Goal: Task Accomplishment & Management: Manage account settings

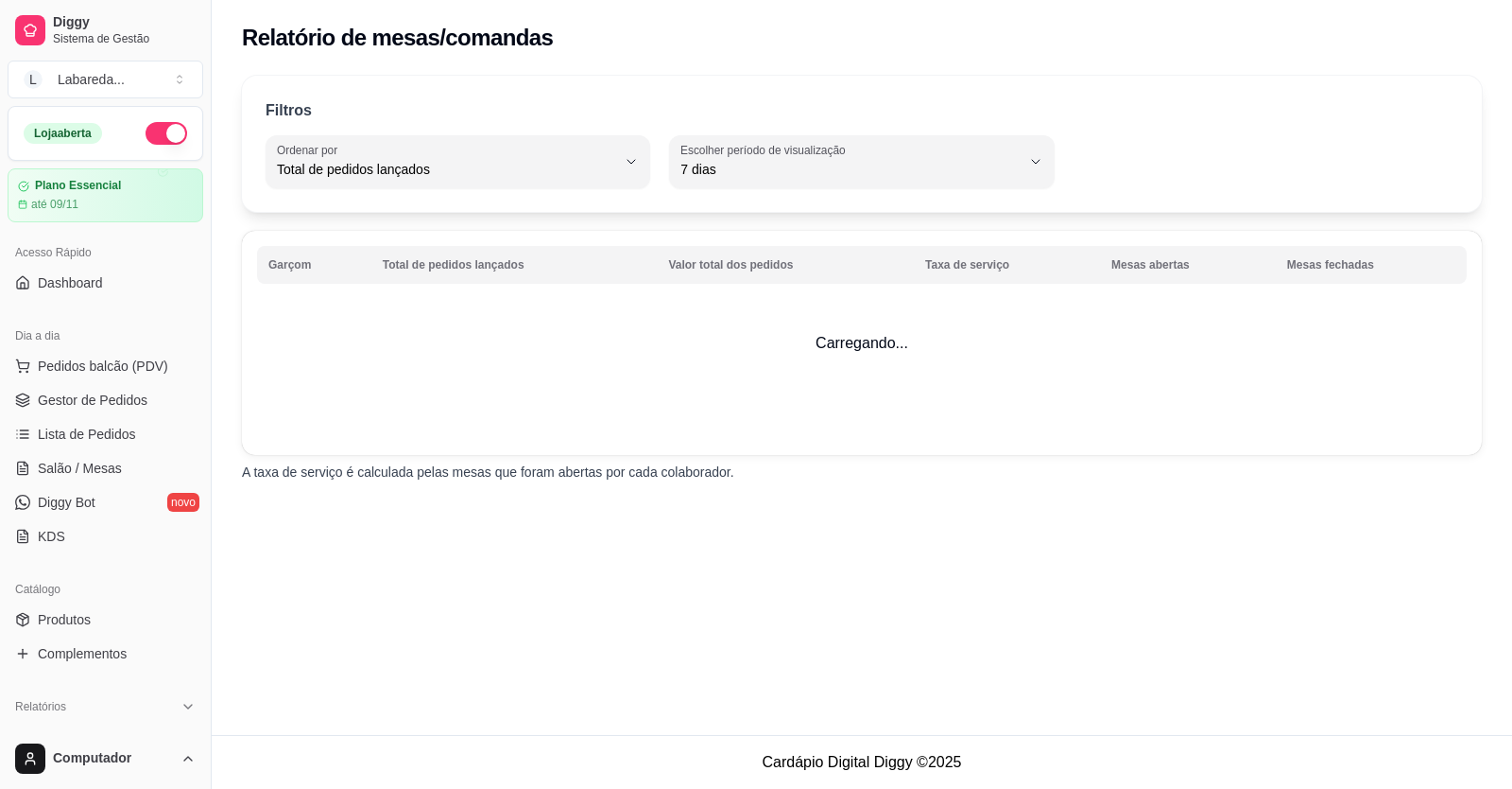
select select "TOTAL_OF_ORDERS"
select select "7"
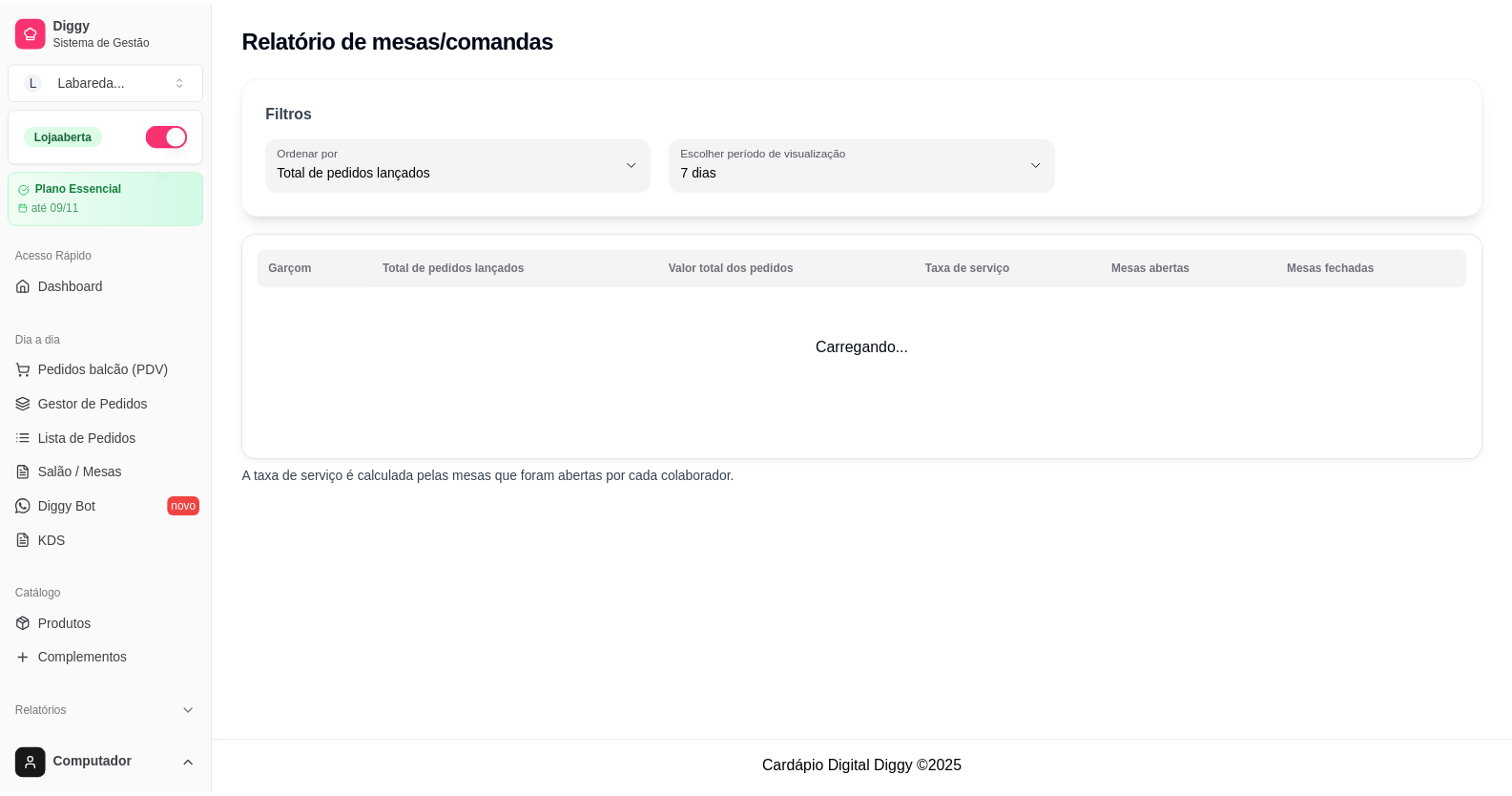
scroll to position [572, 0]
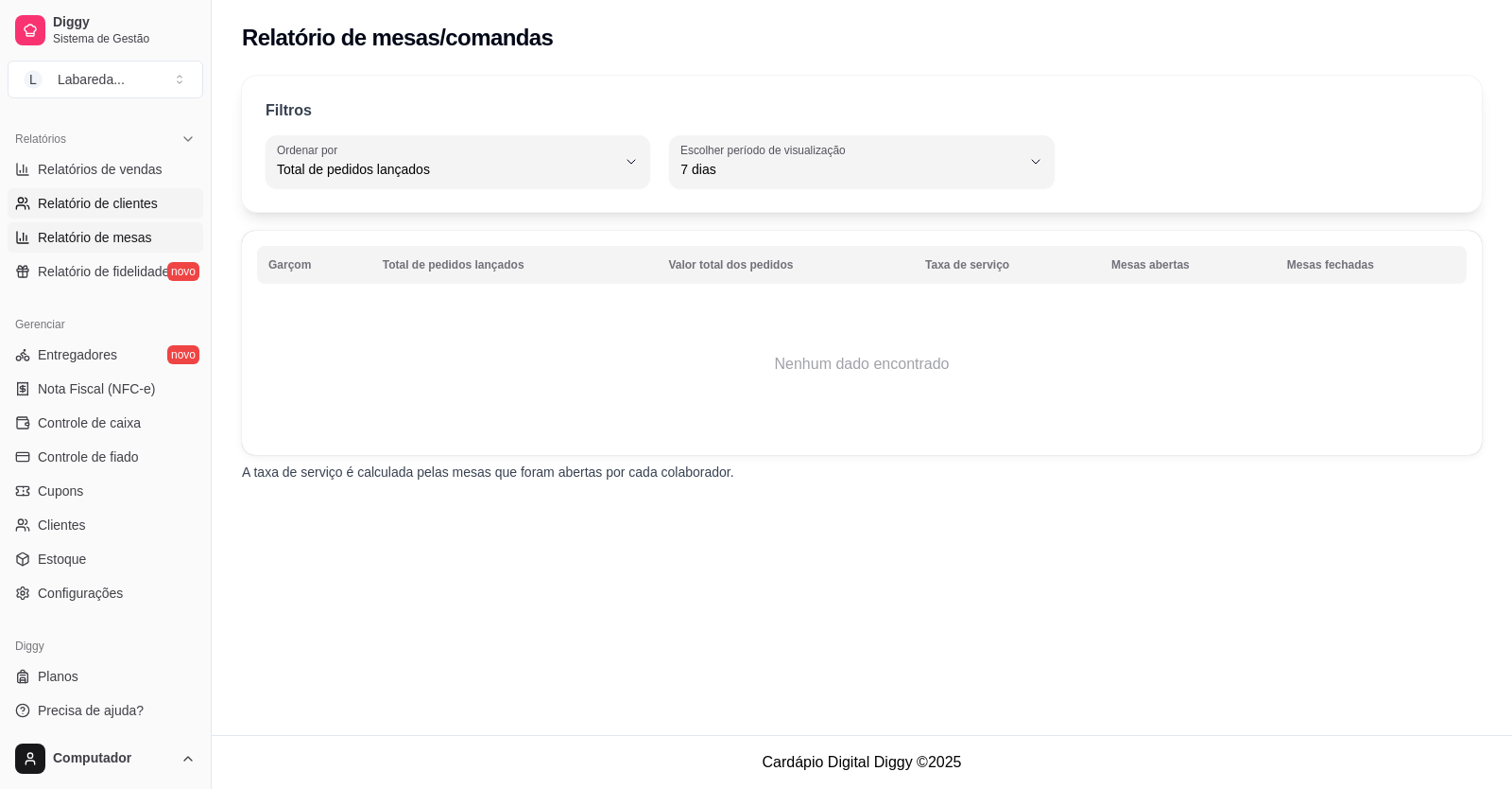
click at [97, 200] on span "Relatório de clientes" at bounding box center [98, 202] width 120 height 19
select select "30"
select select "HIGHEST_TOTAL_SPENT_WITH_ORDERS"
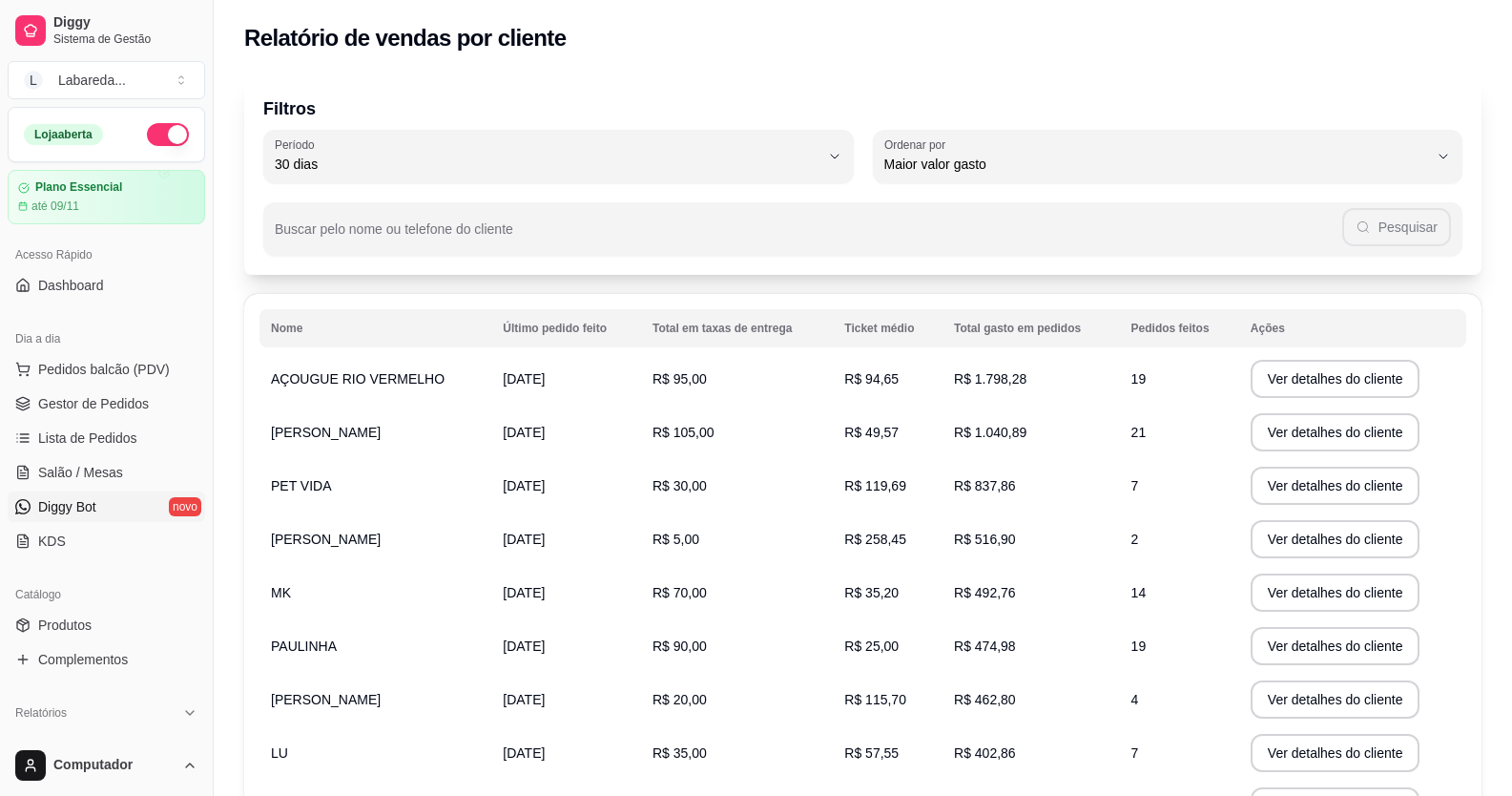
click at [113, 503] on link "Diggy Bot novo" at bounding box center [107, 506] width 197 height 31
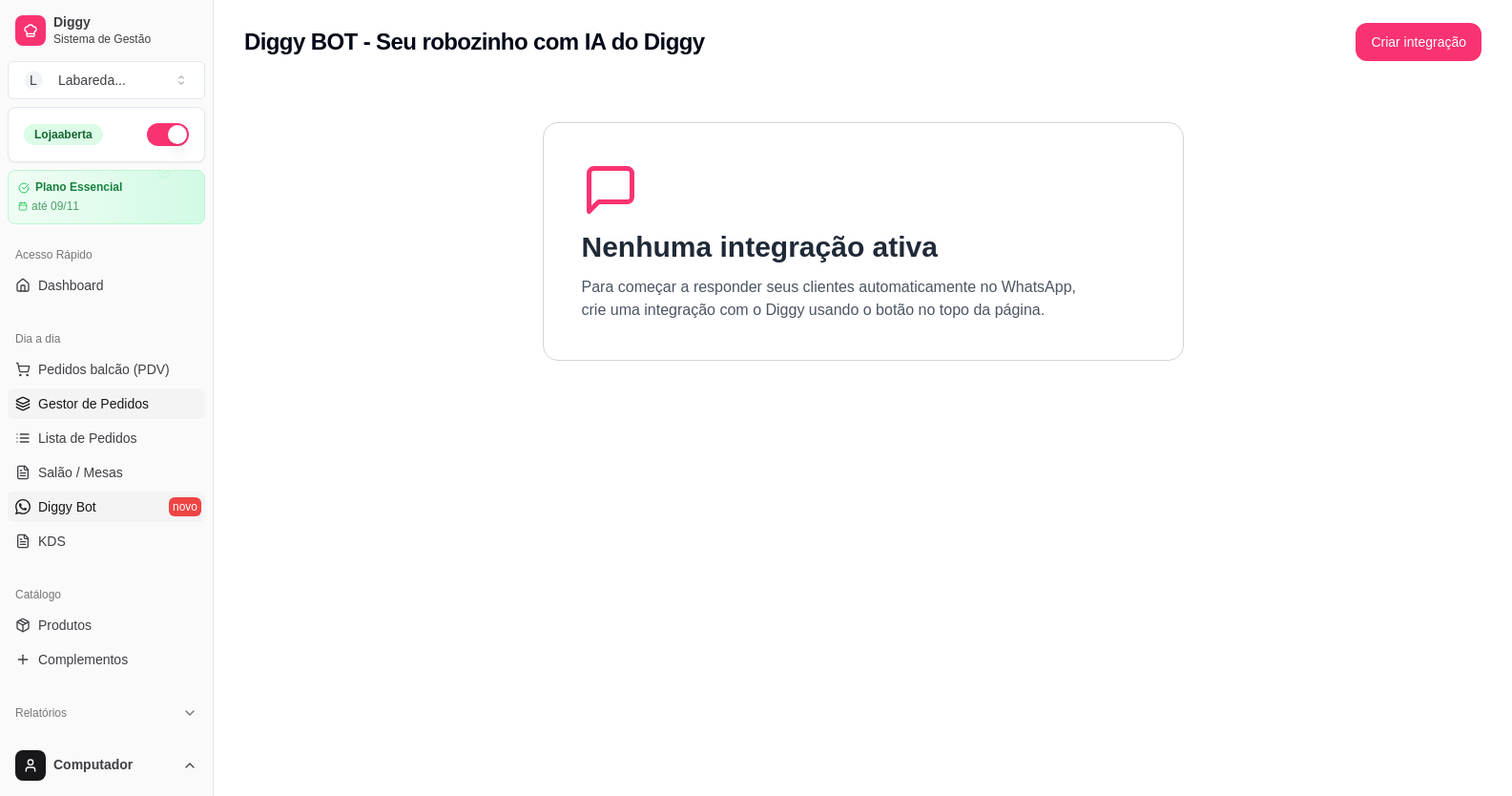
drag, startPoint x: 124, startPoint y: 365, endPoint x: 129, endPoint y: 394, distance: 29.4
click at [127, 382] on button "Pedidos balcão (PDV)" at bounding box center [107, 369] width 197 height 31
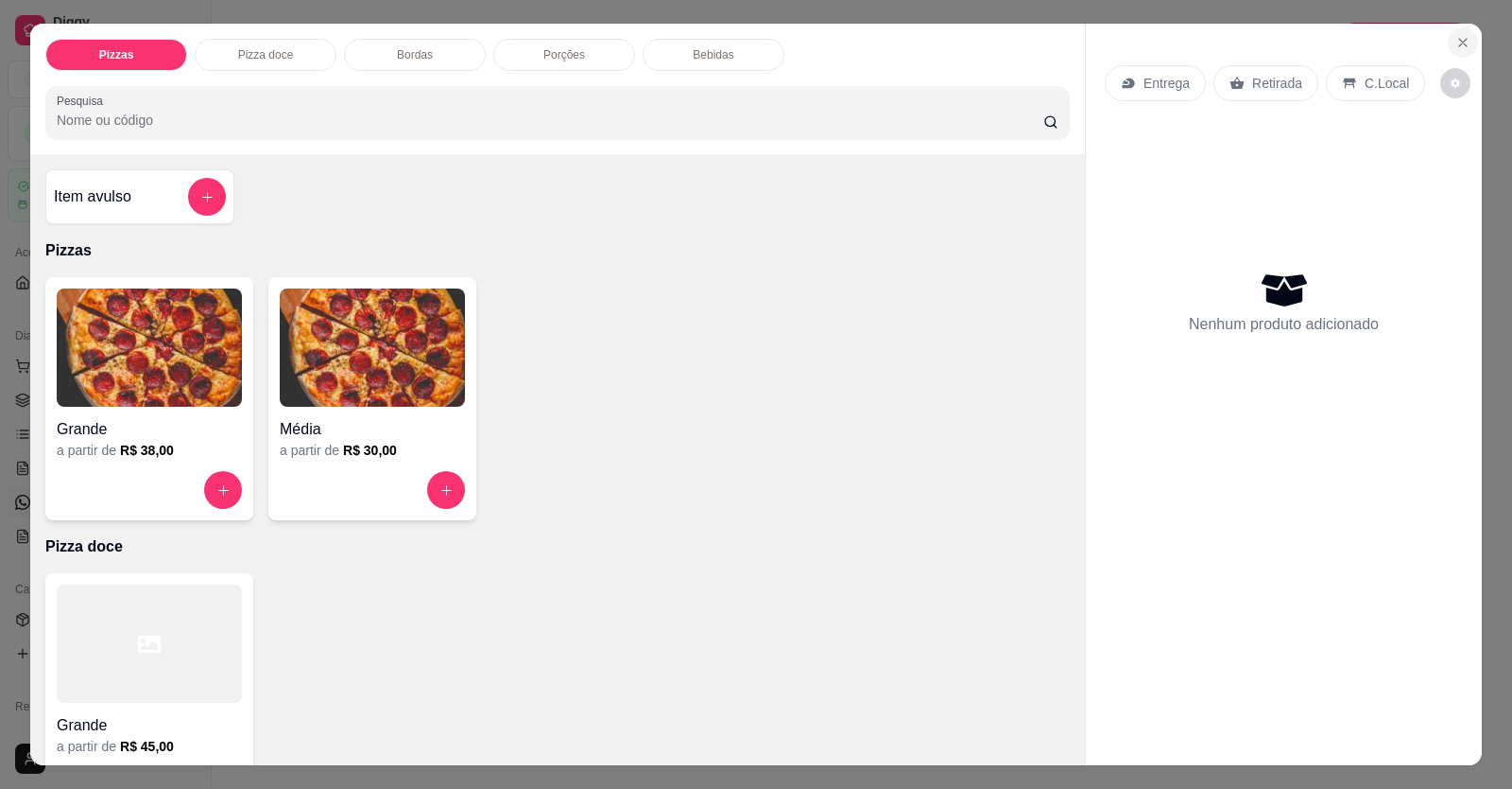
click at [1456, 49] on icon "Close" at bounding box center [1463, 41] width 15 height 15
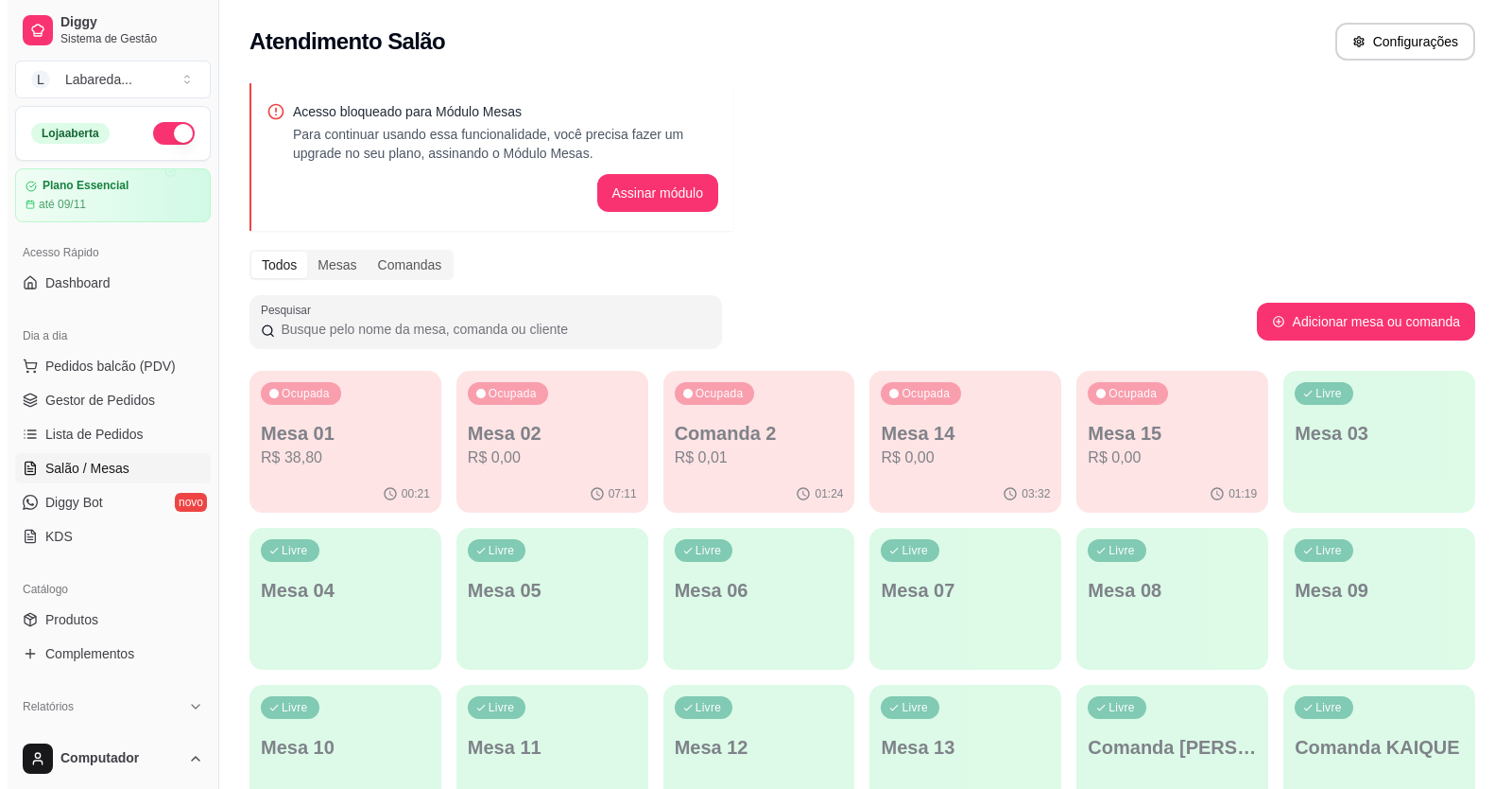
scroll to position [95, 0]
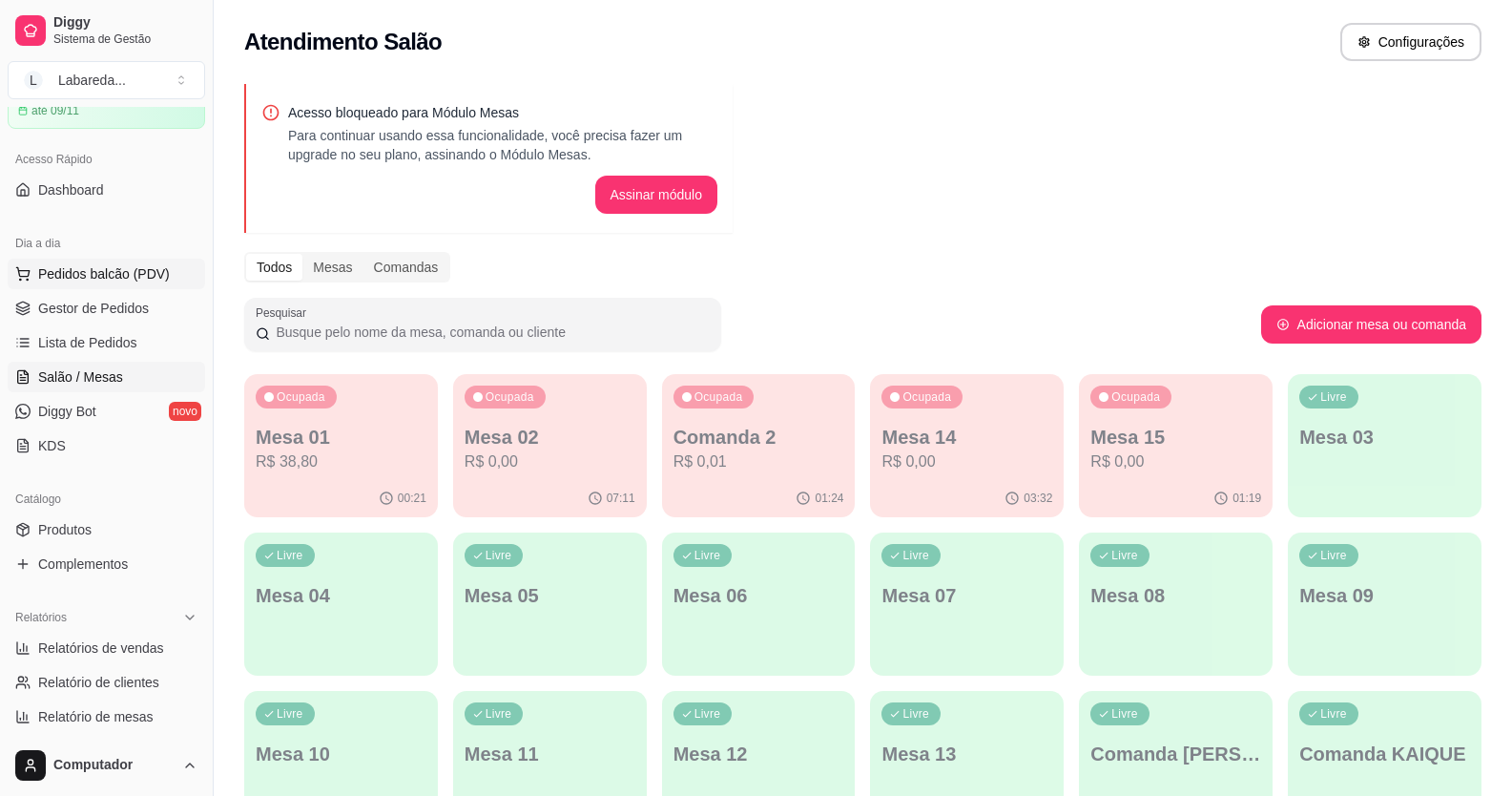
click at [109, 272] on span "Pedidos balcão (PDV)" at bounding box center [104, 273] width 131 height 19
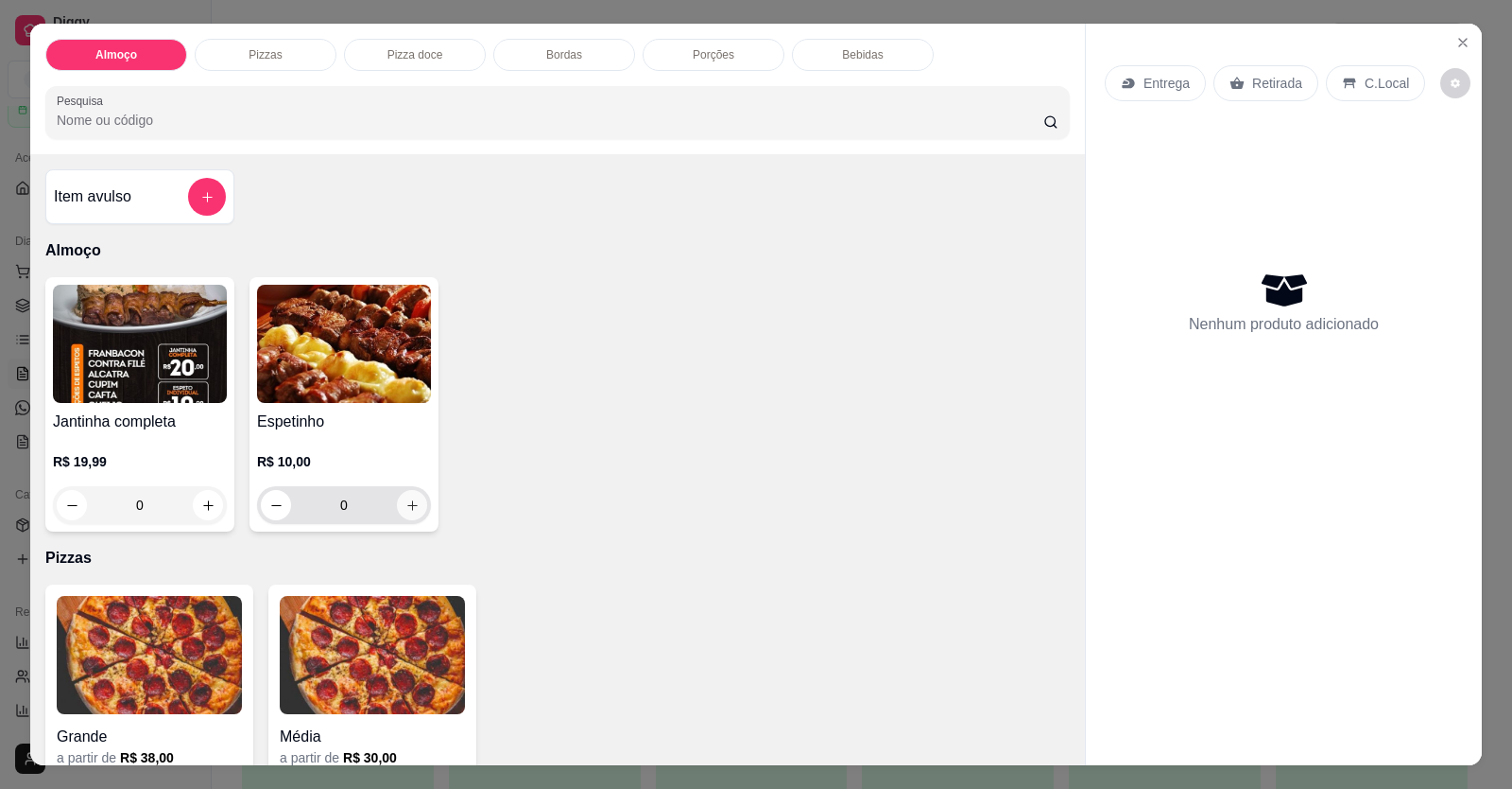
click at [411, 504] on icon "increase-product-quantity" at bounding box center [413, 506] width 14 height 14
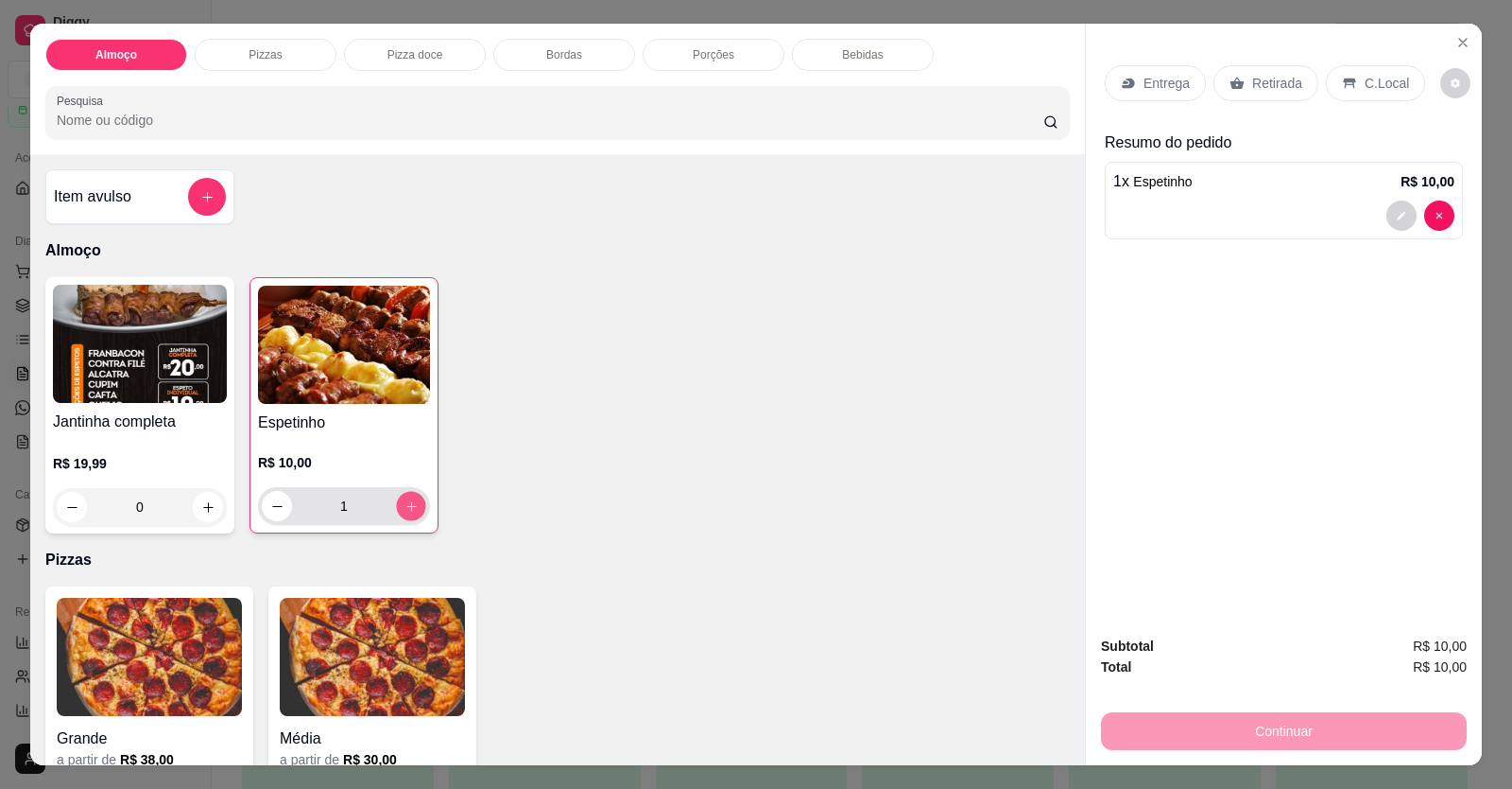
click at [412, 505] on button "increase-product-quantity" at bounding box center [411, 507] width 30 height 30
type input "2"
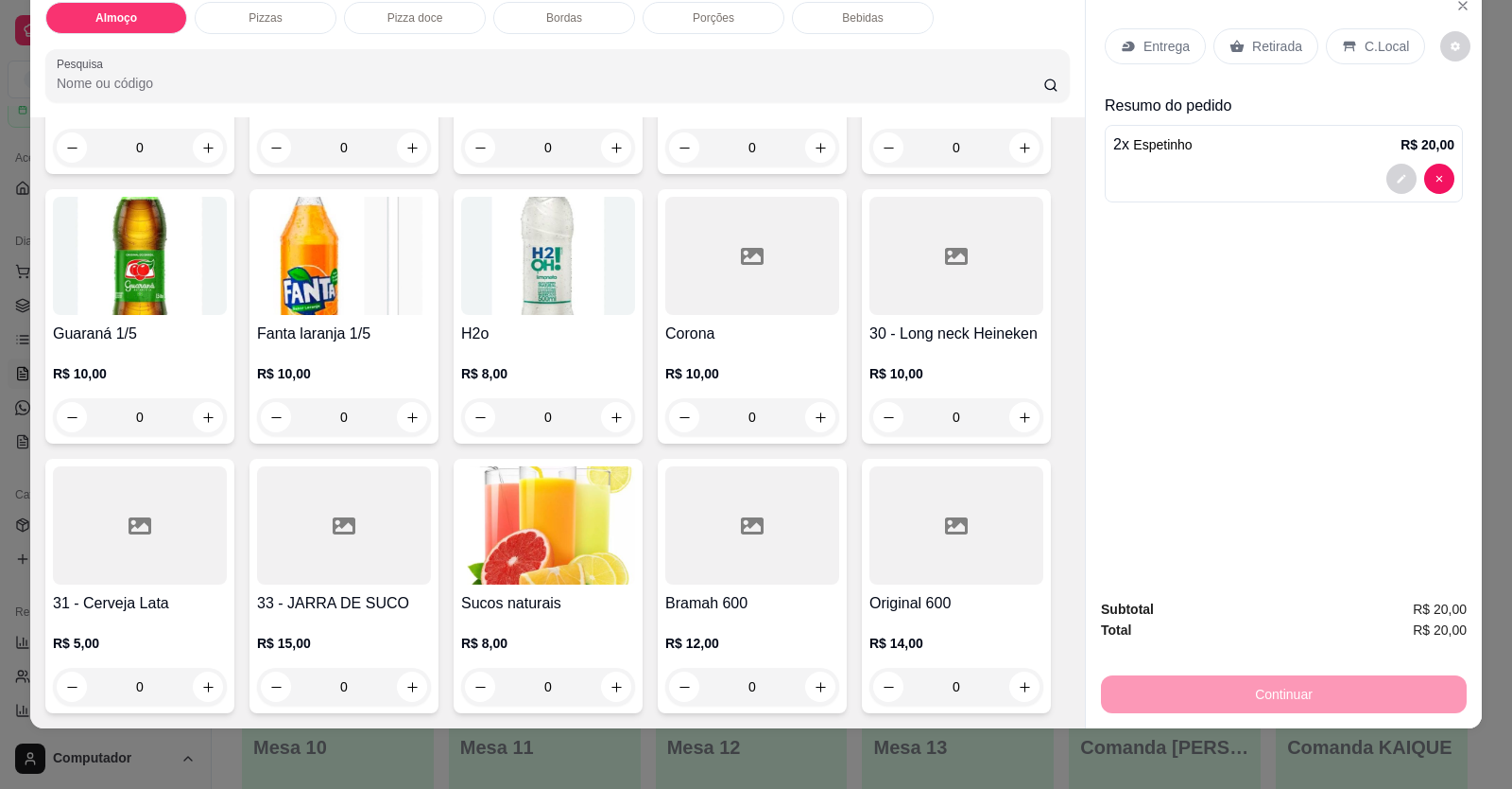
scroll to position [1845, 0]
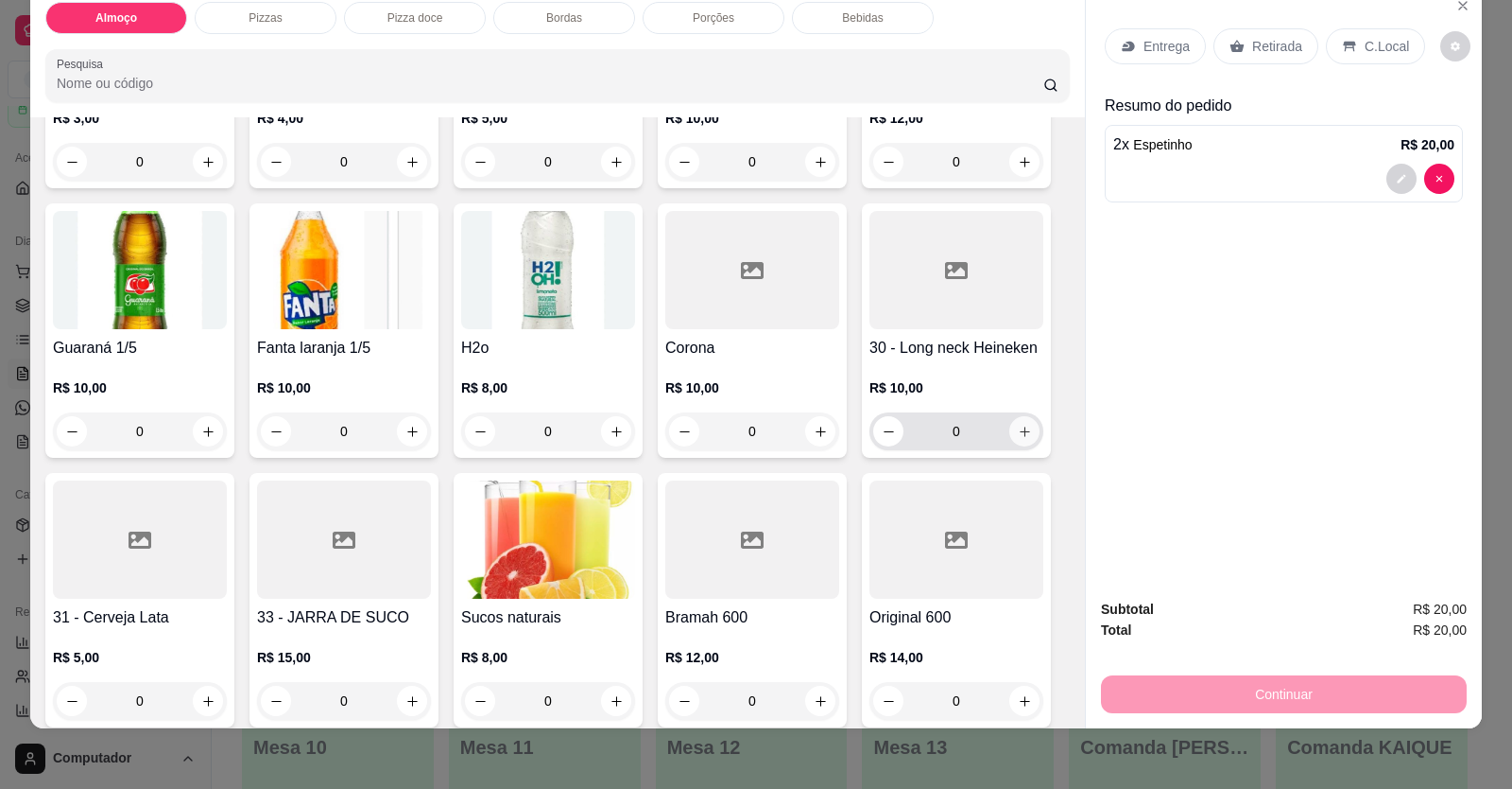
click at [1018, 433] on icon "increase-product-quantity" at bounding box center [1024, 432] width 14 height 14
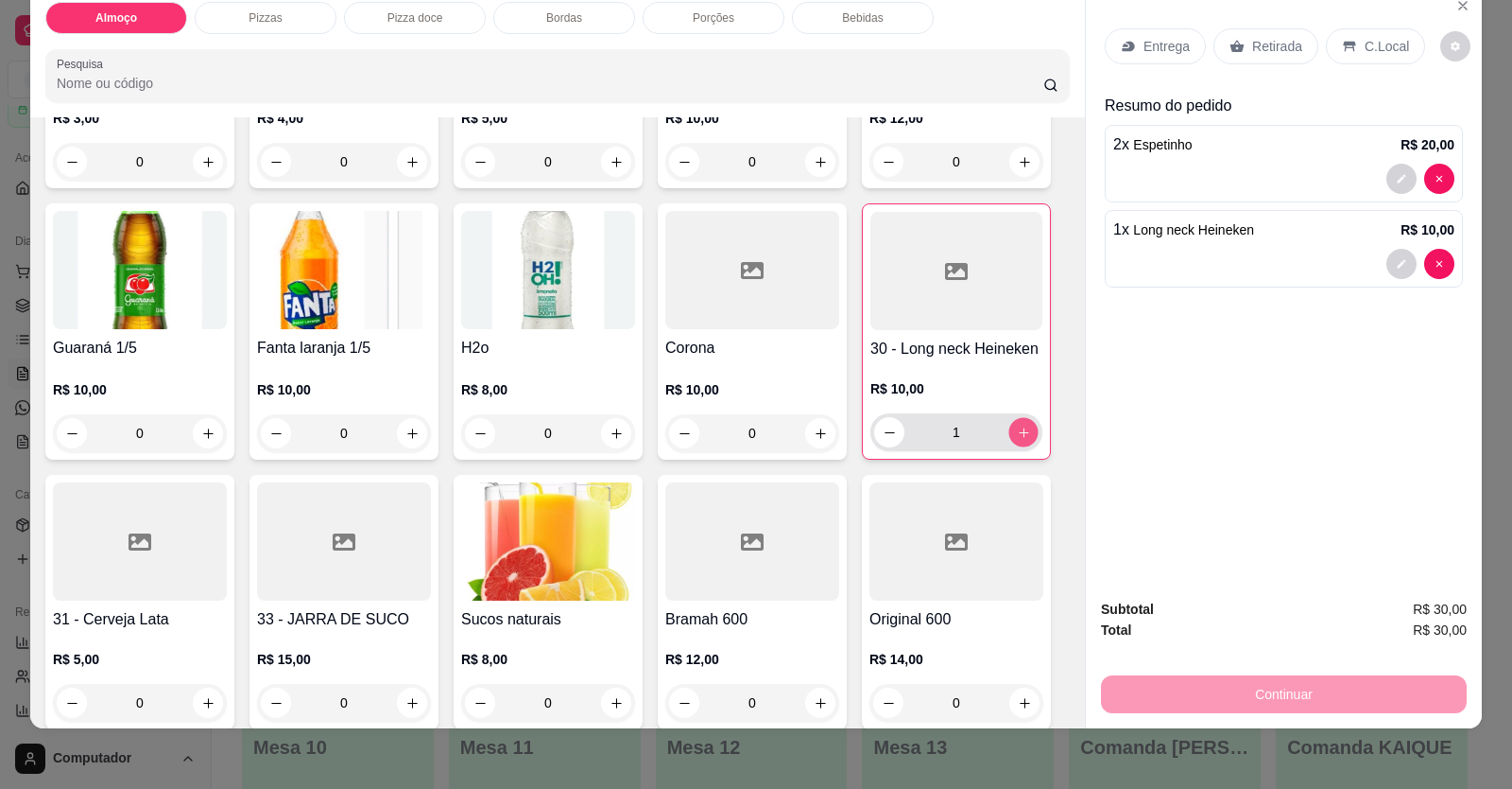
click at [1017, 434] on icon "increase-product-quantity" at bounding box center [1023, 433] width 14 height 14
type input "2"
drag, startPoint x: 1366, startPoint y: 54, endPoint x: 1381, endPoint y: 61, distance: 16.6
click at [1367, 53] on p "C.Local" at bounding box center [1387, 45] width 44 height 19
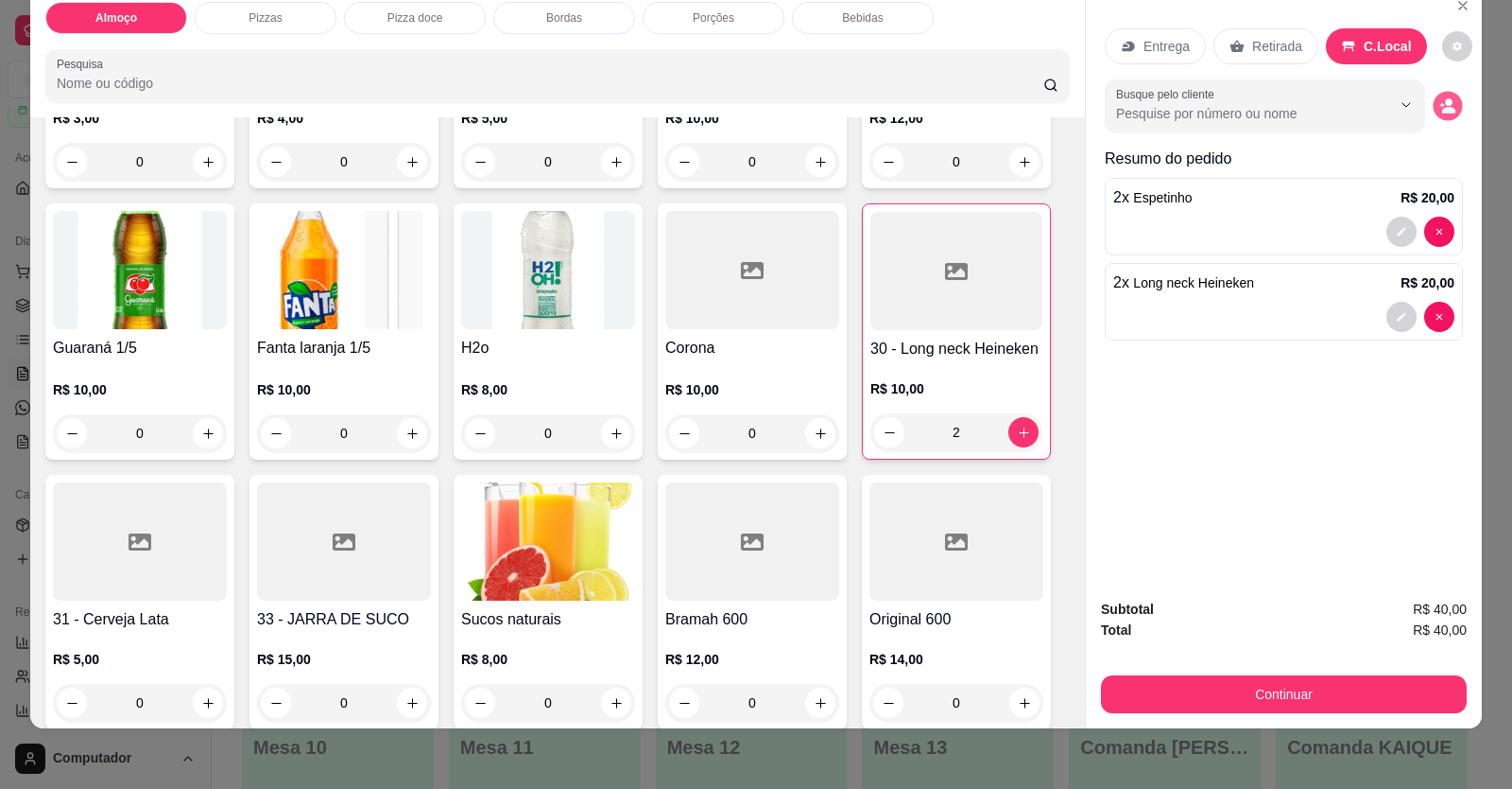
click at [1442, 110] on icon "decrease-product-quantity" at bounding box center [1448, 110] width 13 height 7
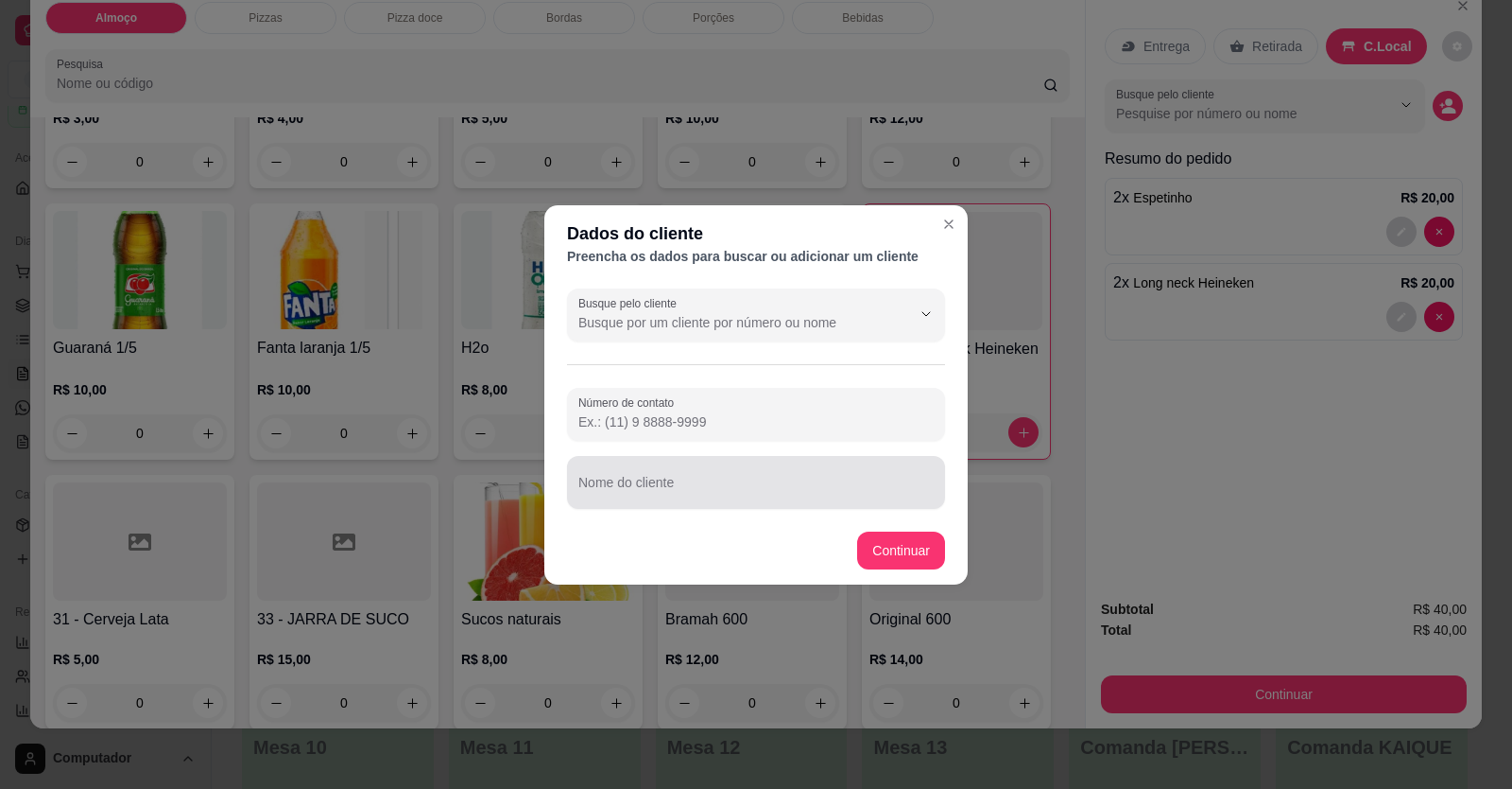
click at [777, 473] on div at bounding box center [756, 482] width 355 height 38
click at [795, 478] on div at bounding box center [756, 482] width 355 height 38
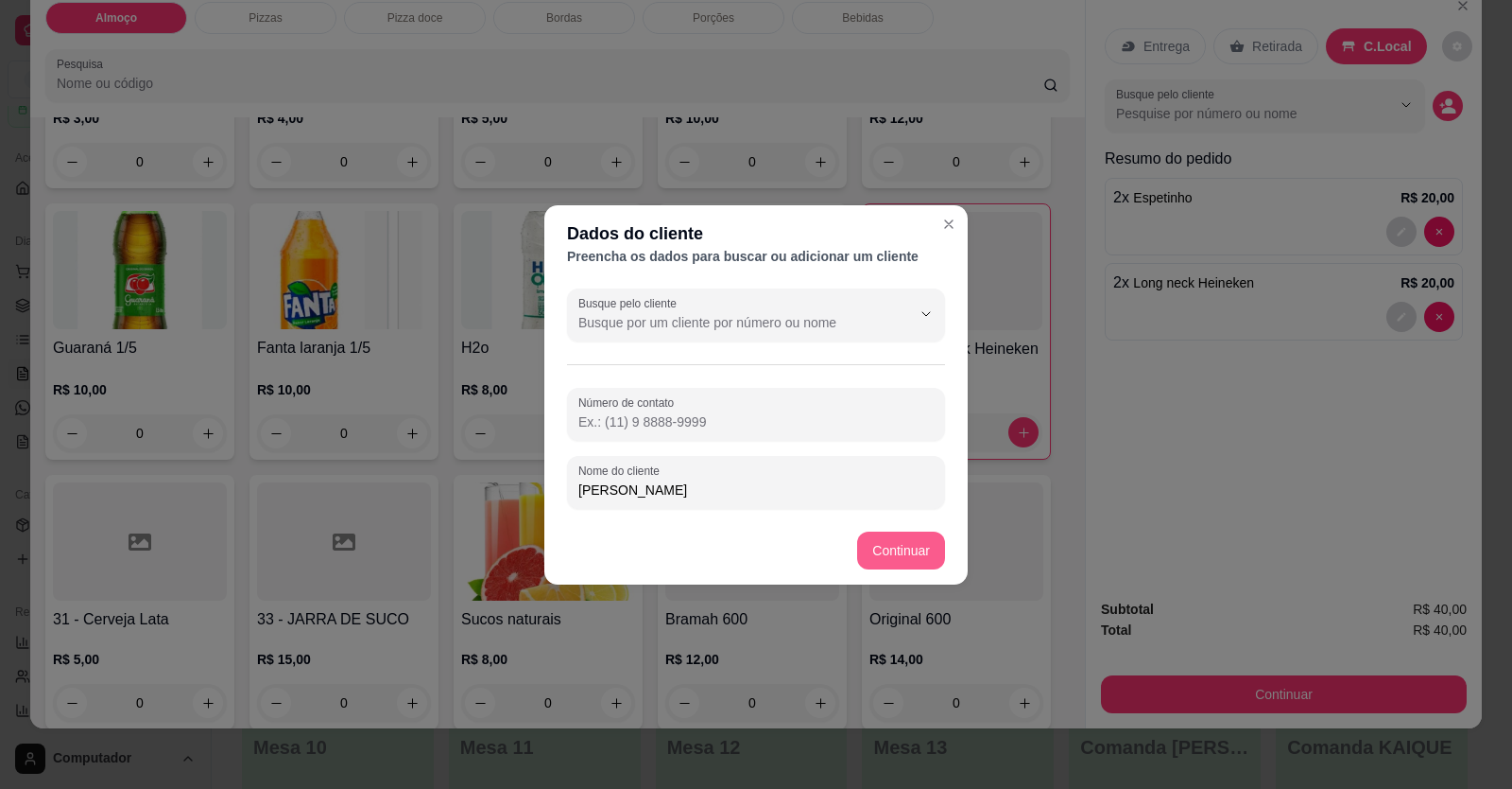
type input "[PERSON_NAME]"
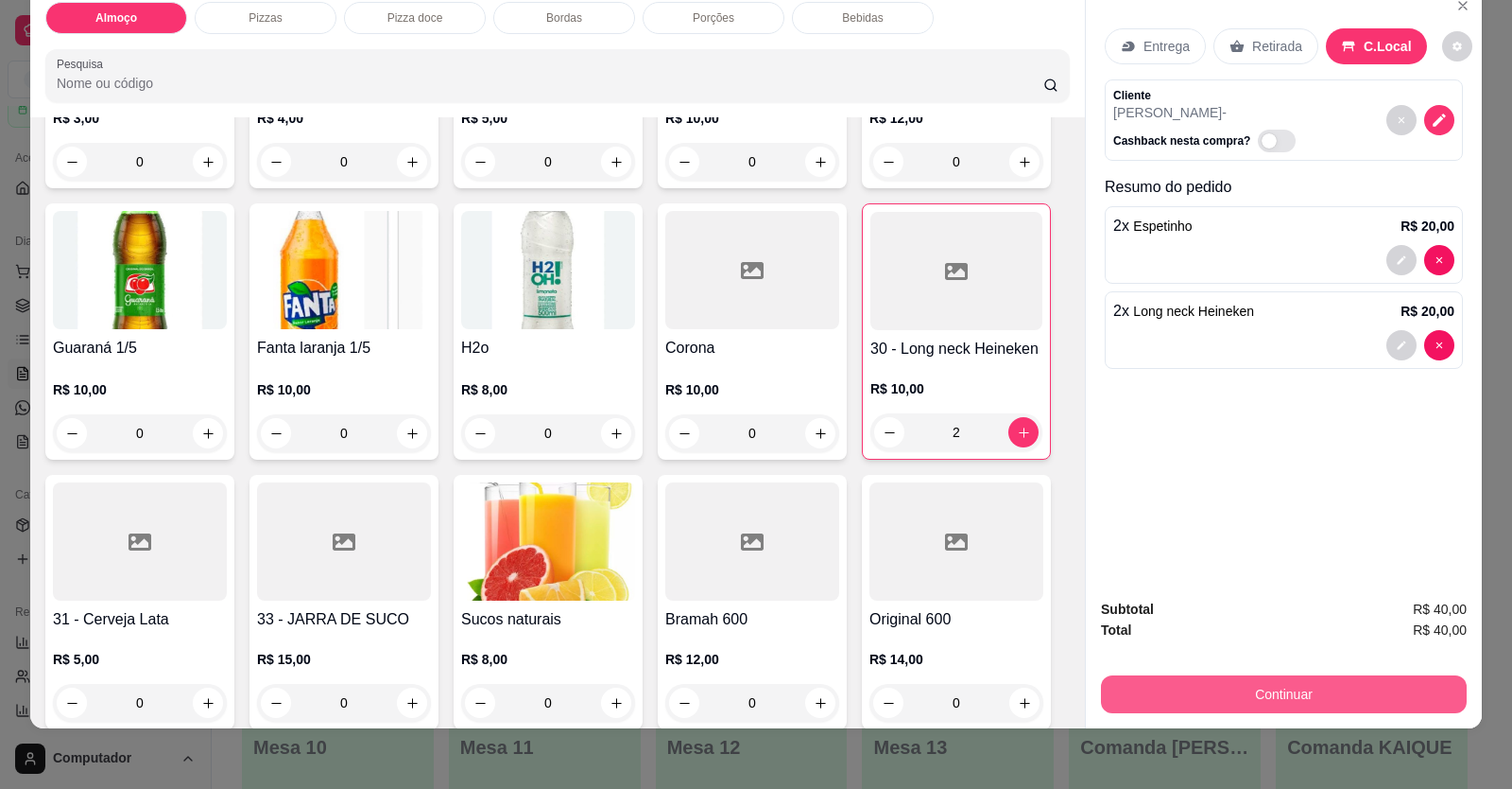
click at [1193, 690] on button "Continuar" at bounding box center [1283, 694] width 366 height 38
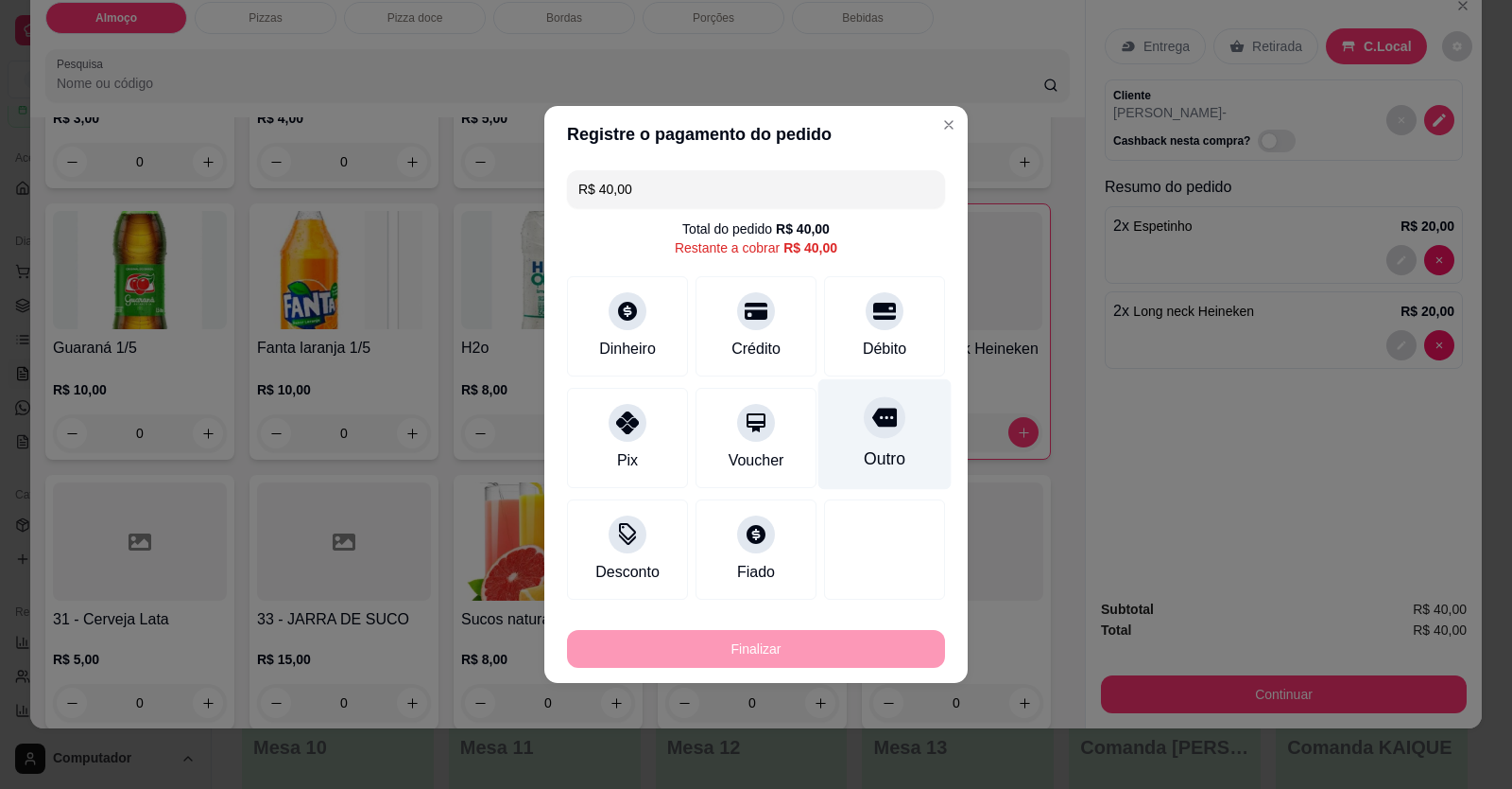
click at [864, 333] on div "Débito" at bounding box center [884, 326] width 121 height 100
type input "R$ 0,00"
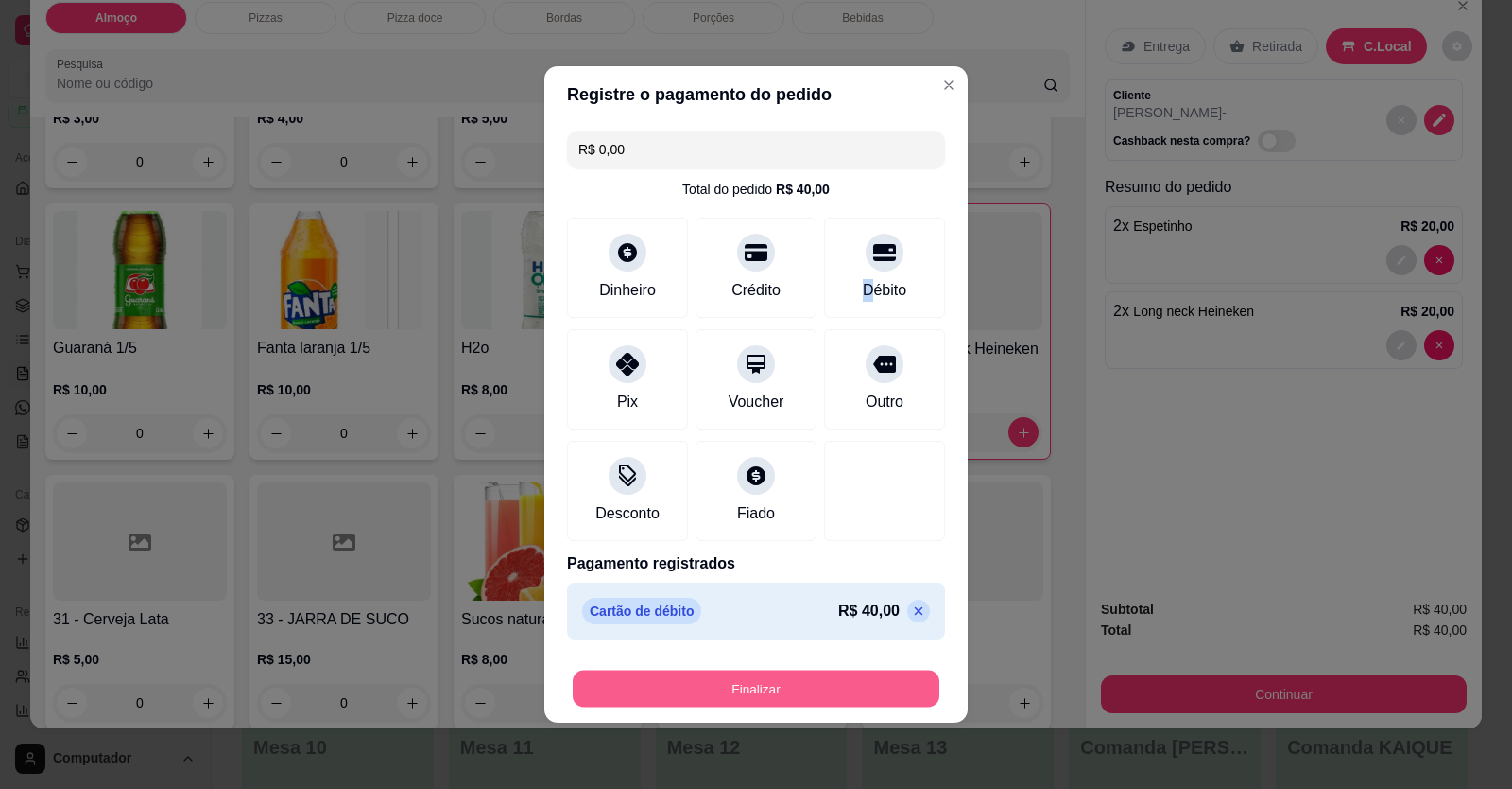
click at [839, 695] on button "Finalizar" at bounding box center [755, 688] width 366 height 37
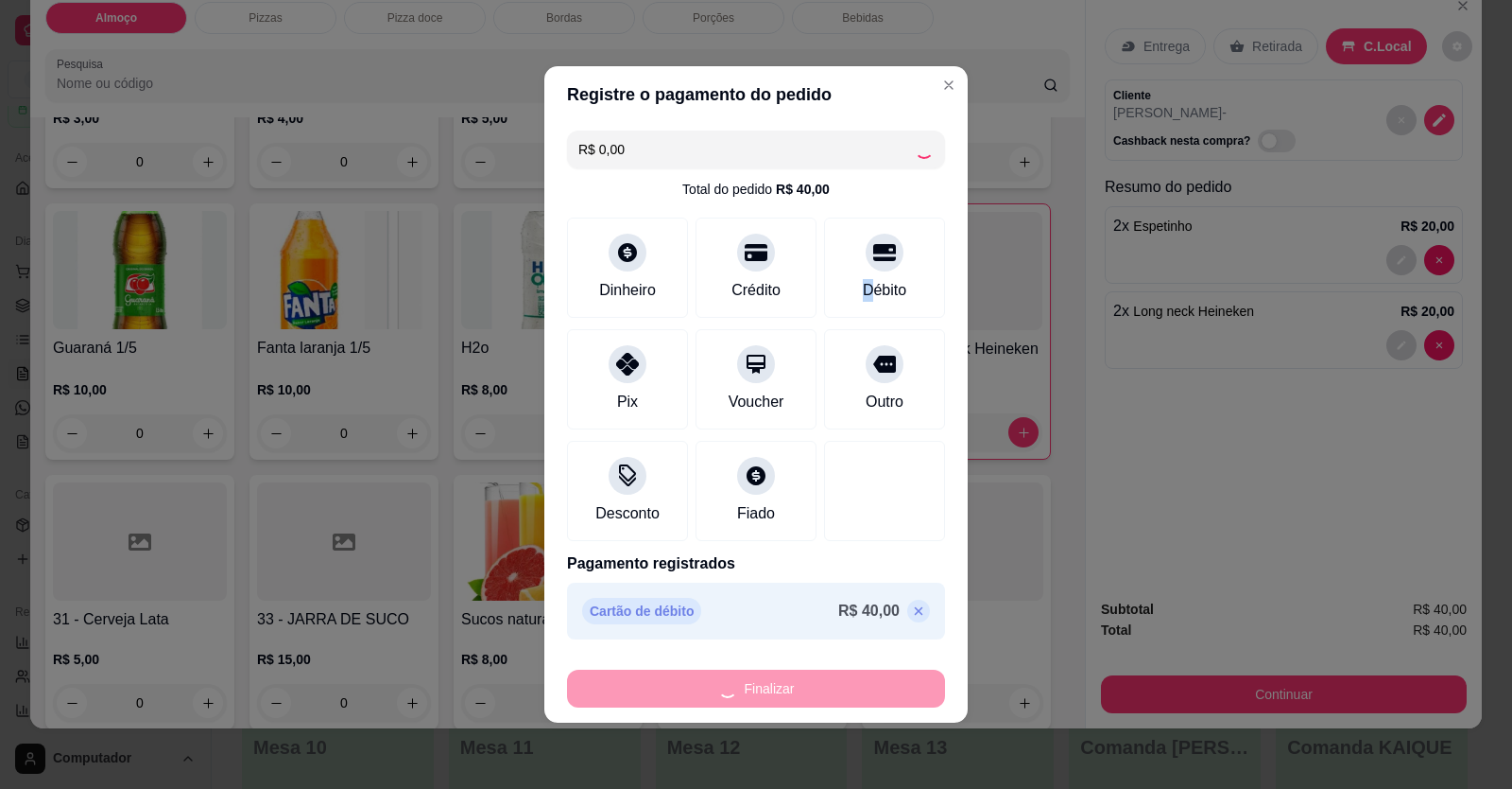
type input "0"
type input "-R$ 40,00"
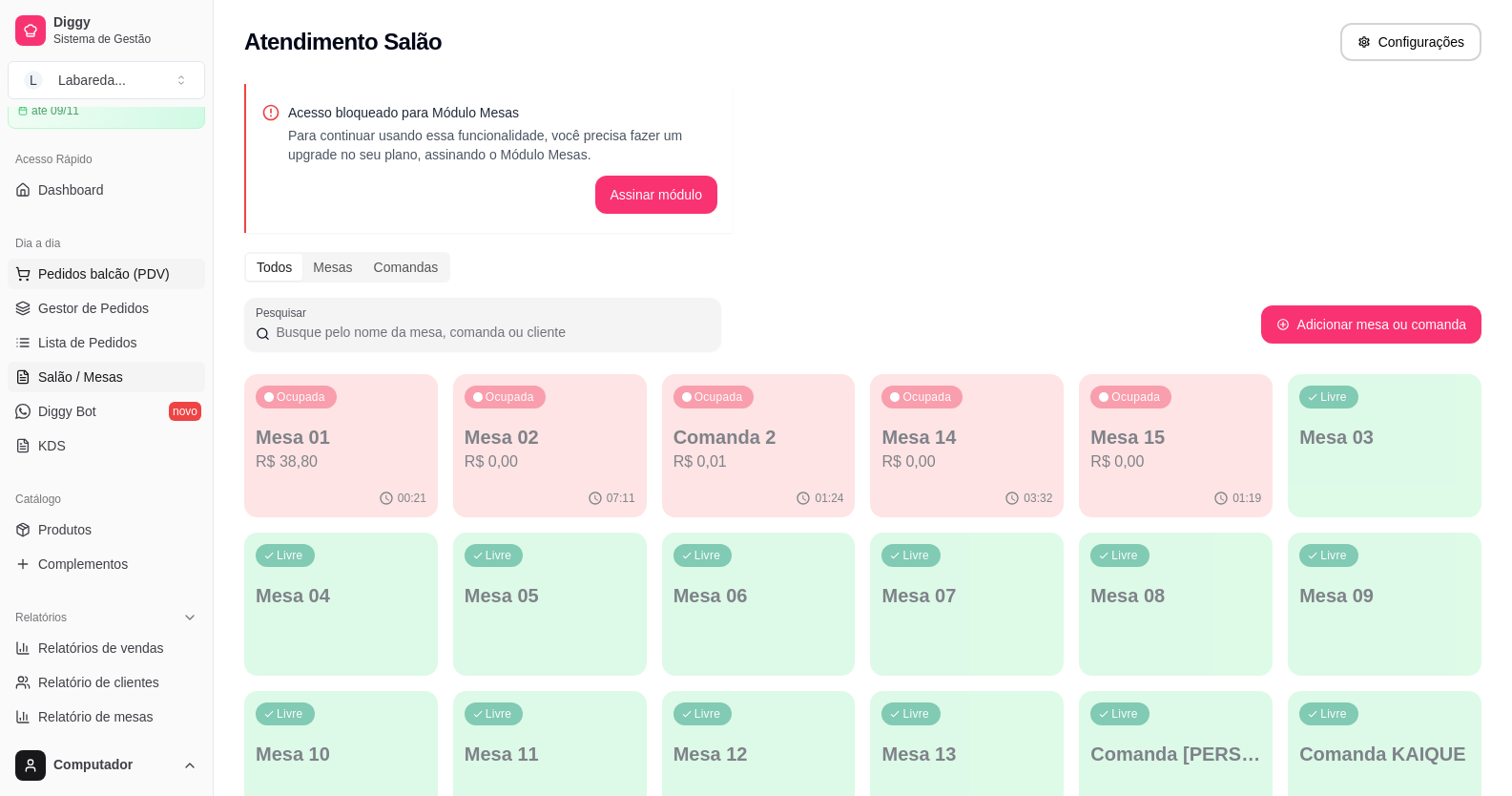
click at [112, 280] on span "Pedidos balcão (PDV)" at bounding box center [104, 273] width 131 height 19
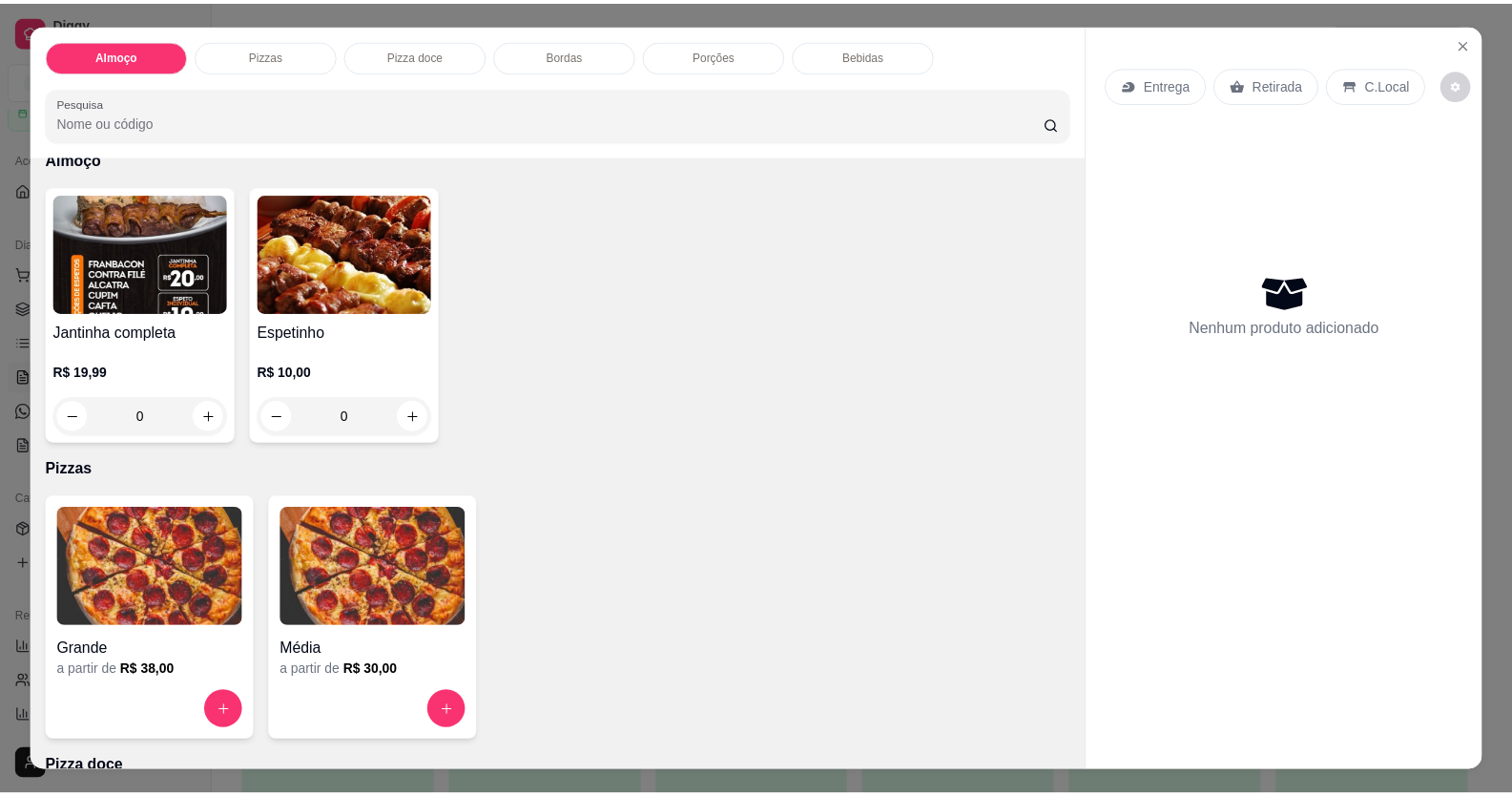
scroll to position [286, 0]
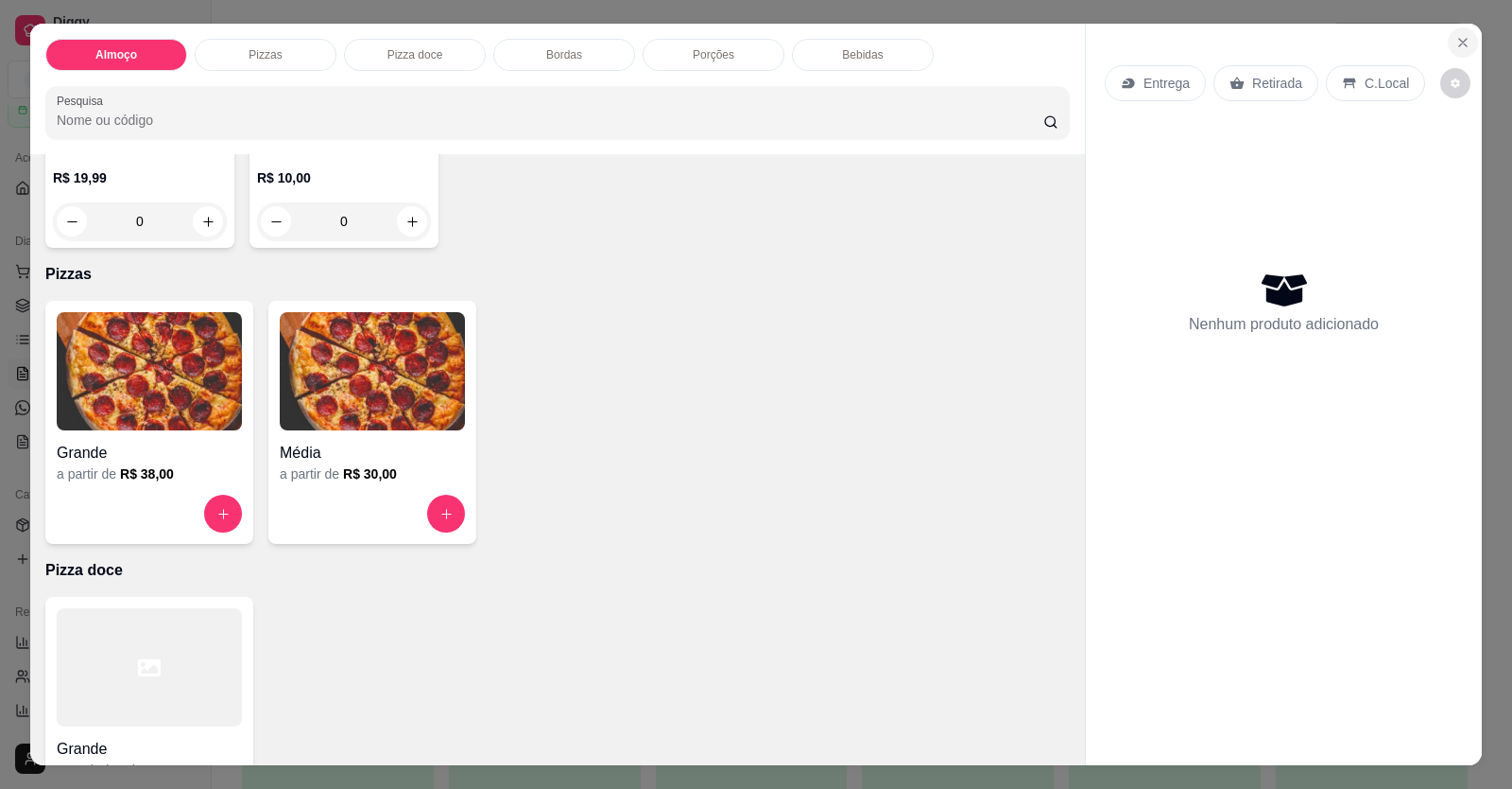
click at [1458, 41] on icon "Close" at bounding box center [1463, 41] width 15 height 15
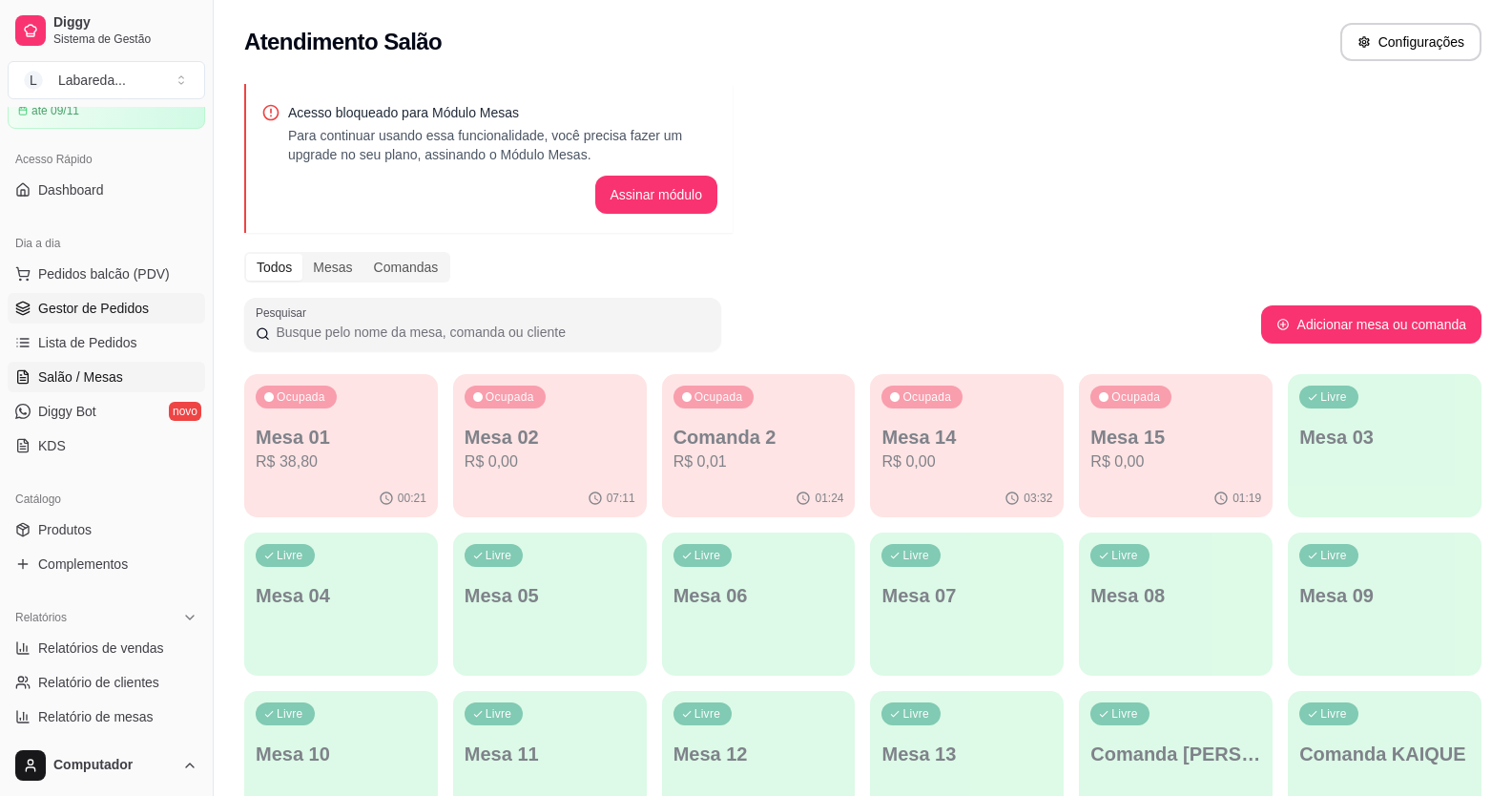
click at [101, 313] on span "Gestor de Pedidos" at bounding box center [93, 308] width 111 height 19
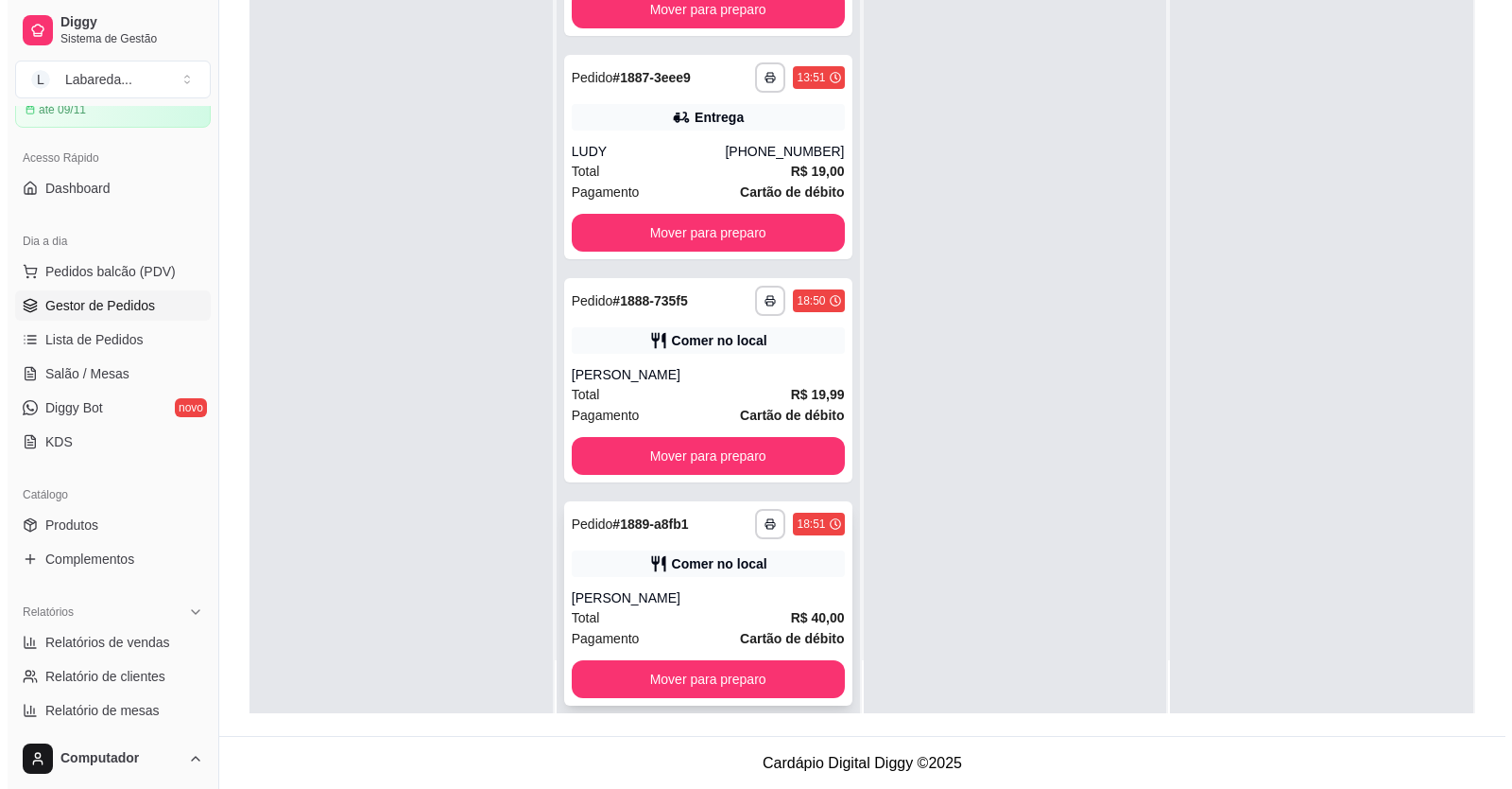
scroll to position [288, 0]
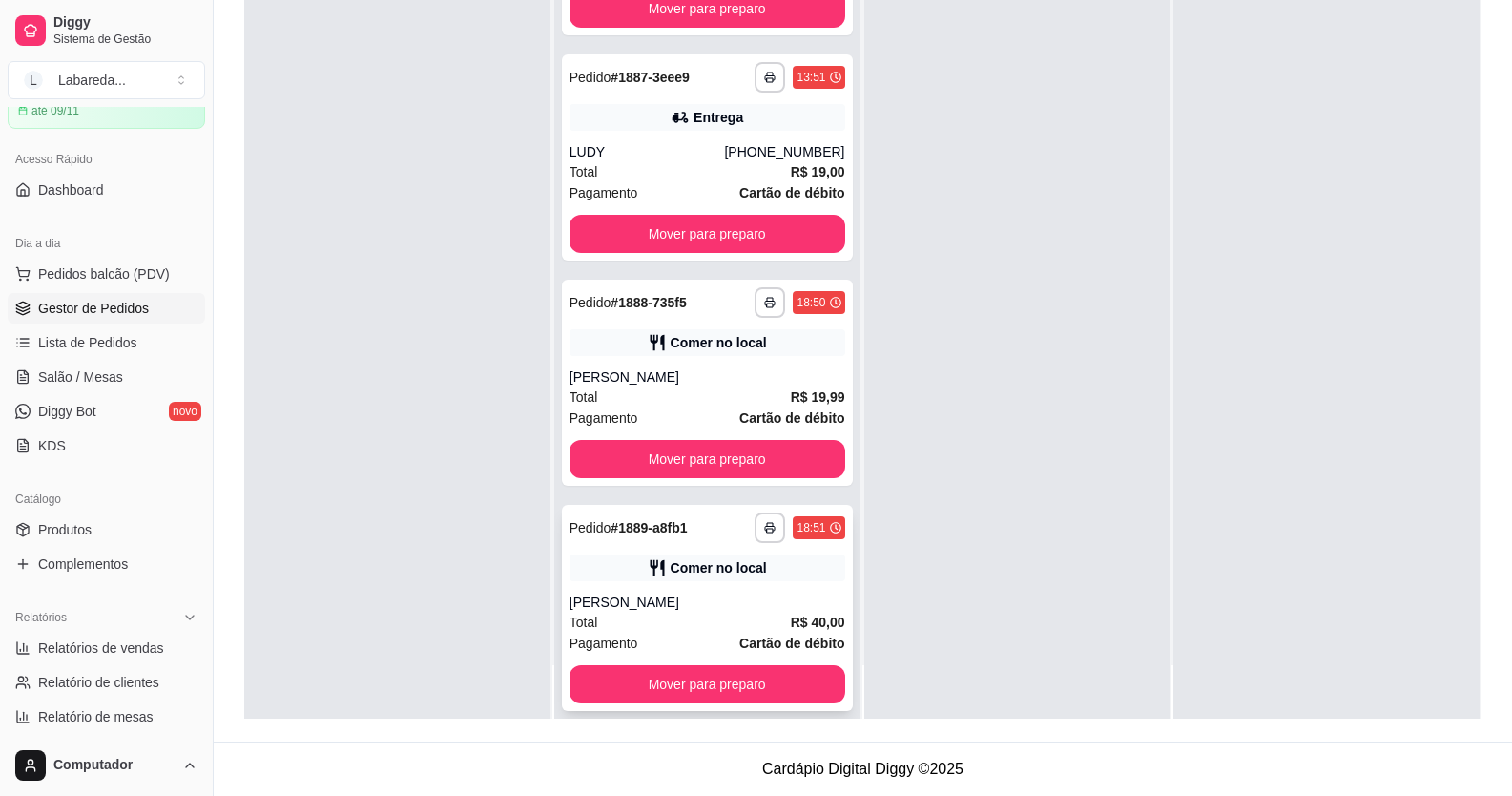
click at [700, 612] on div "Total R$ 40,00" at bounding box center [707, 622] width 276 height 21
click at [698, 368] on div "[PERSON_NAME]" at bounding box center [707, 377] width 276 height 19
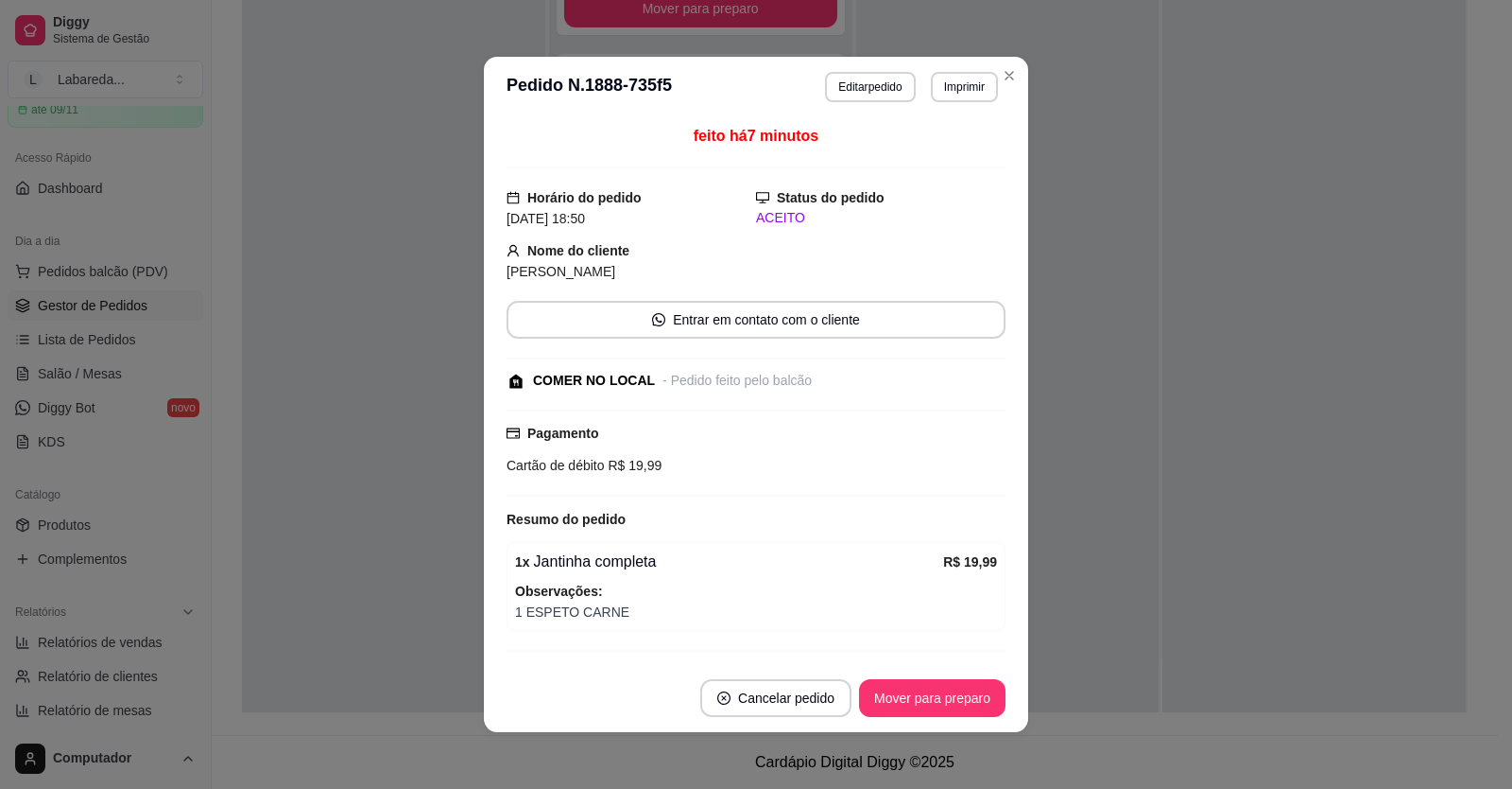
scroll to position [48, 0]
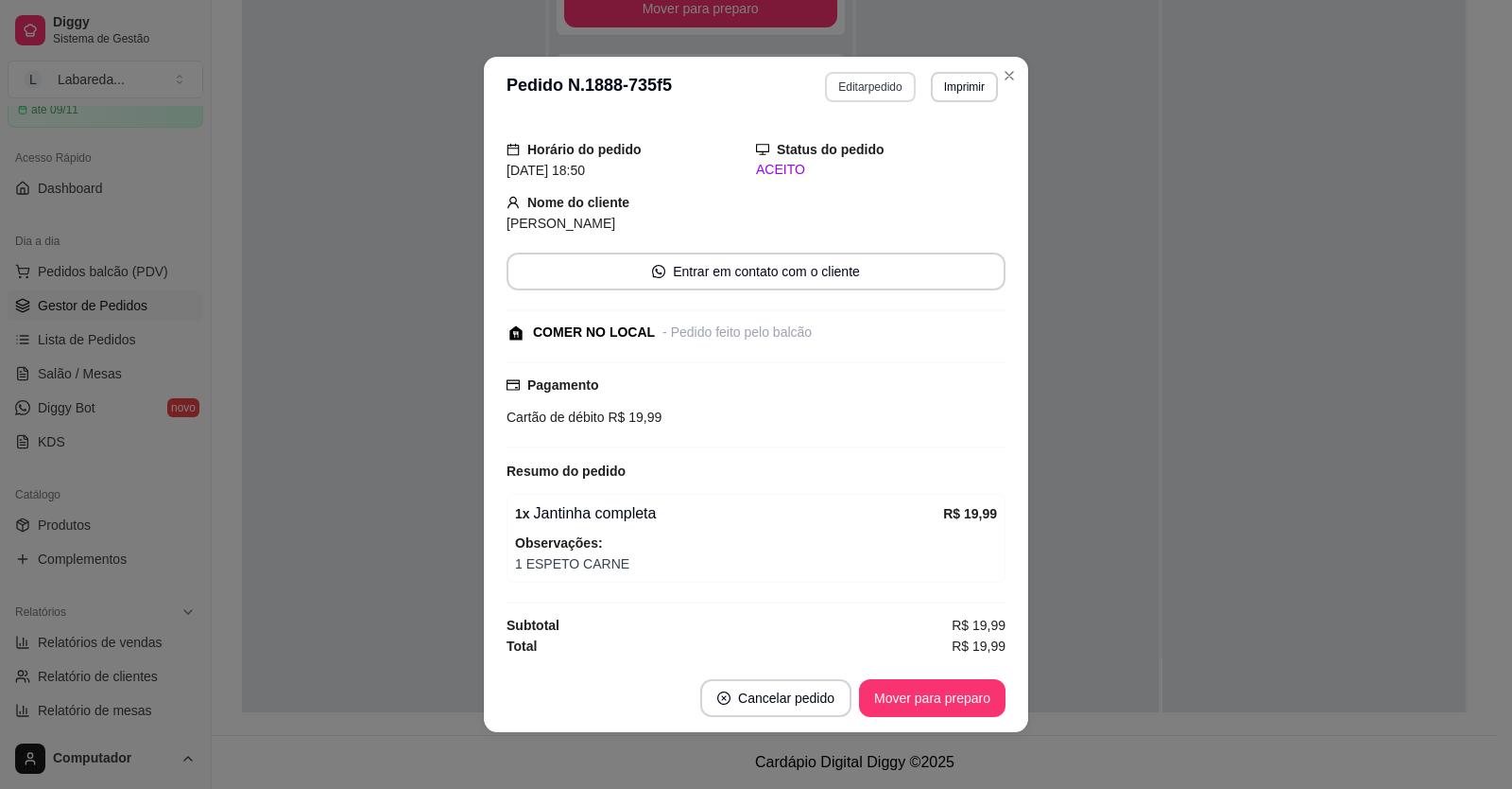
click at [881, 86] on button "Editar pedido" at bounding box center [869, 87] width 90 height 31
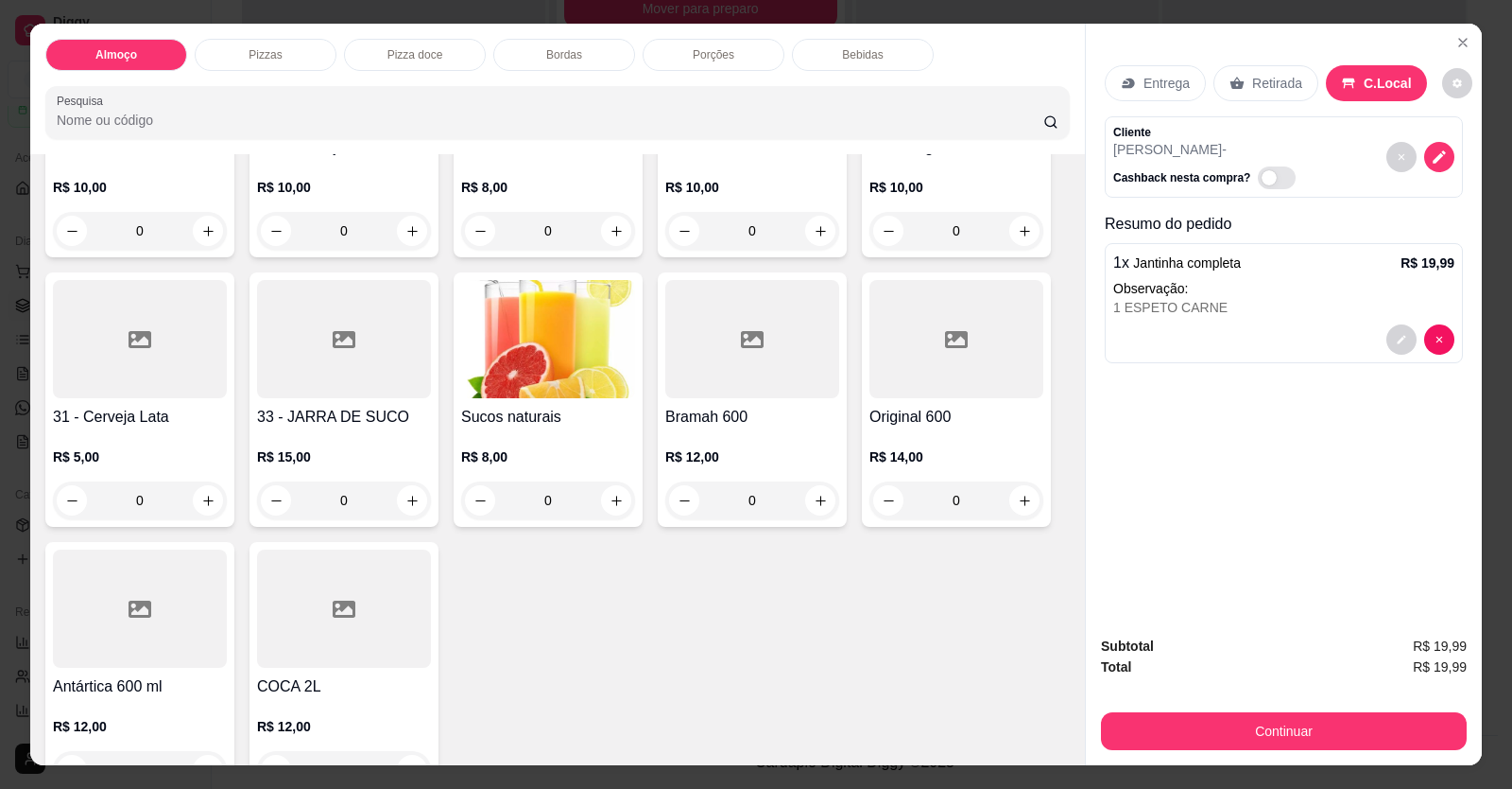
scroll to position [2126, 0]
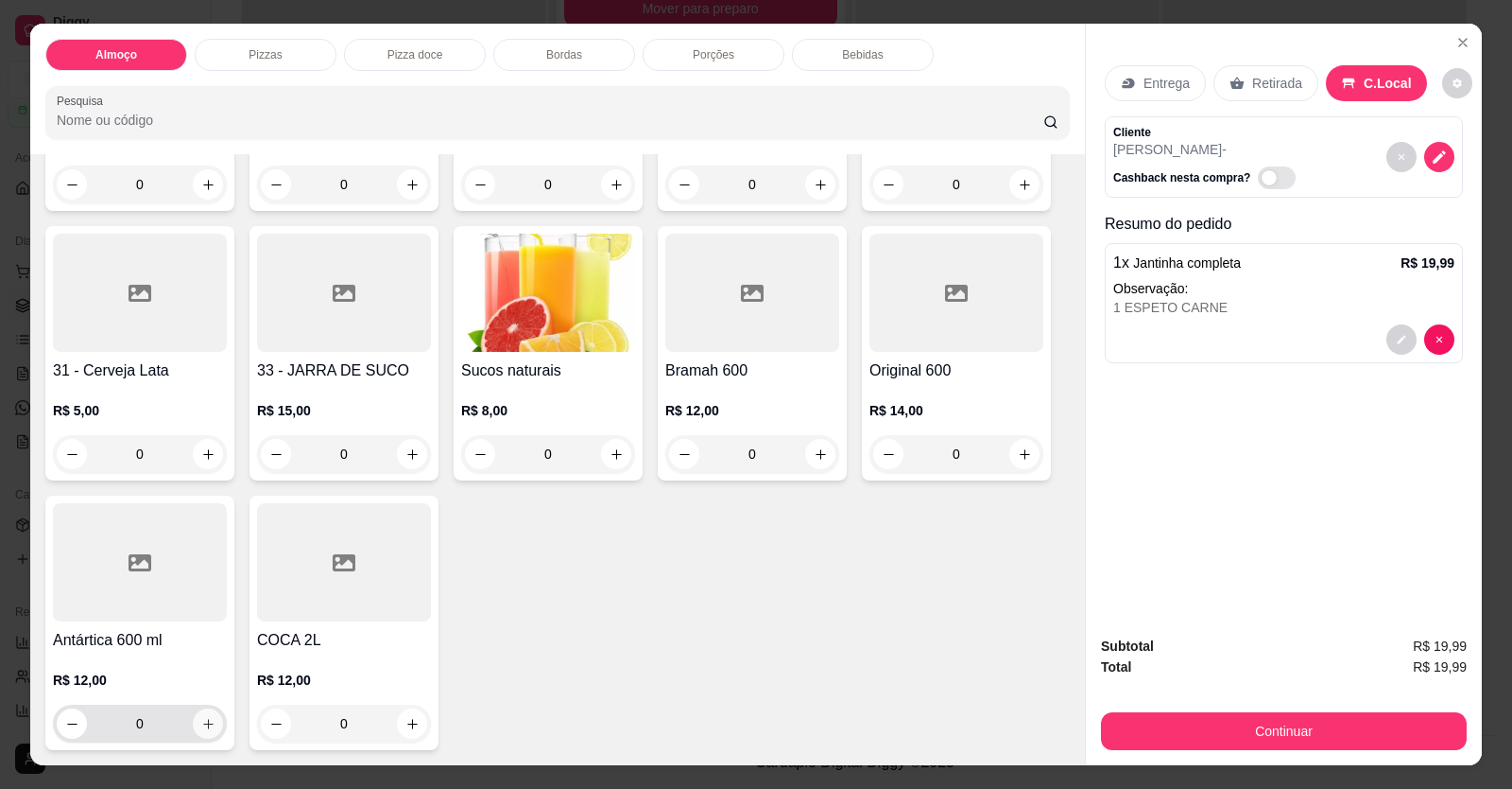
click at [202, 721] on icon "increase-product-quantity" at bounding box center [208, 724] width 14 height 14
type input "1"
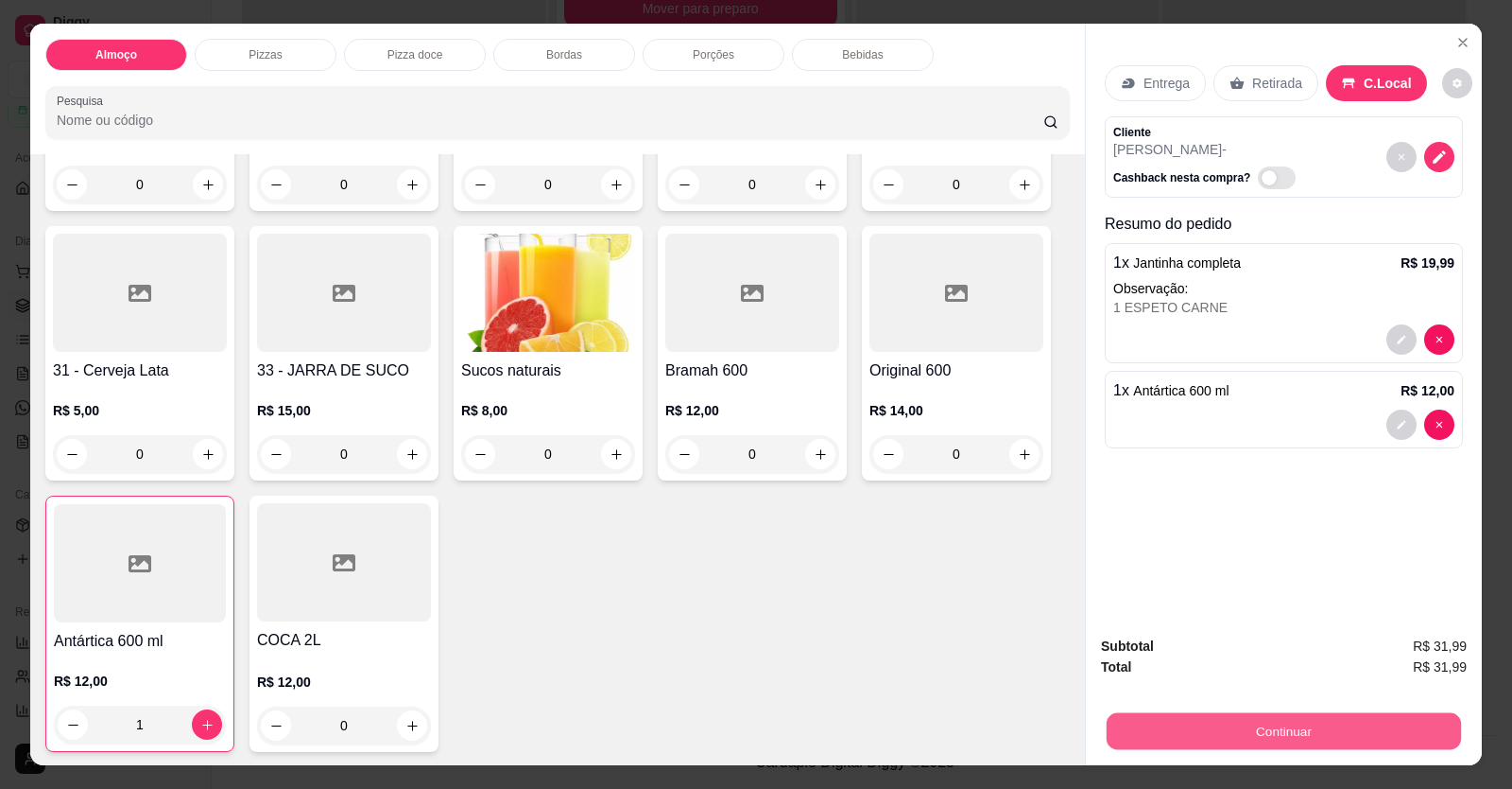
click at [1312, 727] on button "Continuar" at bounding box center [1283, 731] width 354 height 37
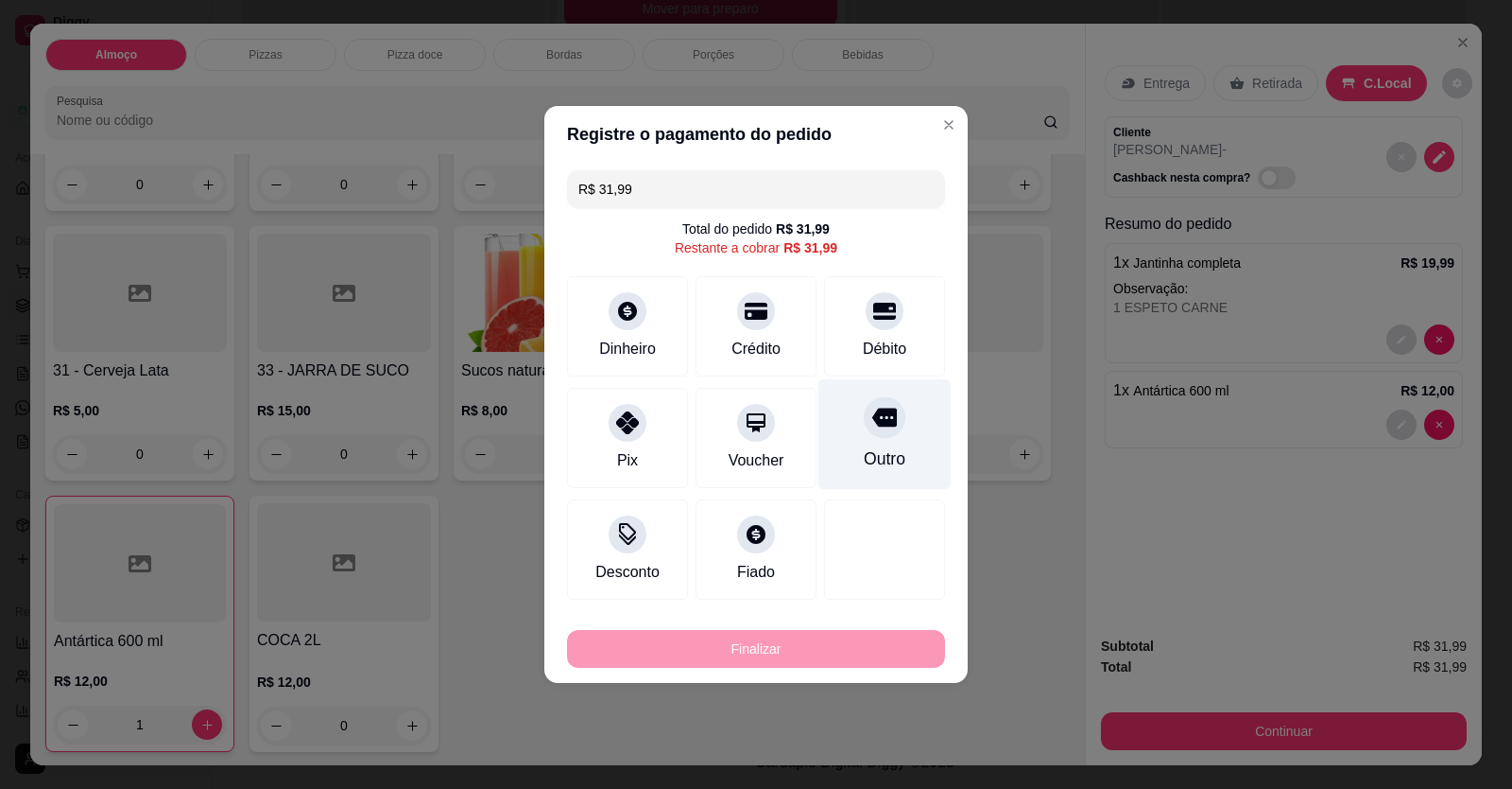
drag, startPoint x: 852, startPoint y: 299, endPoint x: 875, endPoint y: 333, distance: 41.0
click at [863, 315] on div "Débito" at bounding box center [884, 326] width 121 height 100
type input "R$ 0,00"
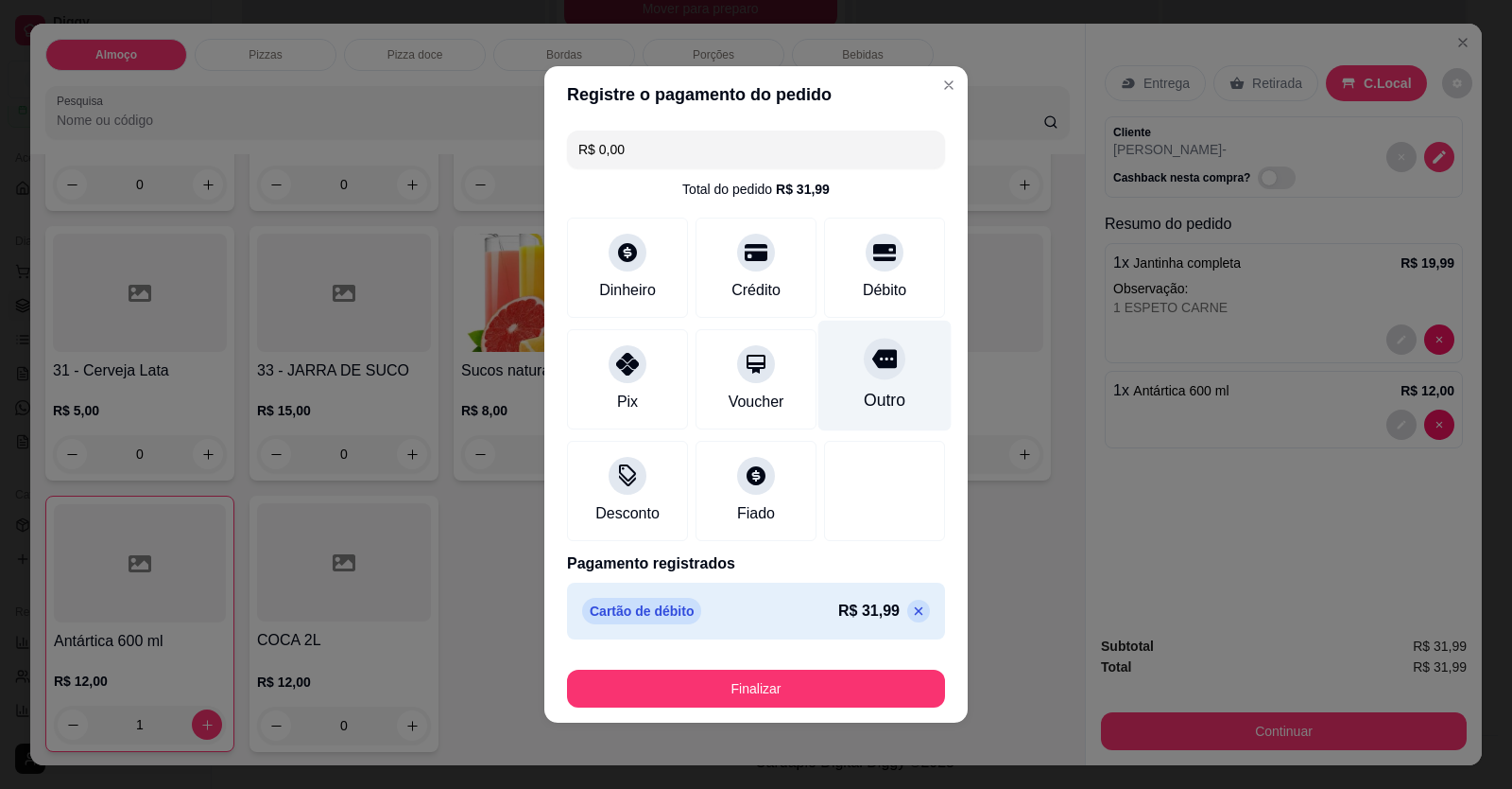
click at [877, 334] on div "Outro" at bounding box center [884, 376] width 133 height 111
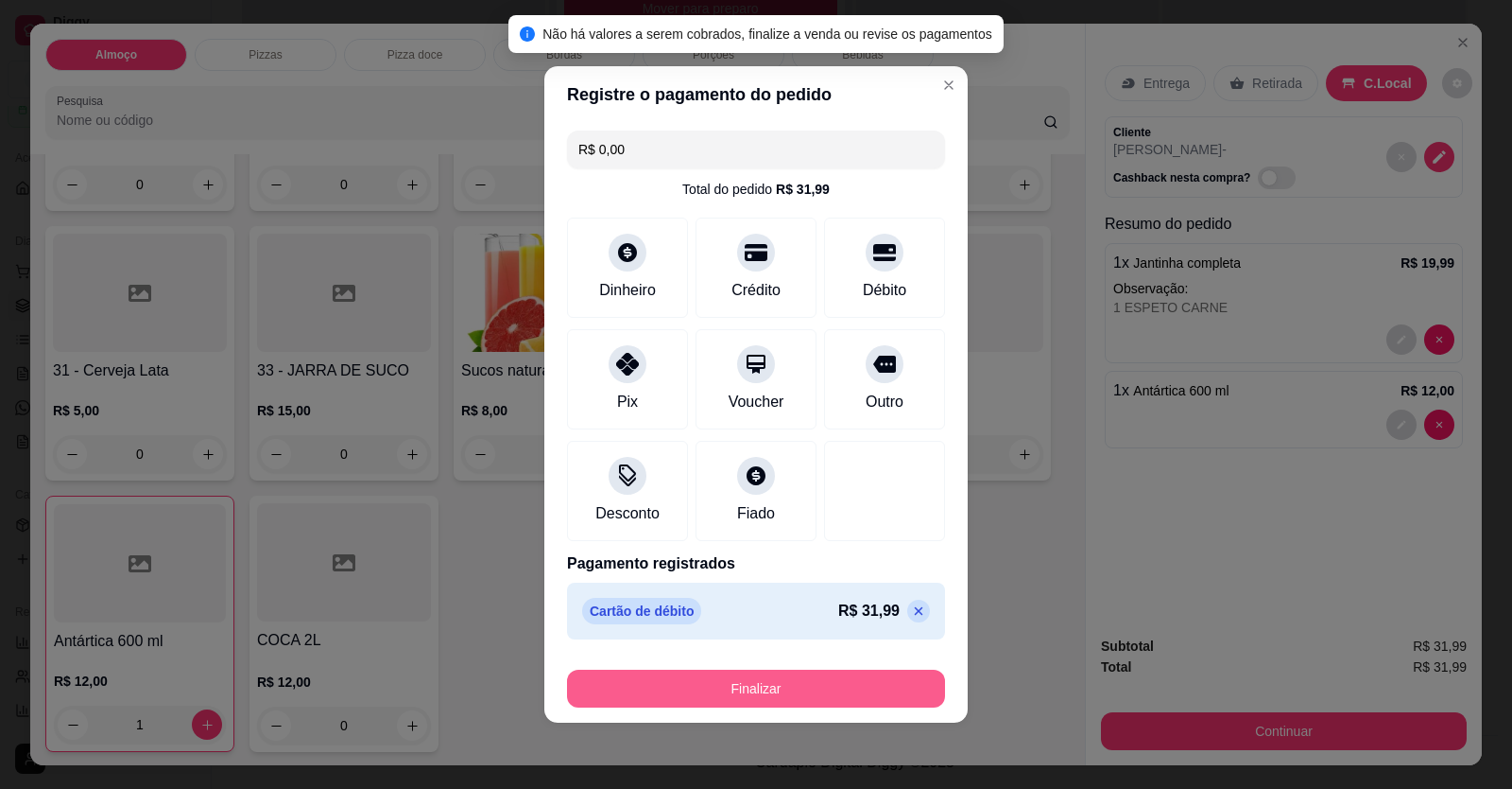
click at [773, 683] on button "Finalizar" at bounding box center [755, 688] width 378 height 38
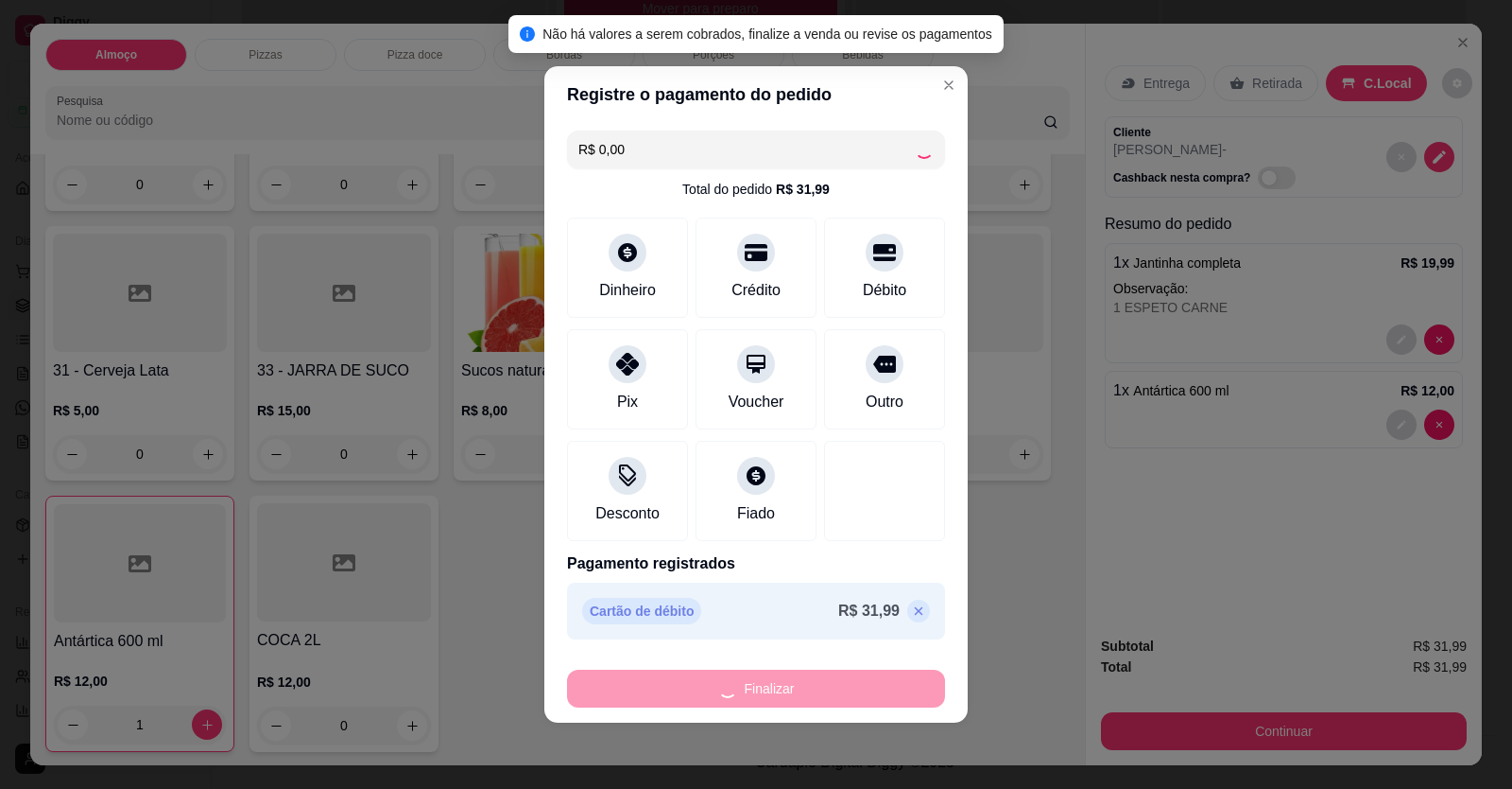
type input "0"
type input "-R$ 31,99"
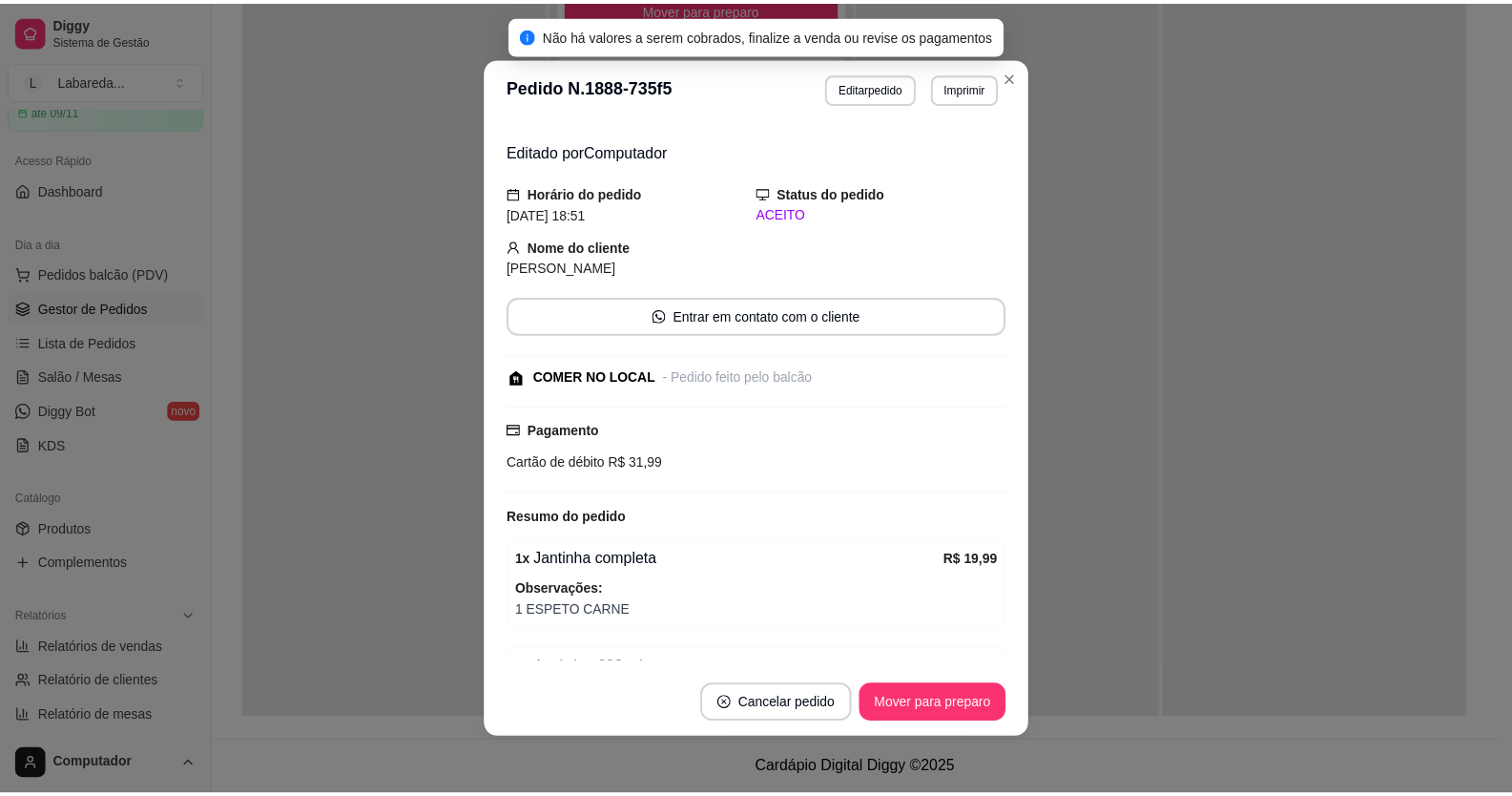
scroll to position [91, 0]
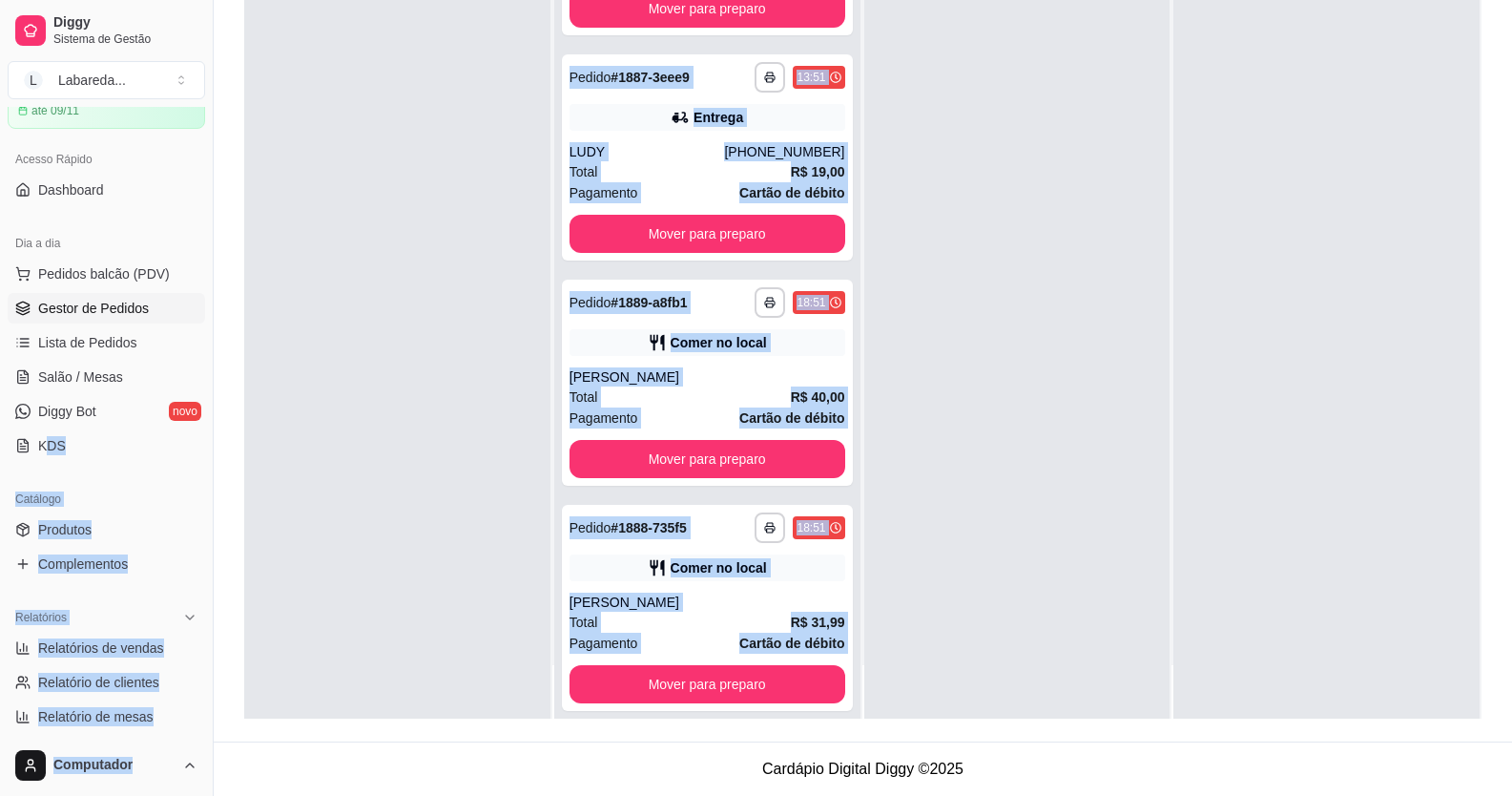
drag, startPoint x: 1069, startPoint y: 314, endPoint x: 0, endPoint y: 474, distance: 1080.9
click at [0, 485] on div "**********" at bounding box center [756, 252] width 1512 height 1087
click at [515, 491] on div at bounding box center [396, 320] width 306 height 796
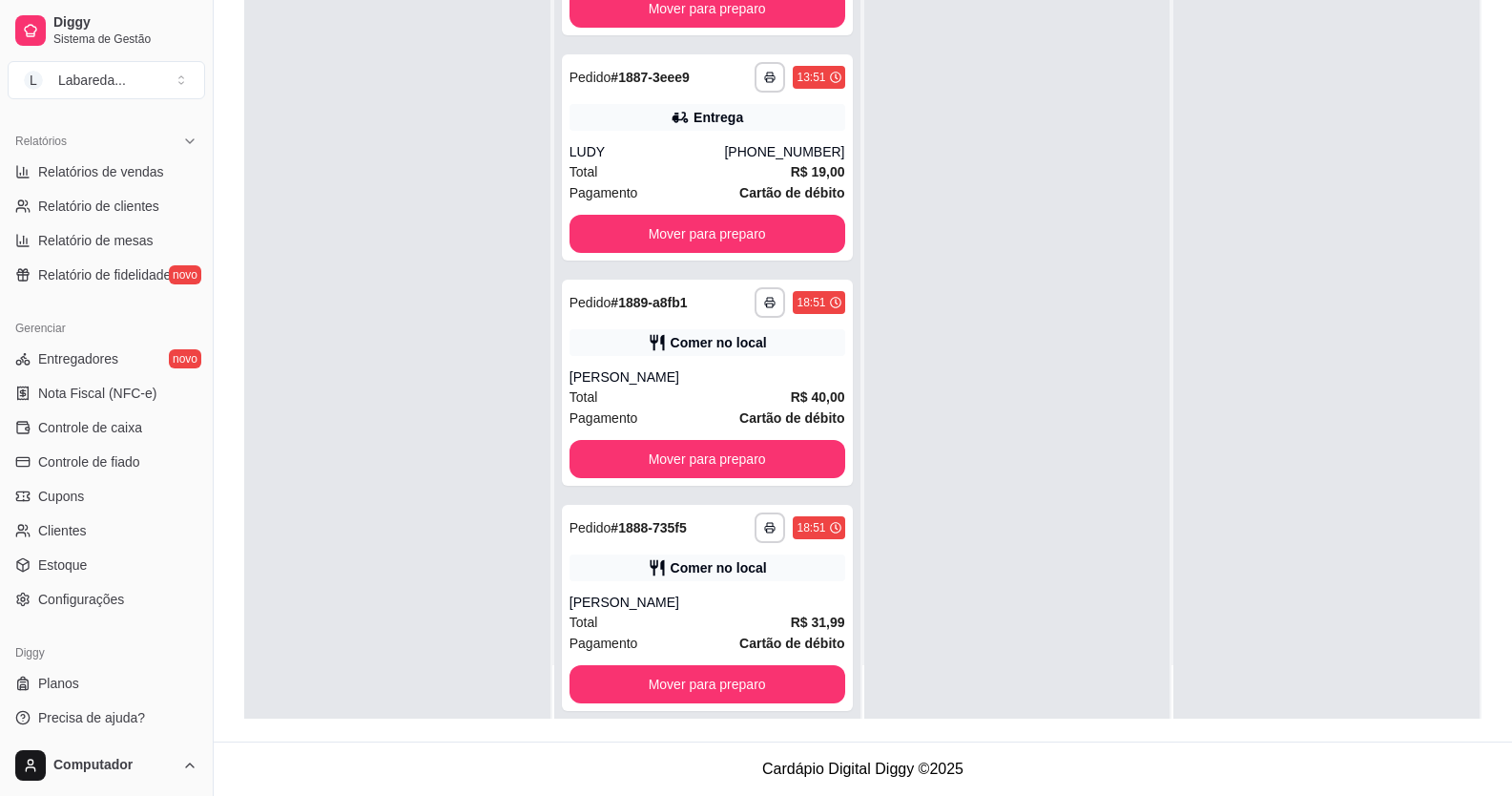
scroll to position [577, 0]
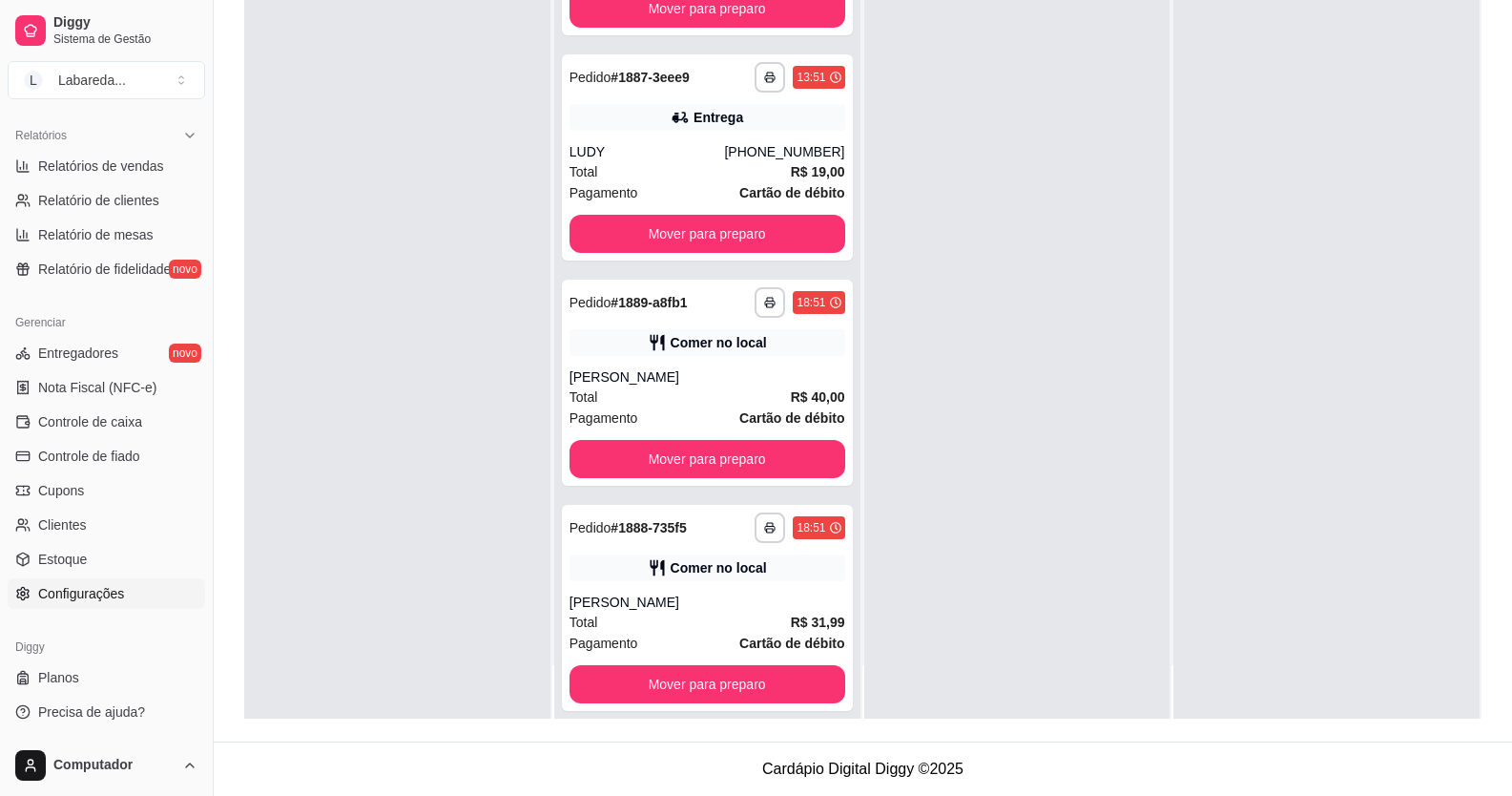
click at [111, 602] on span "Configurações" at bounding box center [81, 593] width 86 height 19
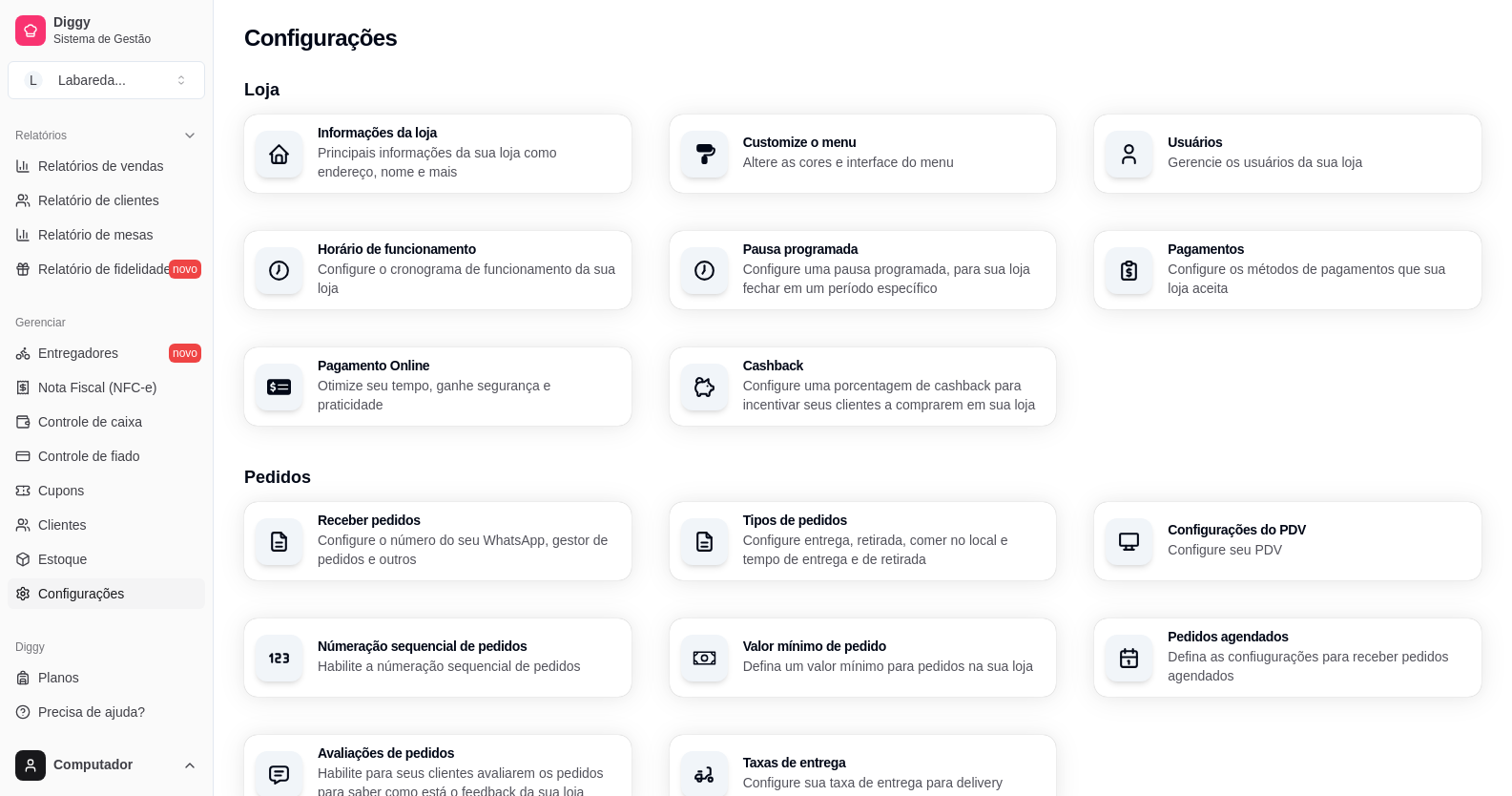
click at [1205, 185] on div "Usuários Gerencie os usuários da sua loja" at bounding box center [1287, 153] width 387 height 79
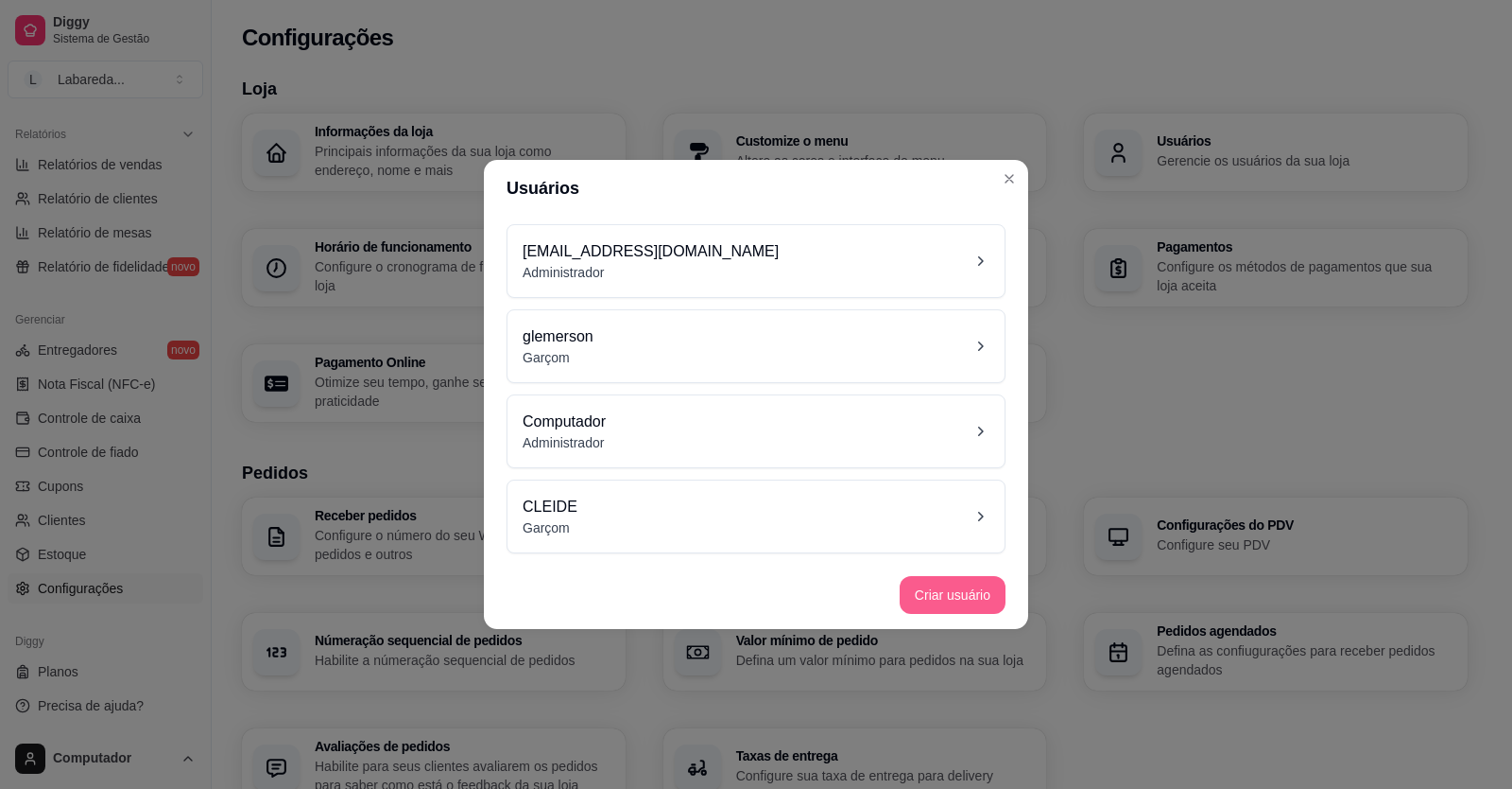
click at [954, 599] on button "Criar usuário" at bounding box center [952, 594] width 106 height 38
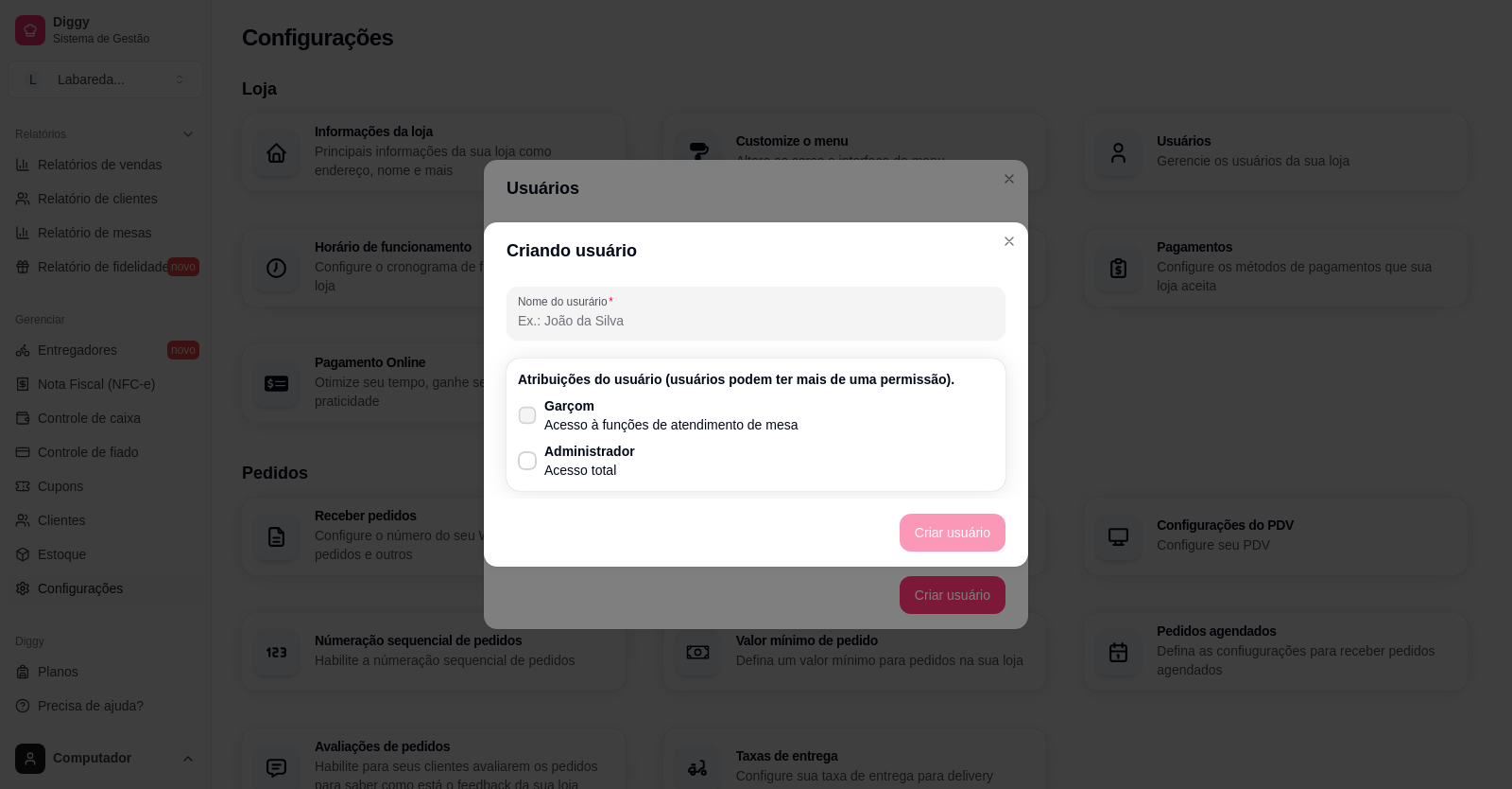
click at [670, 424] on p "Acesso à funções de atendimento de mesa" at bounding box center [672, 424] width 255 height 19
click at [529, 424] on input "Garçom Acesso à funções de atendimento de mesa" at bounding box center [523, 425] width 12 height 12
checkbox input "true"
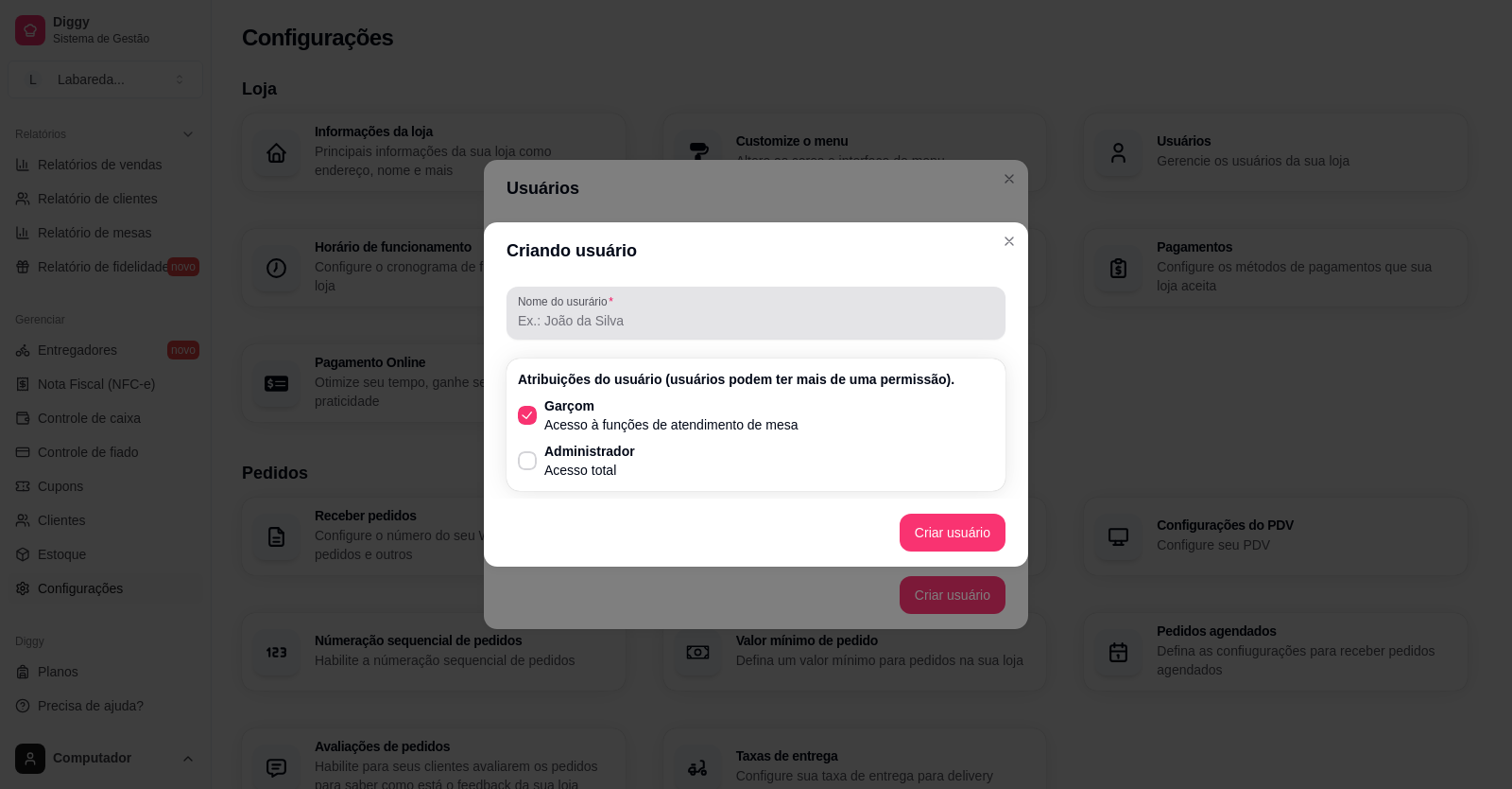
click at [772, 300] on section "Criando usuário Nome do usurário Atribuições do usuário (usuários podem ter mai…" at bounding box center [756, 394] width 545 height 345
click at [766, 299] on div at bounding box center [756, 313] width 477 height 38
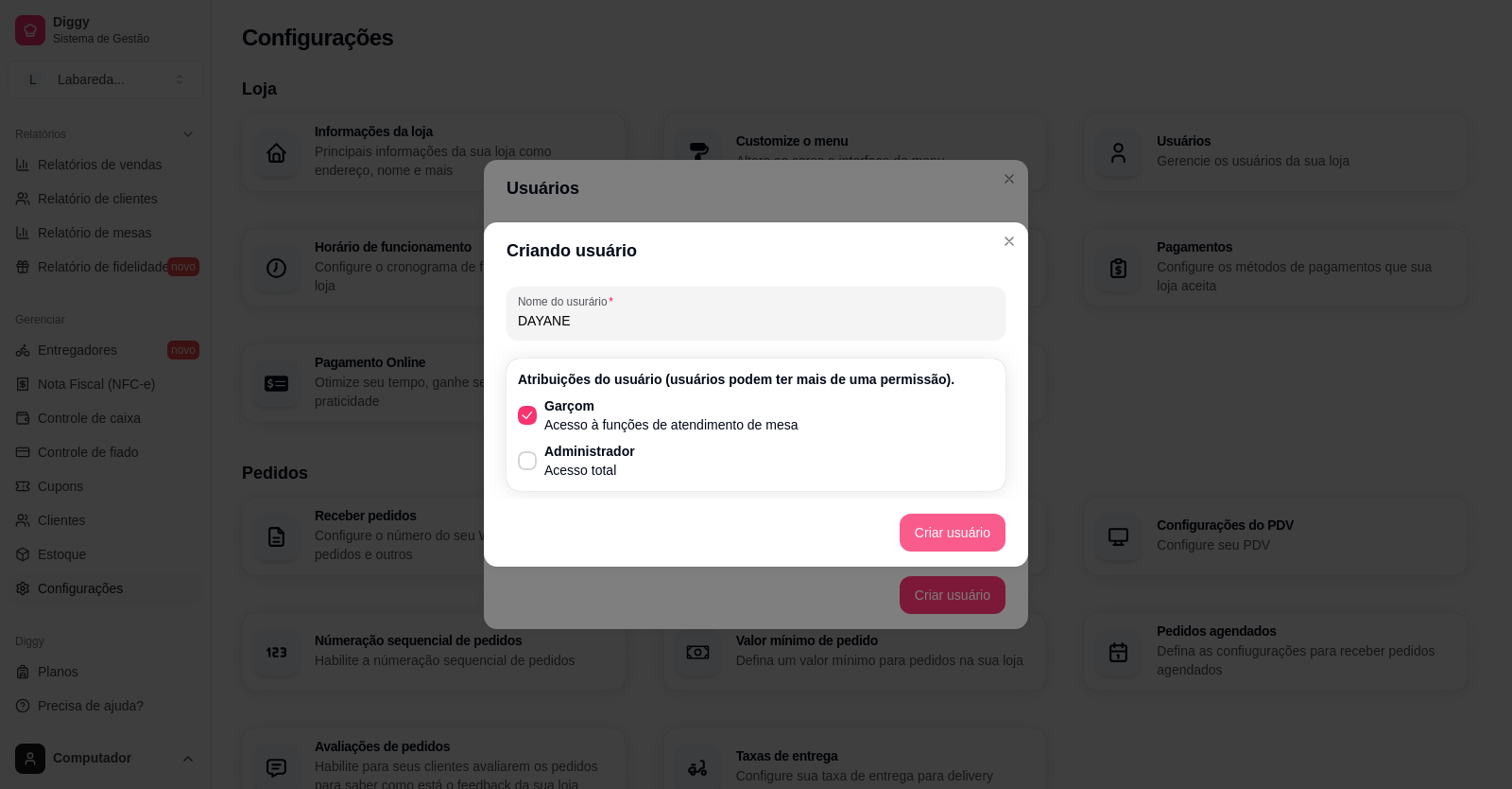
type input "DAYANE"
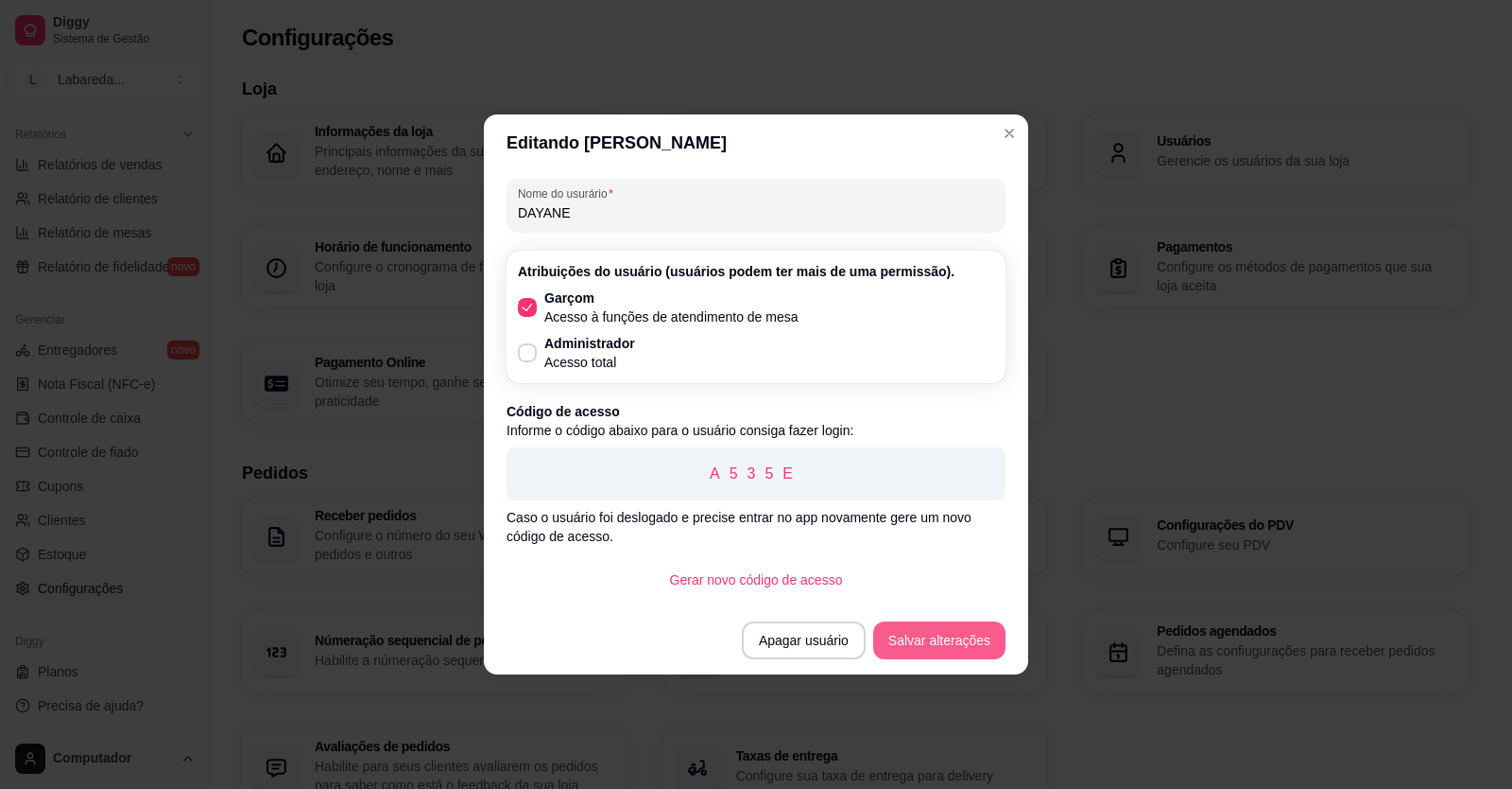
click at [945, 638] on button "Salvar alterações" at bounding box center [940, 640] width 132 height 38
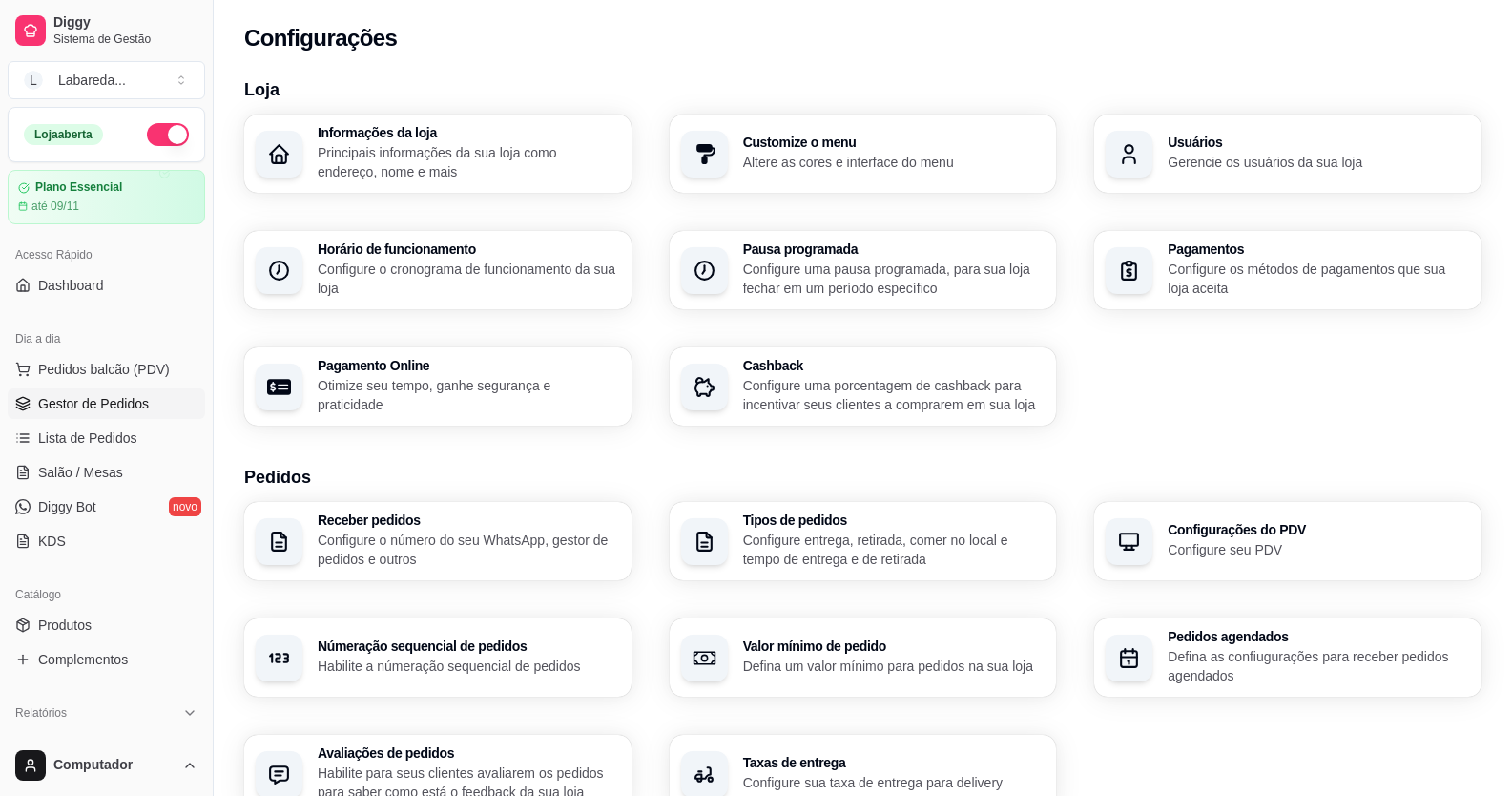
click at [141, 401] on span "Gestor de Pedidos" at bounding box center [93, 402] width 111 height 19
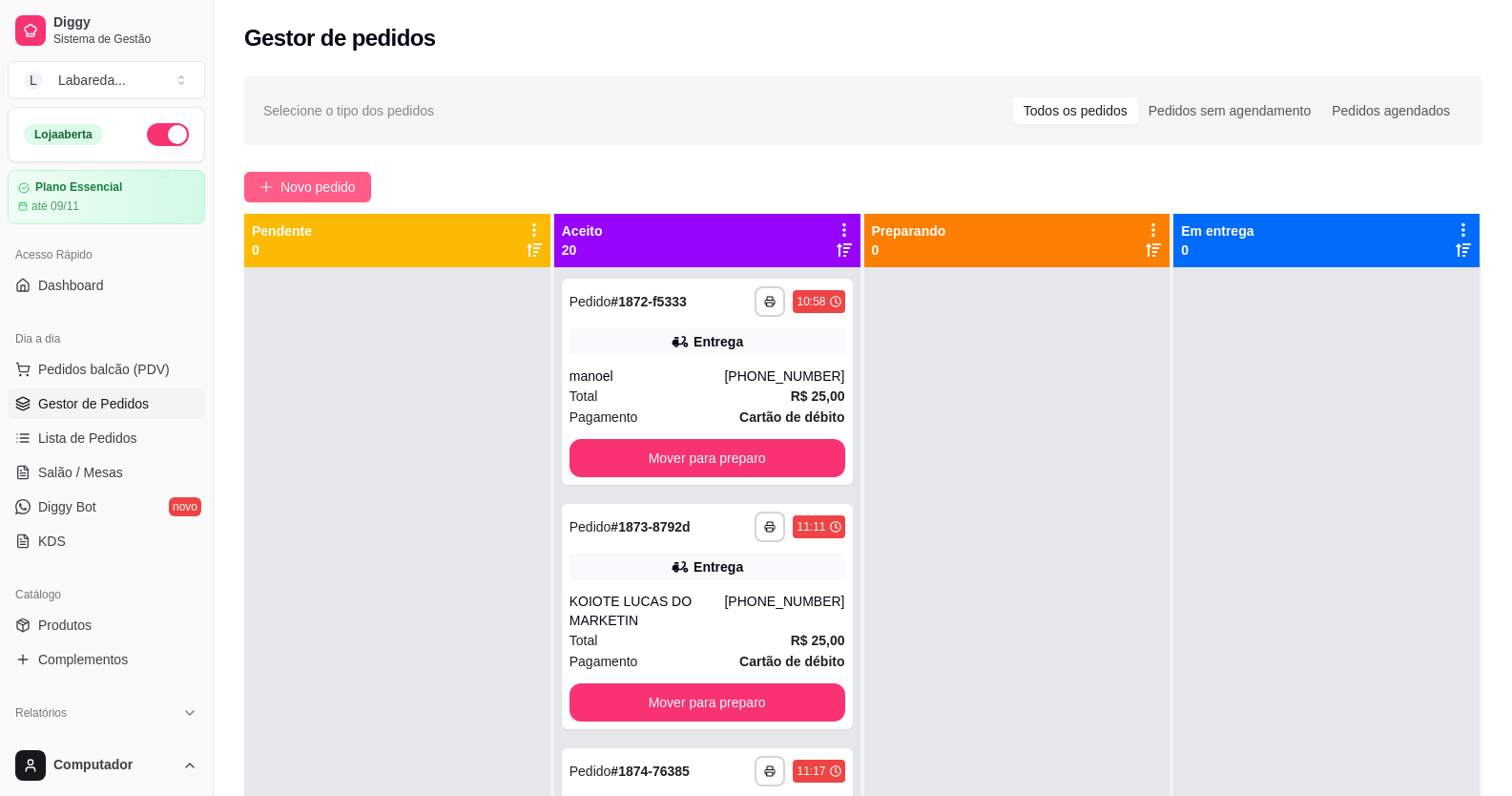
click at [334, 189] on span "Novo pedido" at bounding box center [318, 186] width 76 height 21
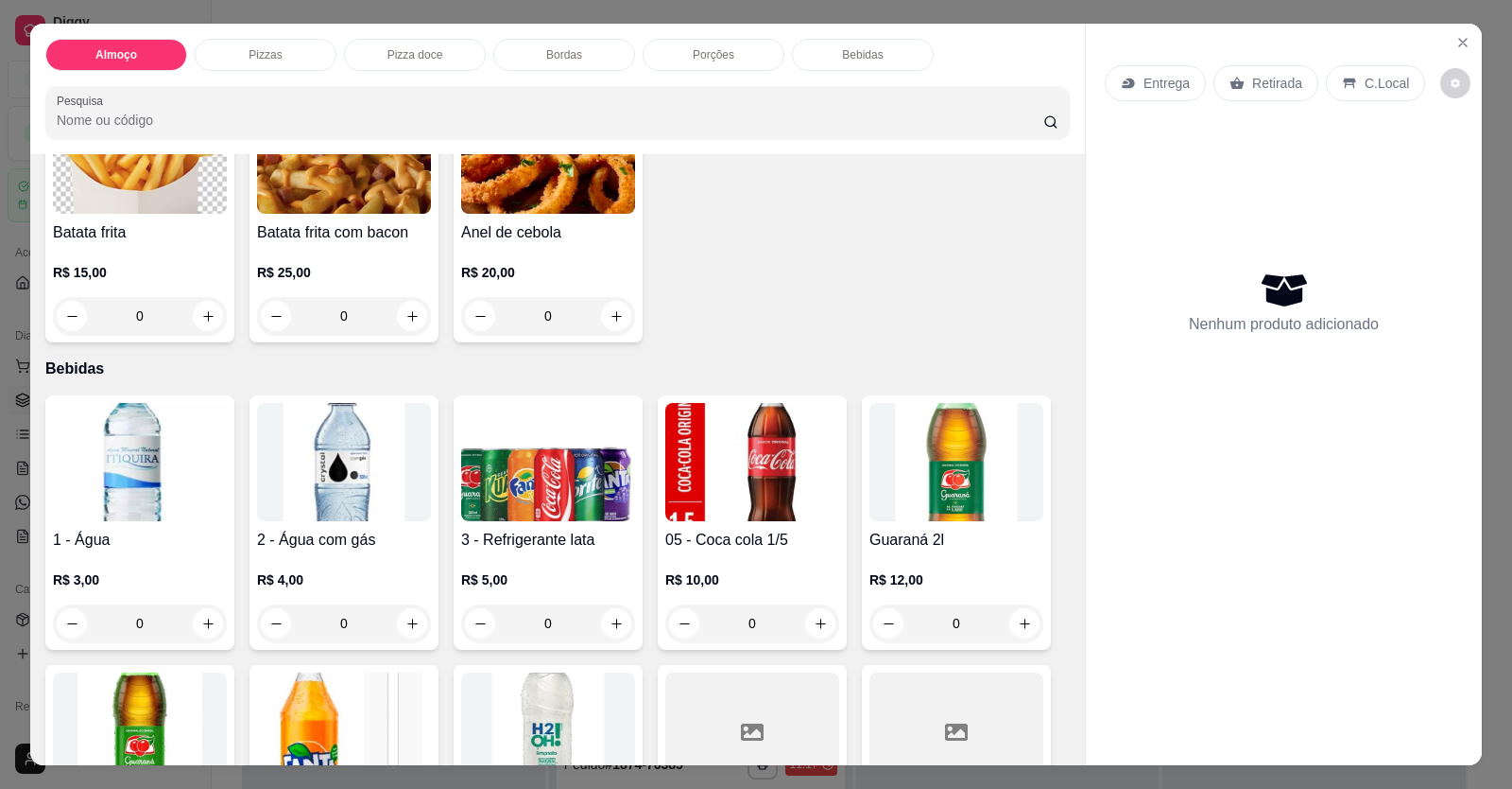
scroll to position [1135, 0]
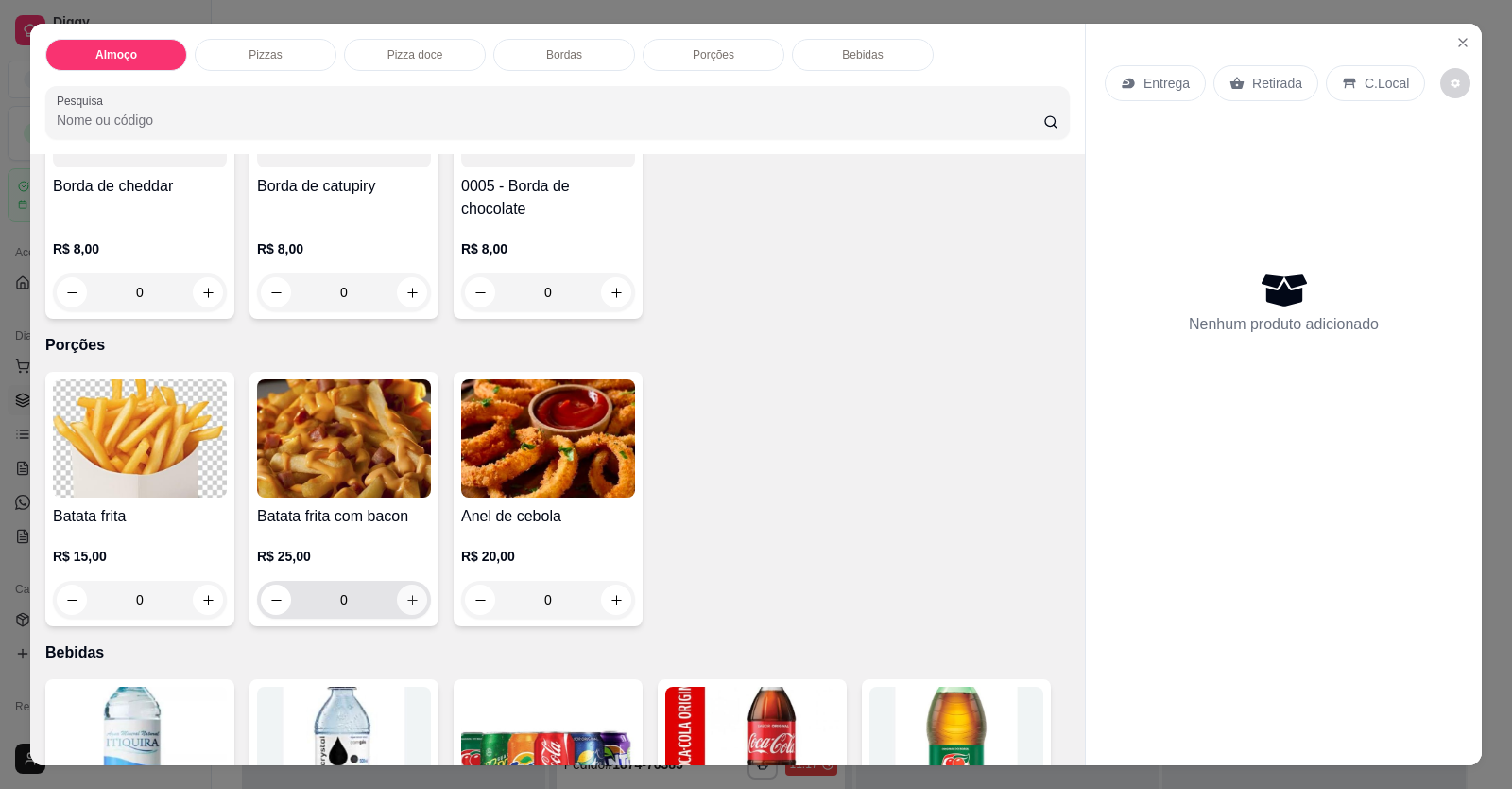
click at [415, 598] on button "increase-product-quantity" at bounding box center [412, 599] width 31 height 31
type input "1"
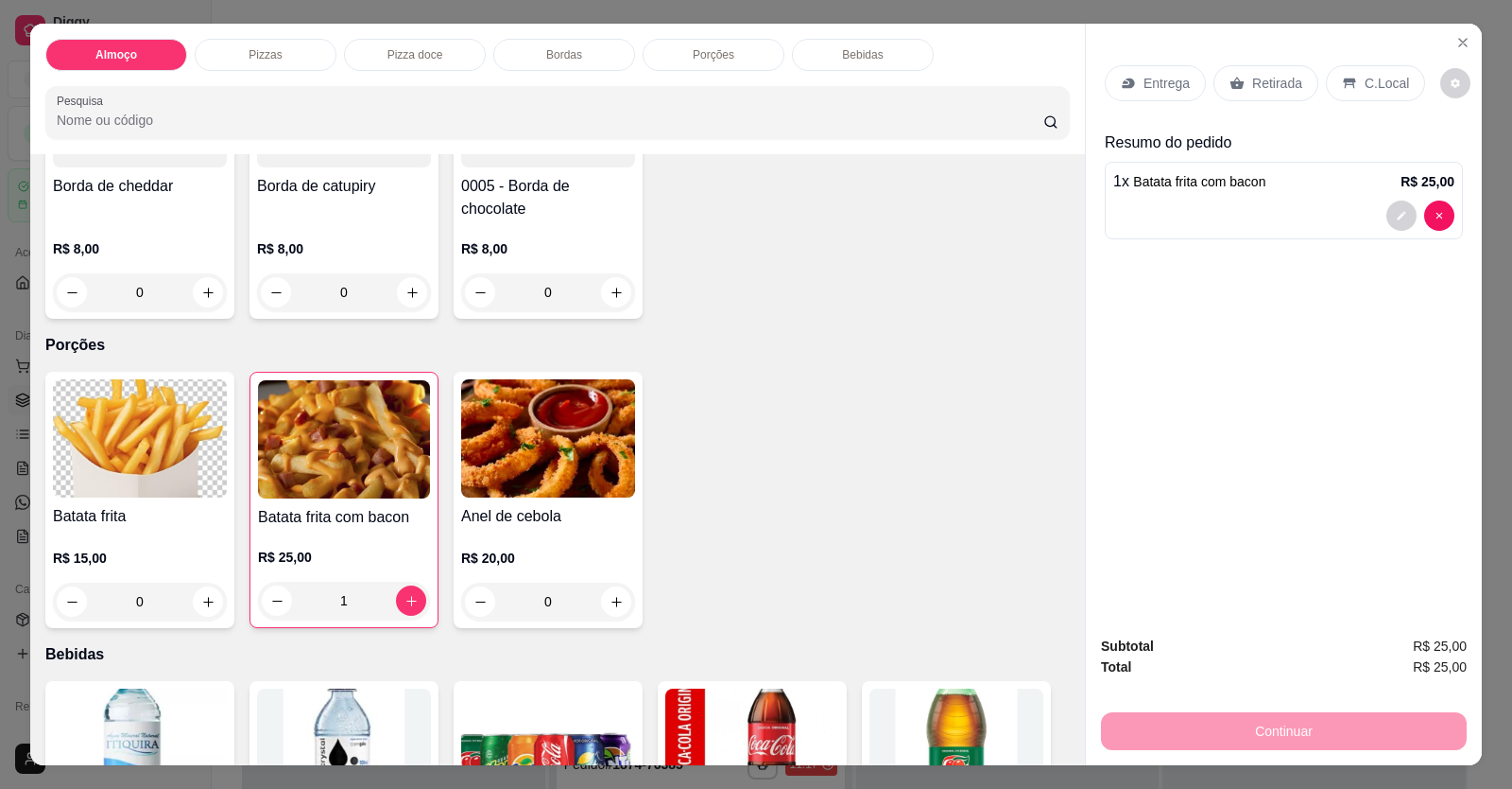
click at [1169, 76] on p "Entrega" at bounding box center [1167, 83] width 46 height 19
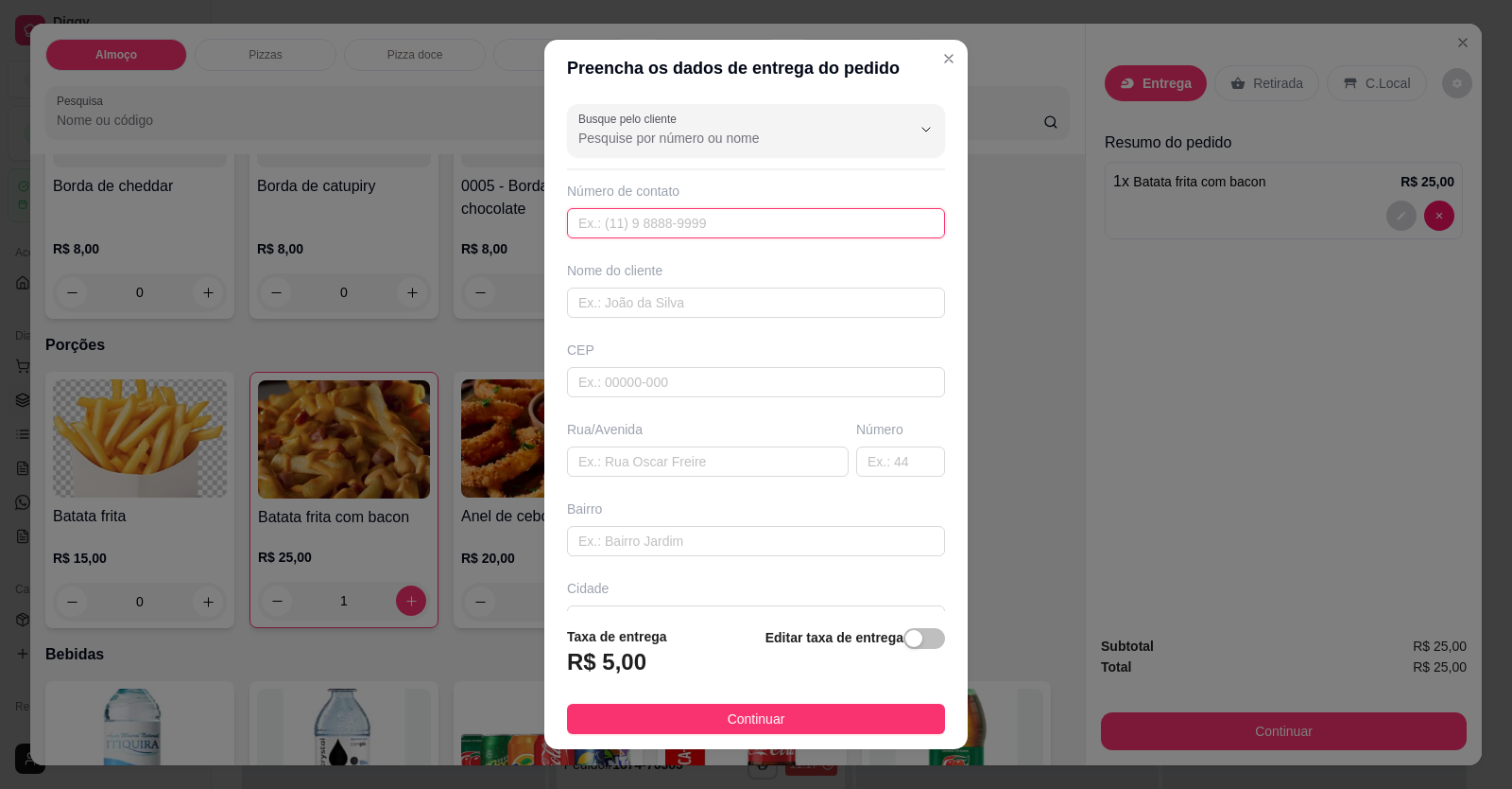
click at [713, 230] on input "text" at bounding box center [755, 223] width 378 height 31
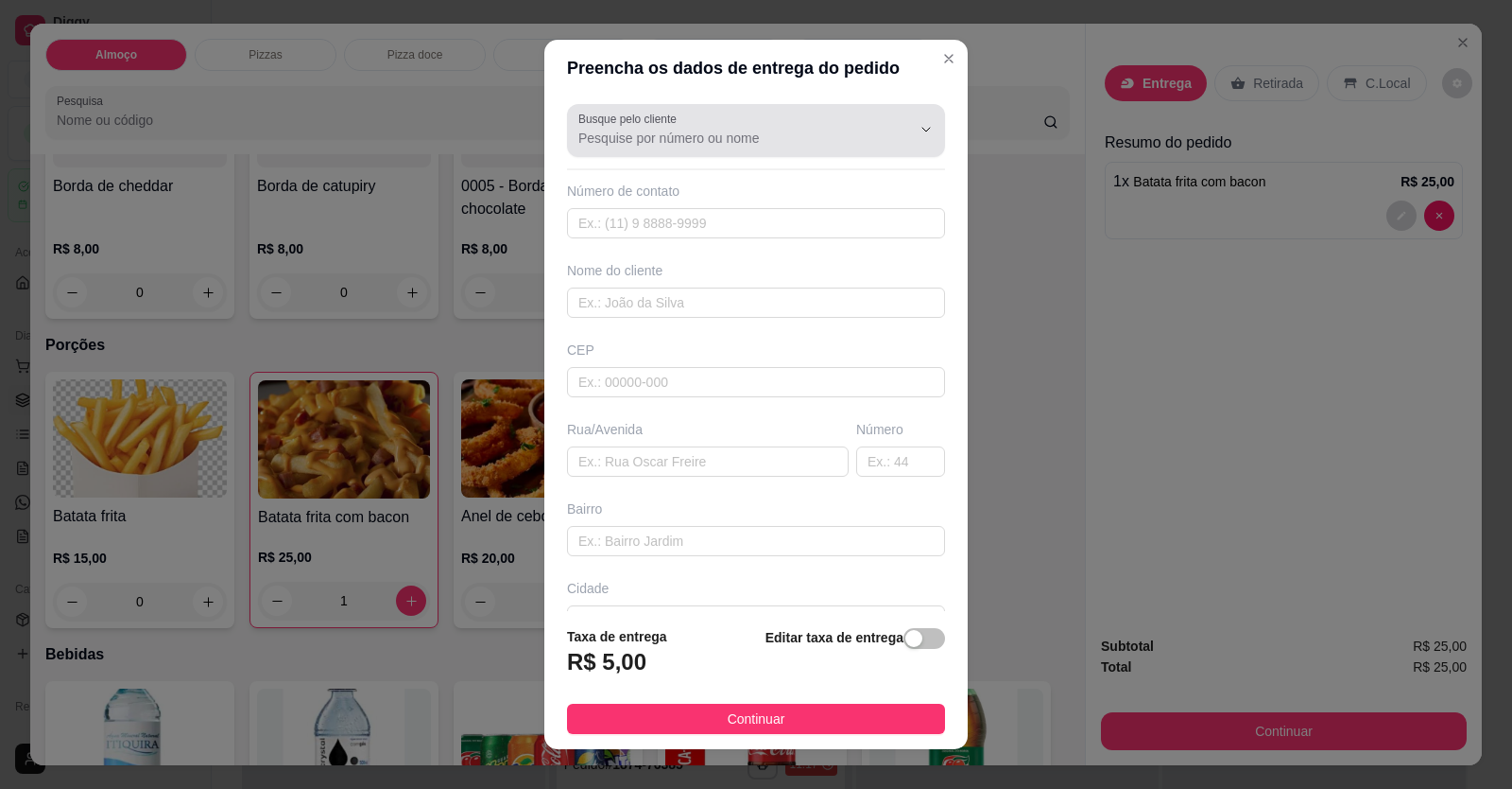
click at [655, 144] on input "Busque pelo cliente" at bounding box center [729, 137] width 302 height 19
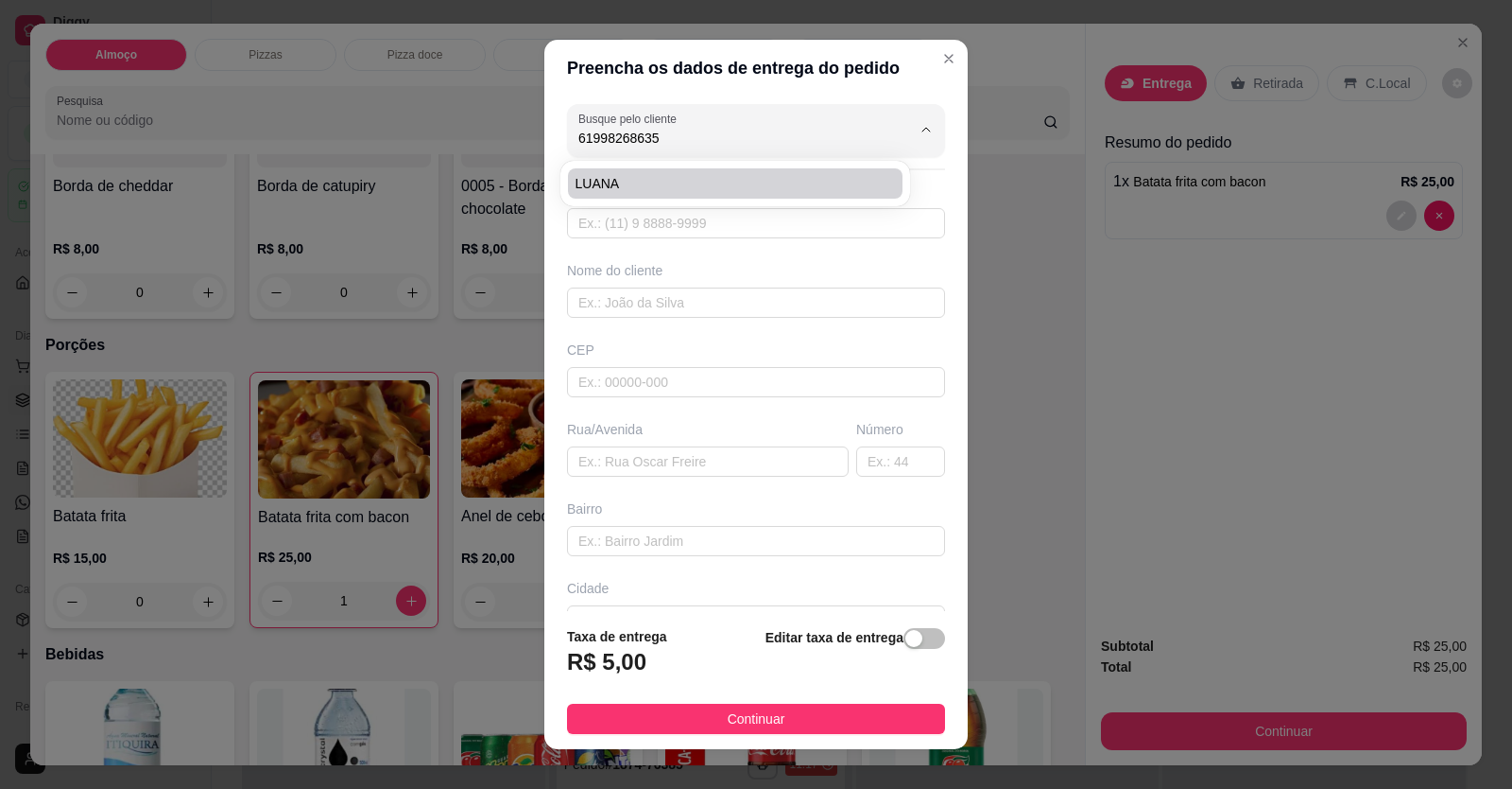
click at [629, 189] on span "LUANA" at bounding box center [725, 183] width 300 height 19
type input "LUANA"
type input "61998268635"
type input "LUANA"
type input "LOCALIZAÇÃO"
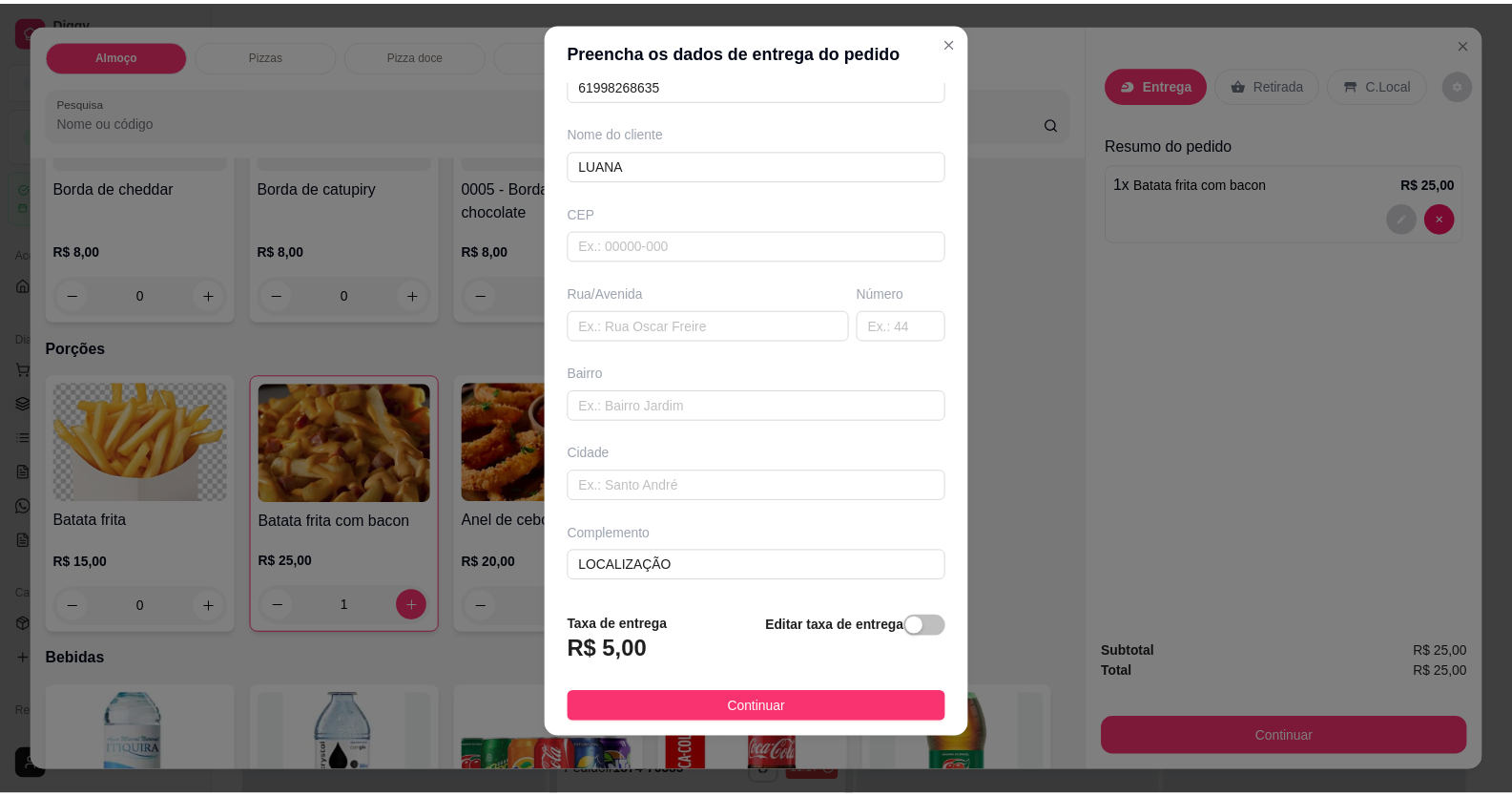
scroll to position [21, 0]
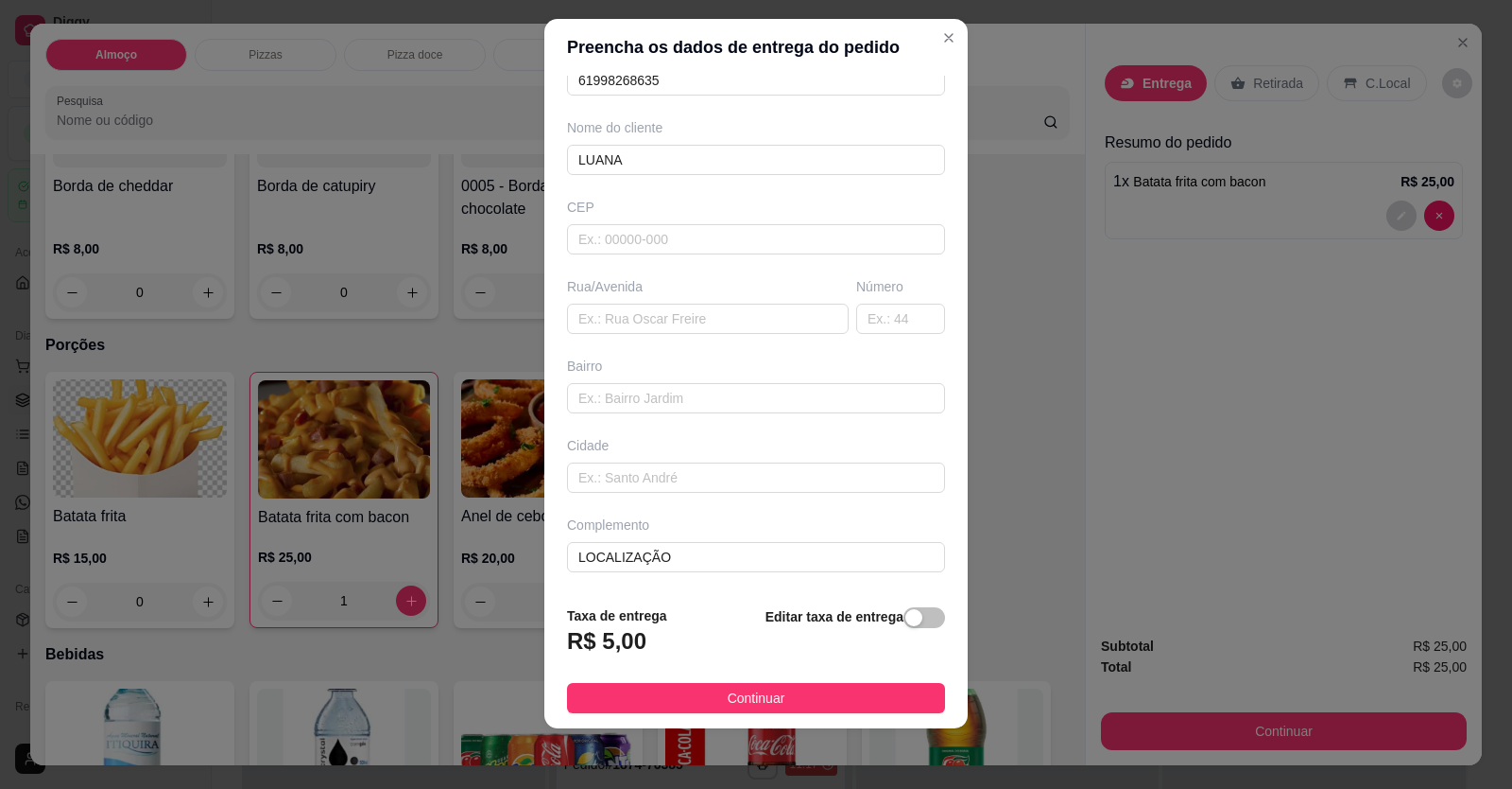
type input "LUANA"
click at [788, 694] on button "Continuar" at bounding box center [755, 697] width 378 height 31
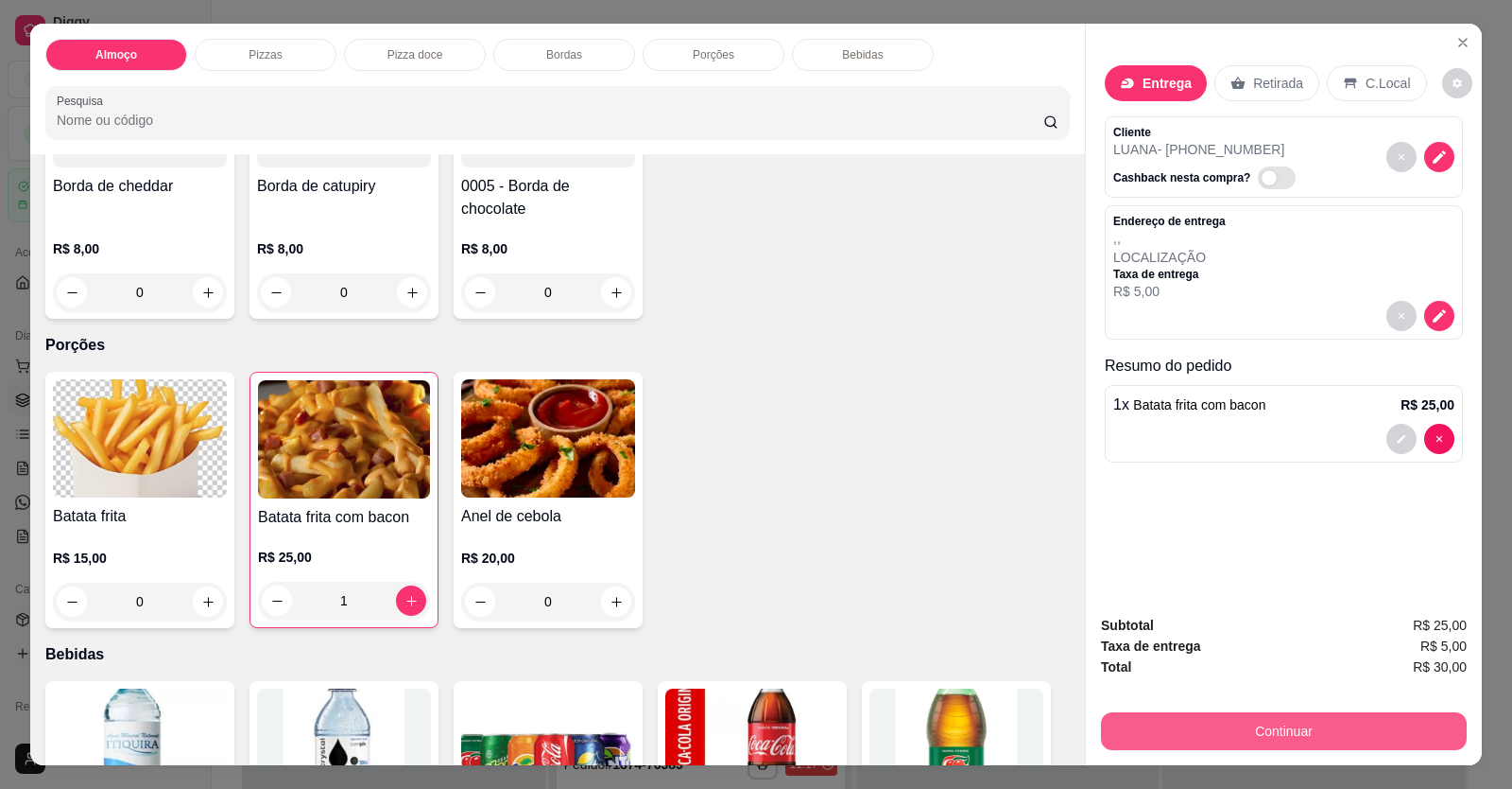
click at [1265, 724] on button "Continuar" at bounding box center [1283, 731] width 366 height 38
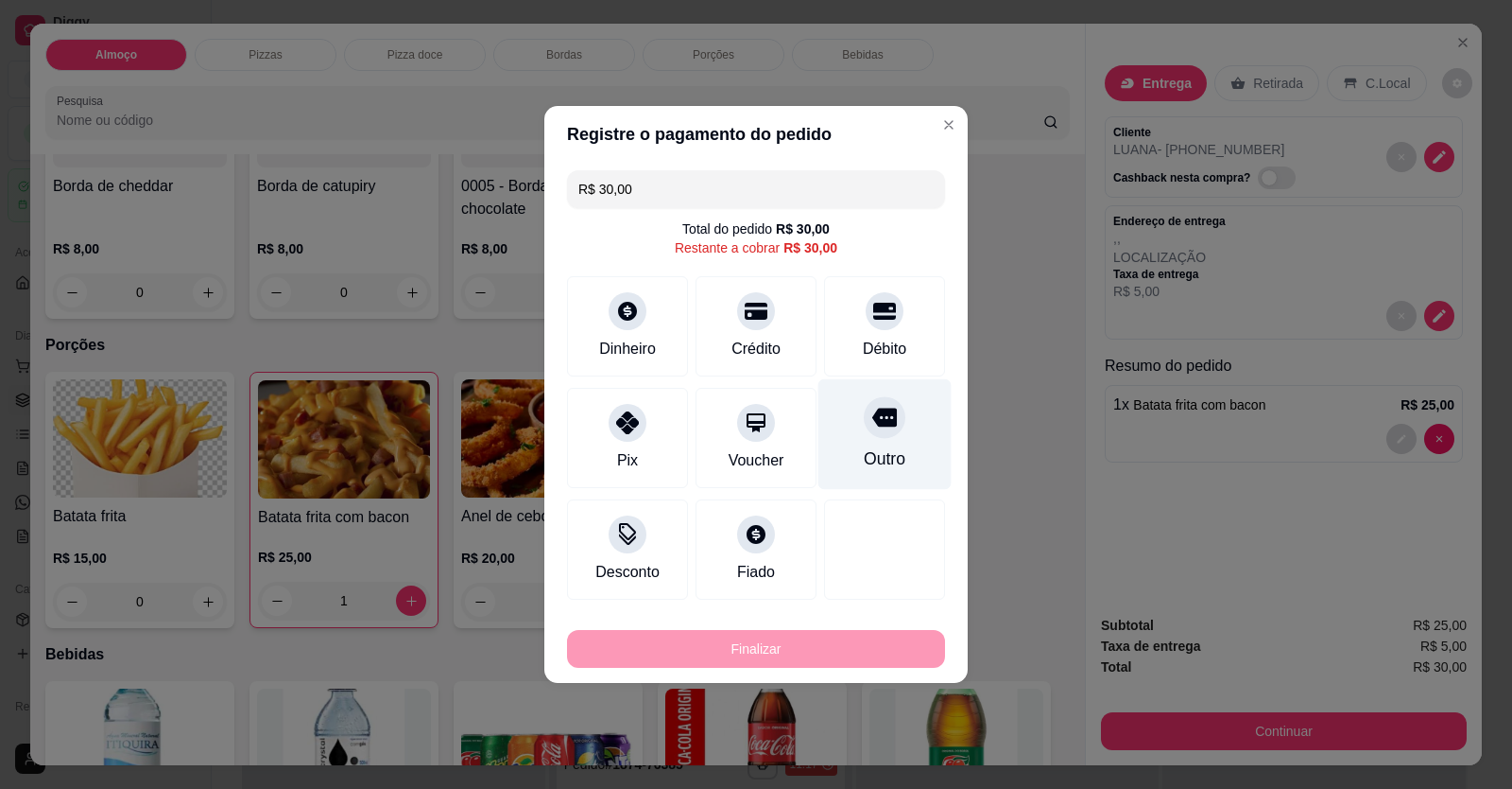
drag, startPoint x: 877, startPoint y: 328, endPoint x: 859, endPoint y: 382, distance: 56.9
click at [877, 327] on div "Débito" at bounding box center [884, 326] width 121 height 100
type input "R$ 0,00"
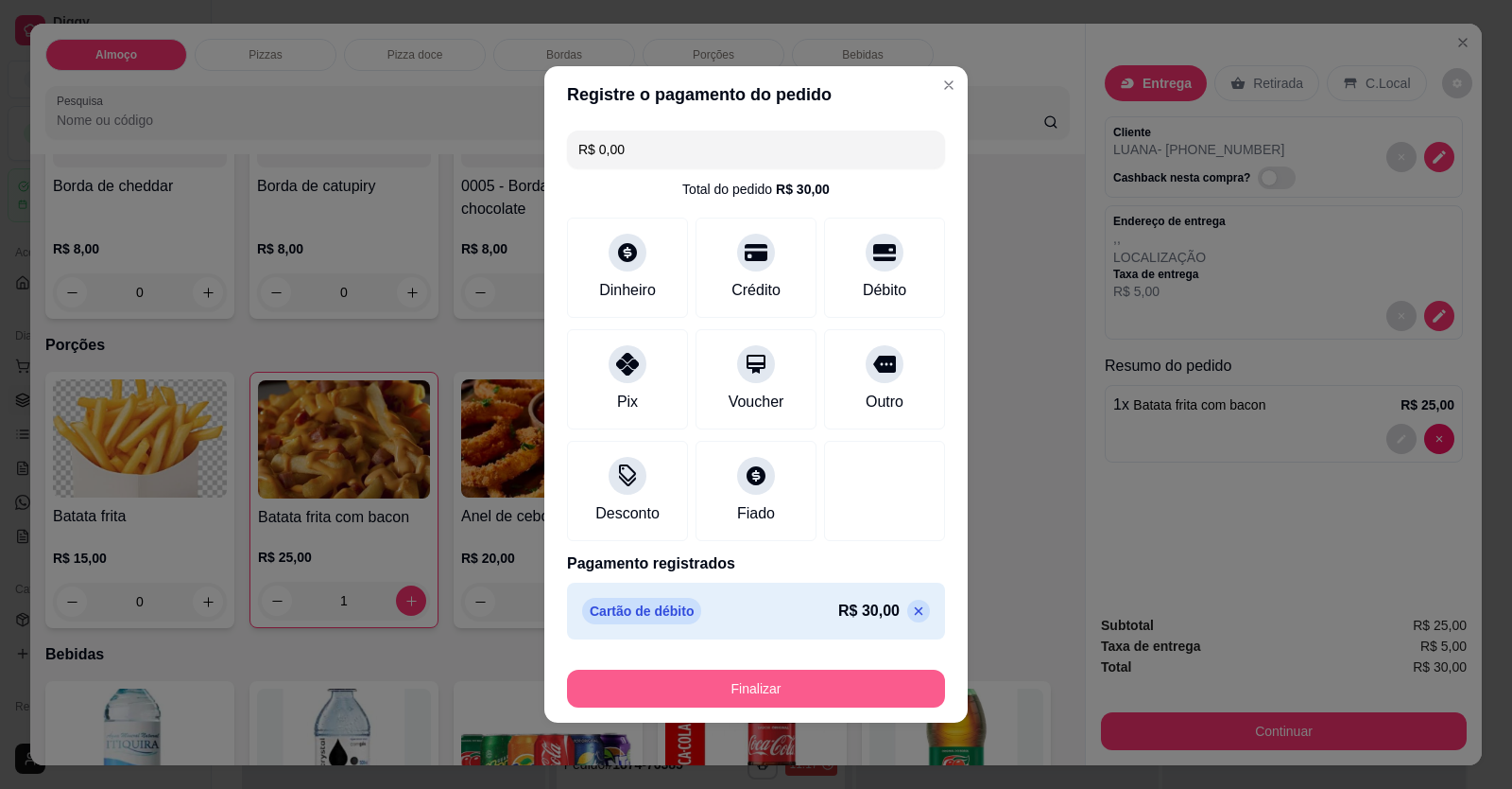
click at [819, 678] on button "Finalizar" at bounding box center [755, 688] width 378 height 38
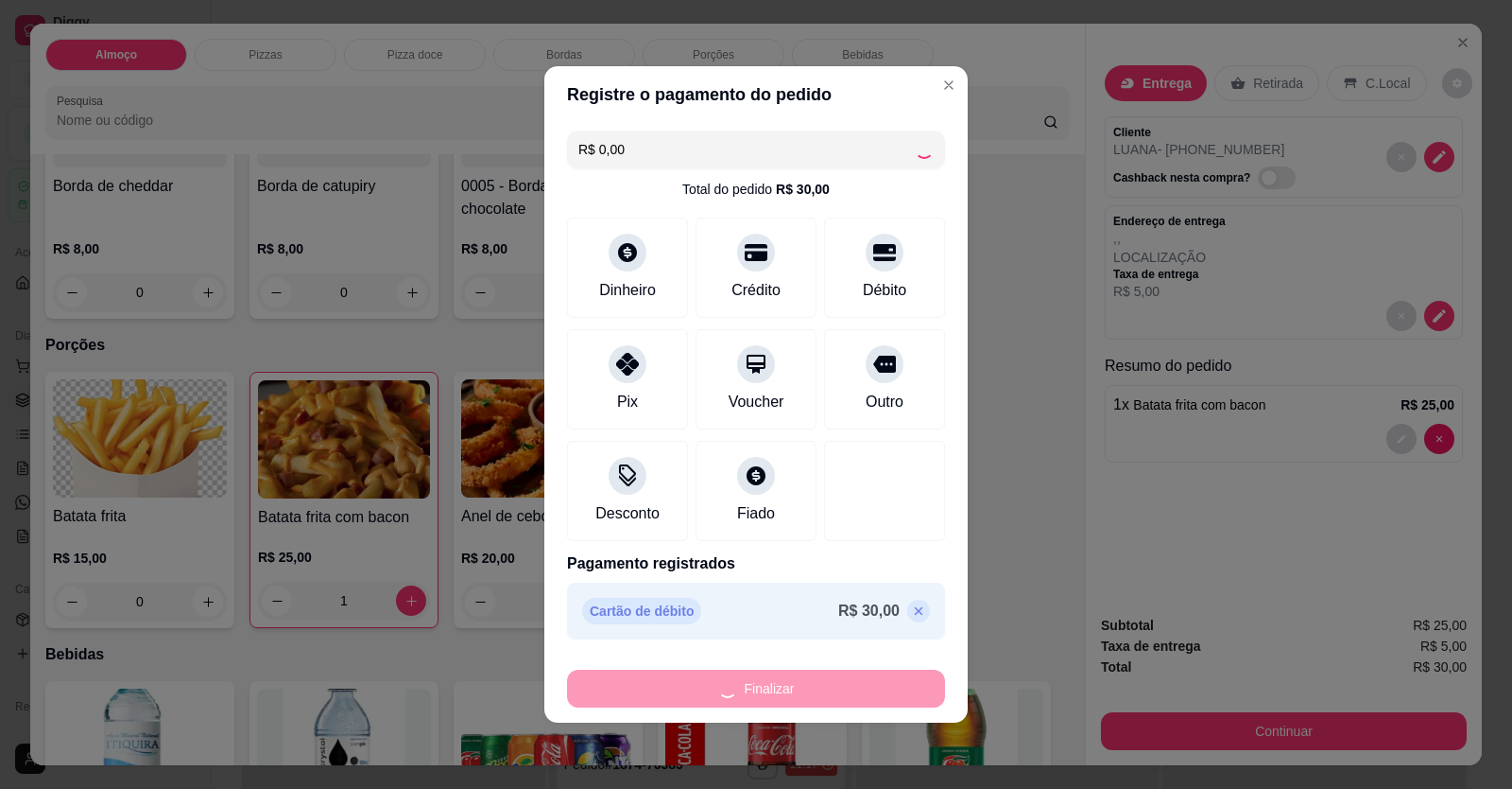
type input "0"
type input "-R$ 30,00"
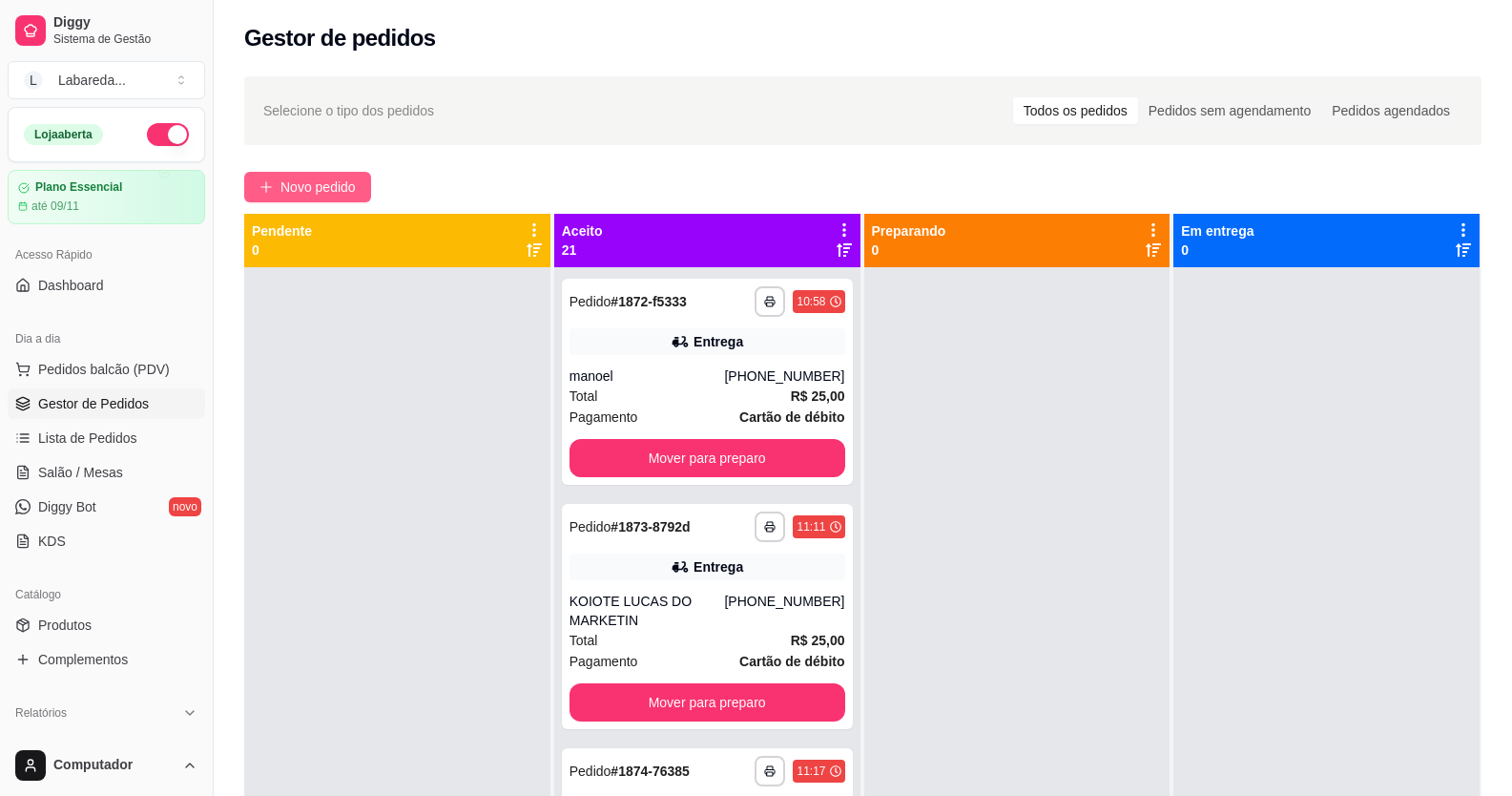
click at [316, 188] on span "Novo pedido" at bounding box center [318, 186] width 76 height 21
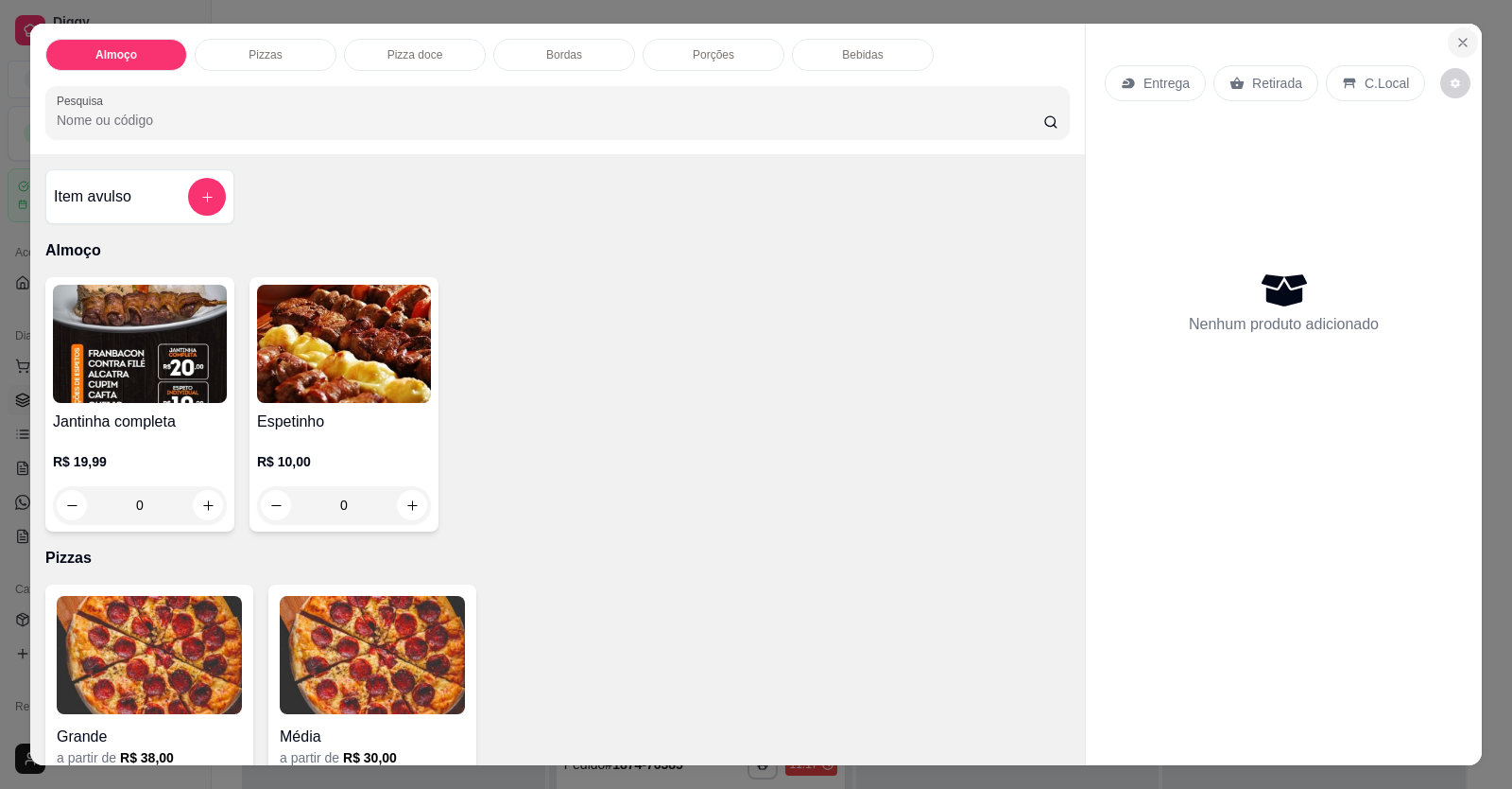
click at [1457, 42] on icon "Close" at bounding box center [1463, 41] width 15 height 15
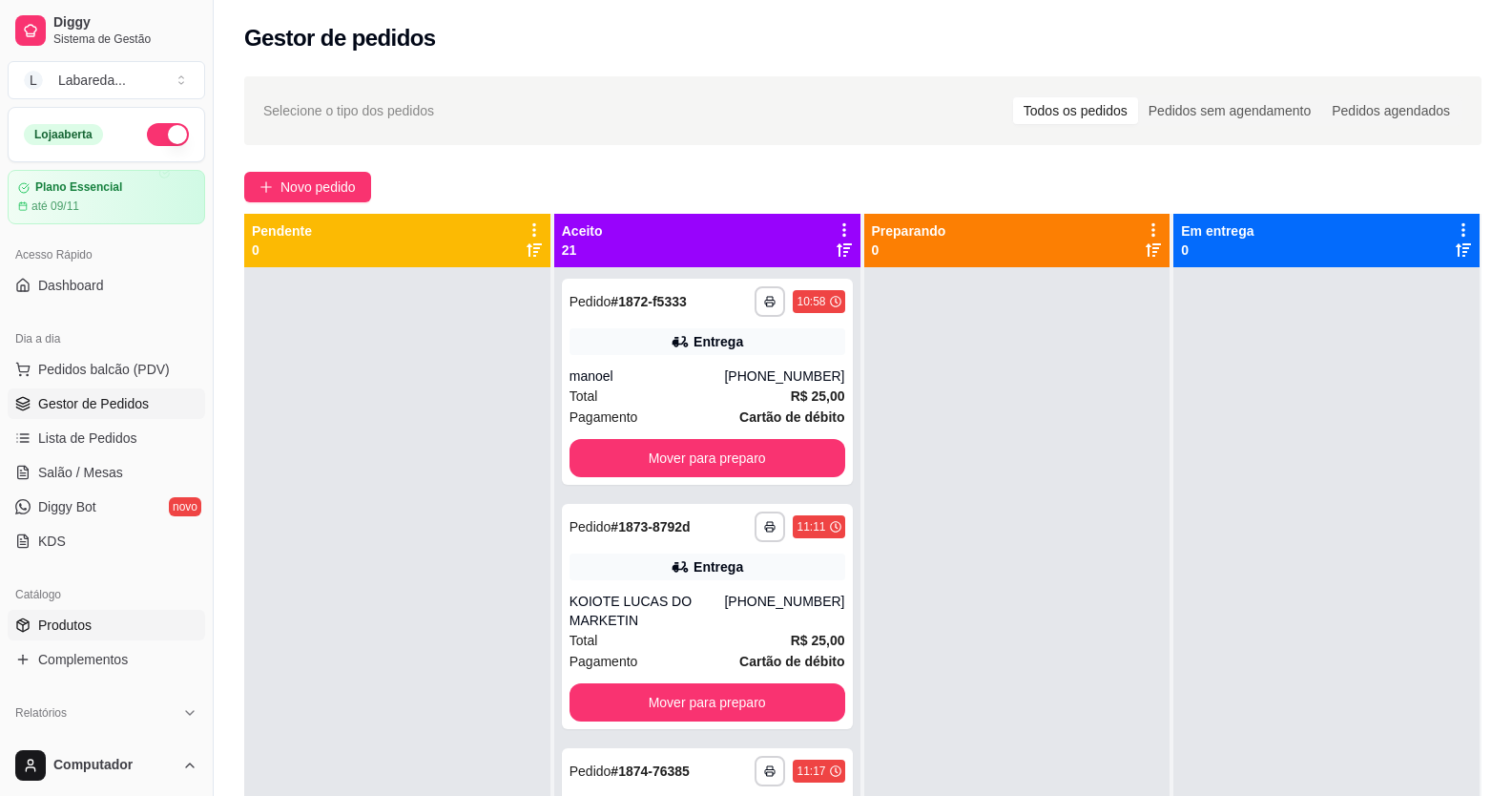
drag, startPoint x: 87, startPoint y: 617, endPoint x: 130, endPoint y: 639, distance: 48.3
click at [89, 617] on span "Produtos" at bounding box center [65, 625] width 54 height 19
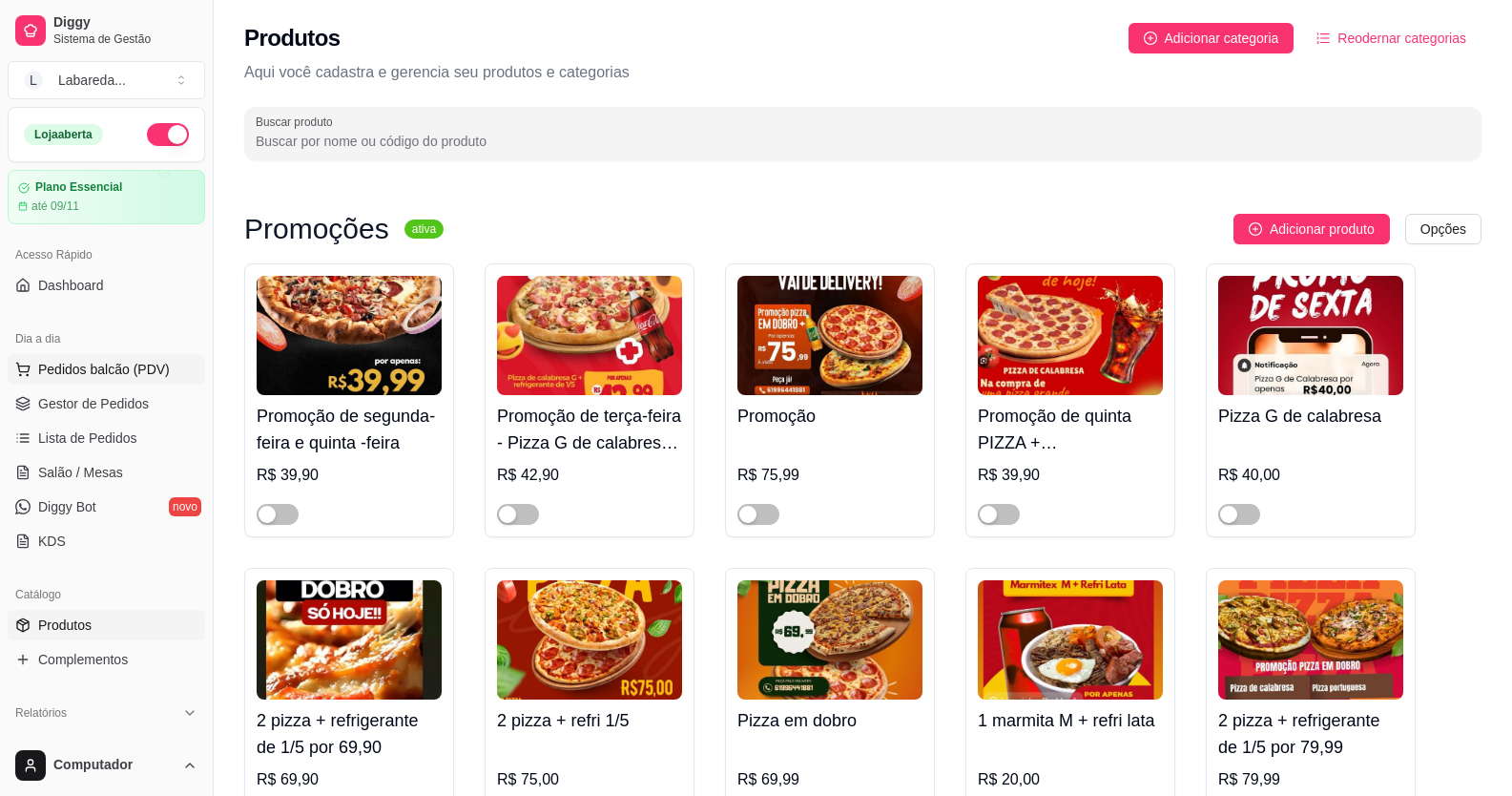
click at [115, 371] on span "Pedidos balcão (PDV)" at bounding box center [104, 369] width 131 height 19
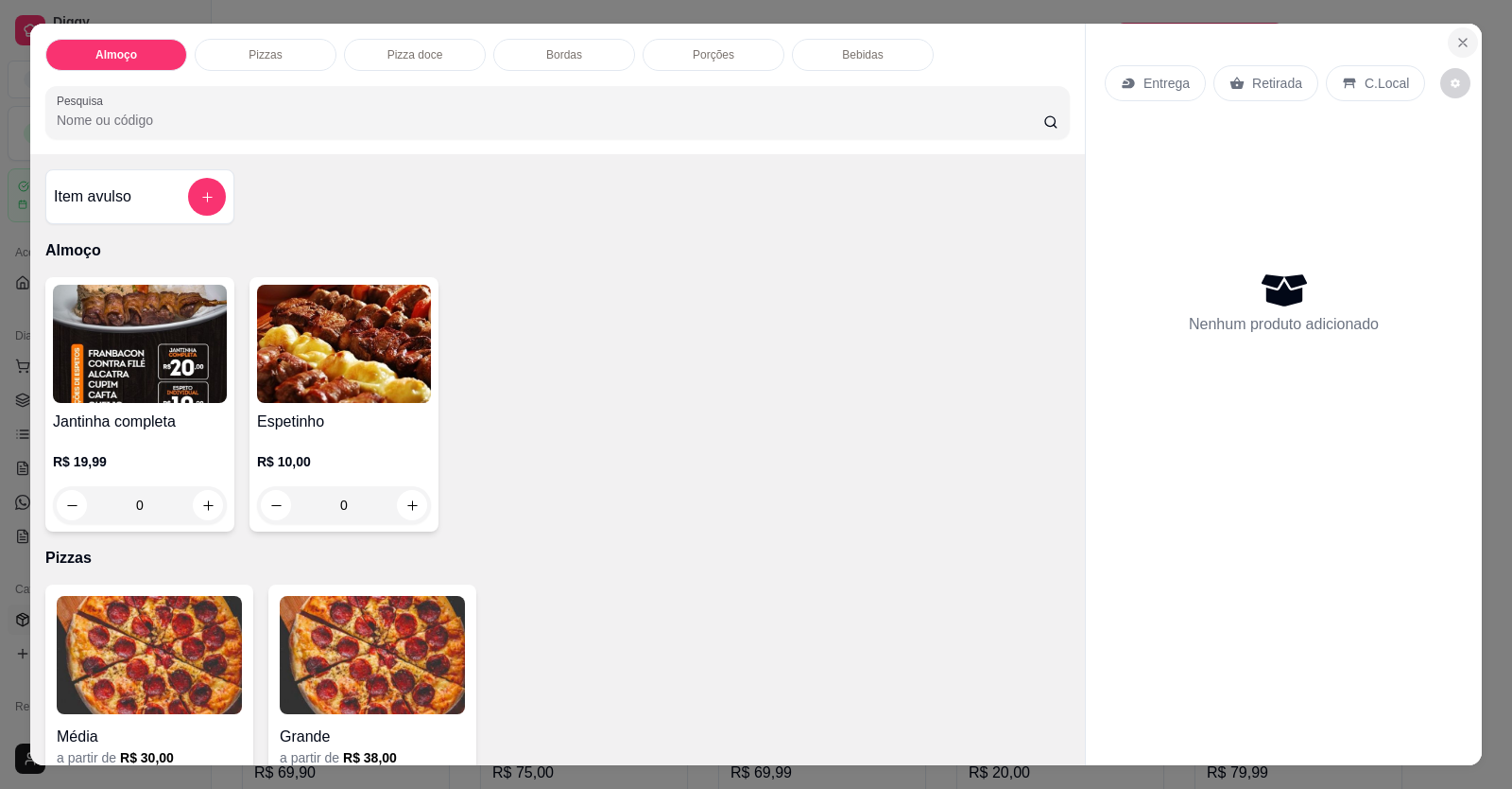
click at [1456, 41] on icon "Close" at bounding box center [1463, 41] width 15 height 15
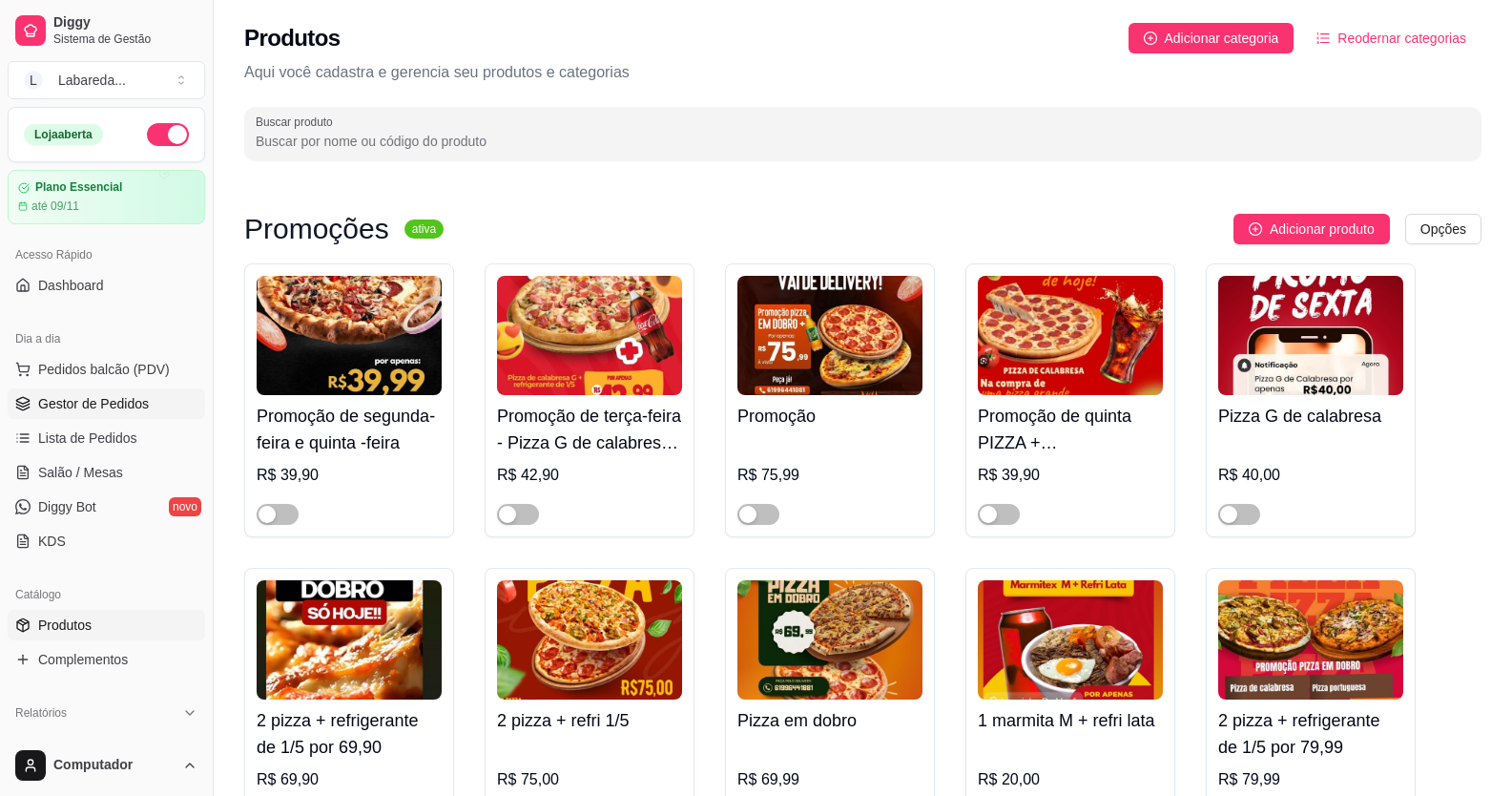
click at [105, 414] on link "Gestor de Pedidos" at bounding box center [107, 403] width 197 height 31
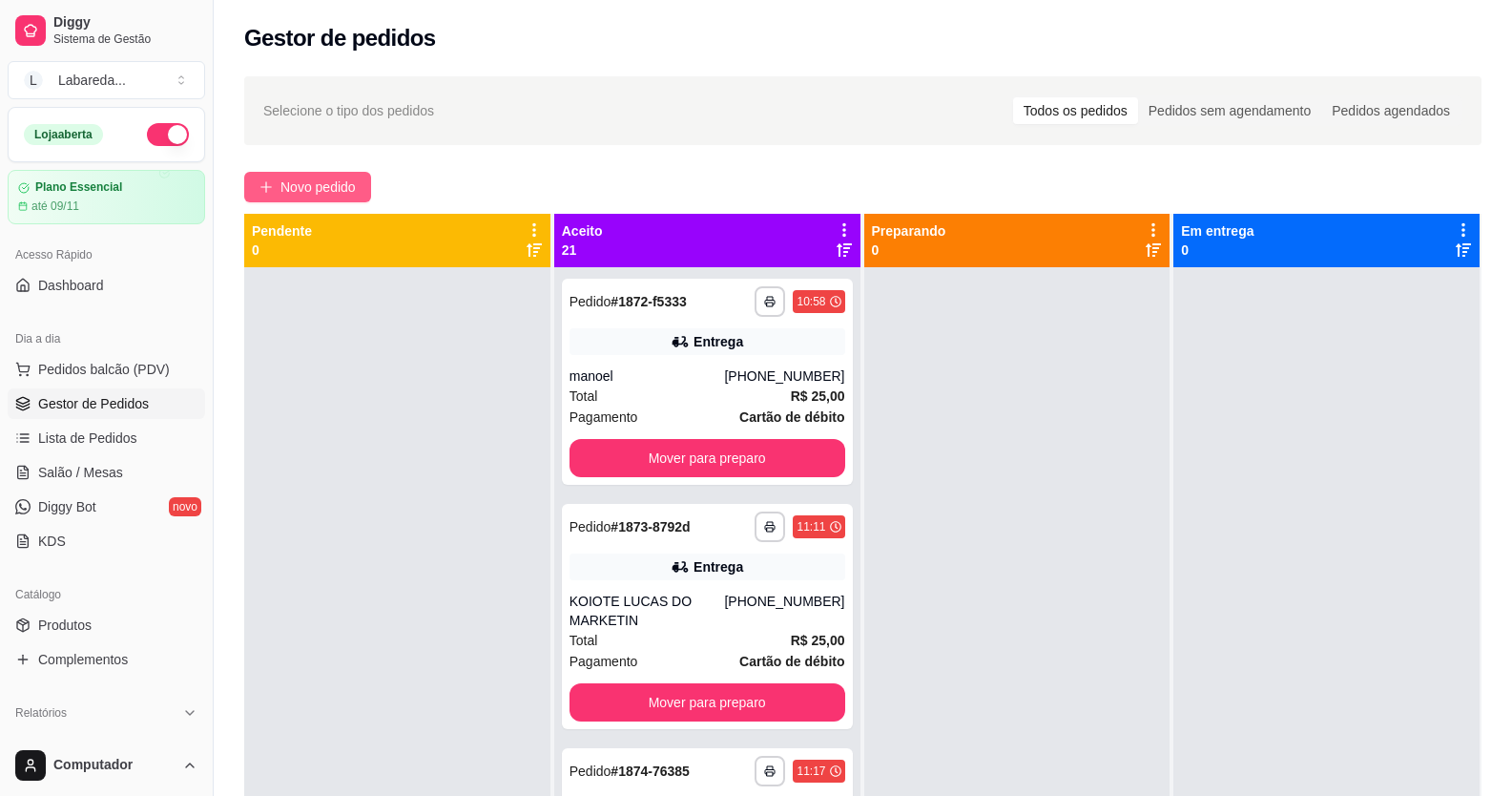
click at [340, 179] on span "Novo pedido" at bounding box center [318, 186] width 76 height 21
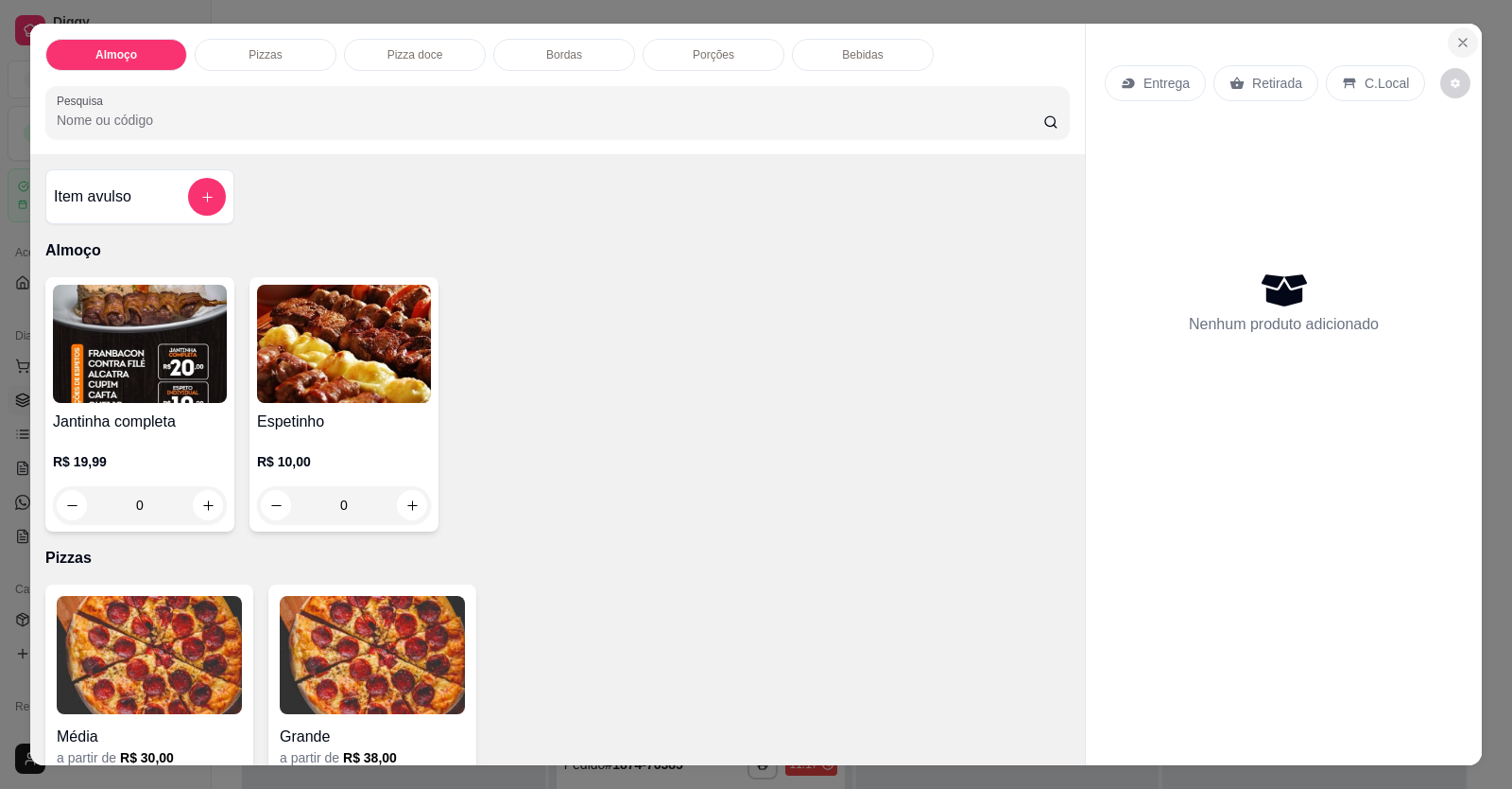
click at [1465, 49] on button "Close" at bounding box center [1463, 42] width 31 height 31
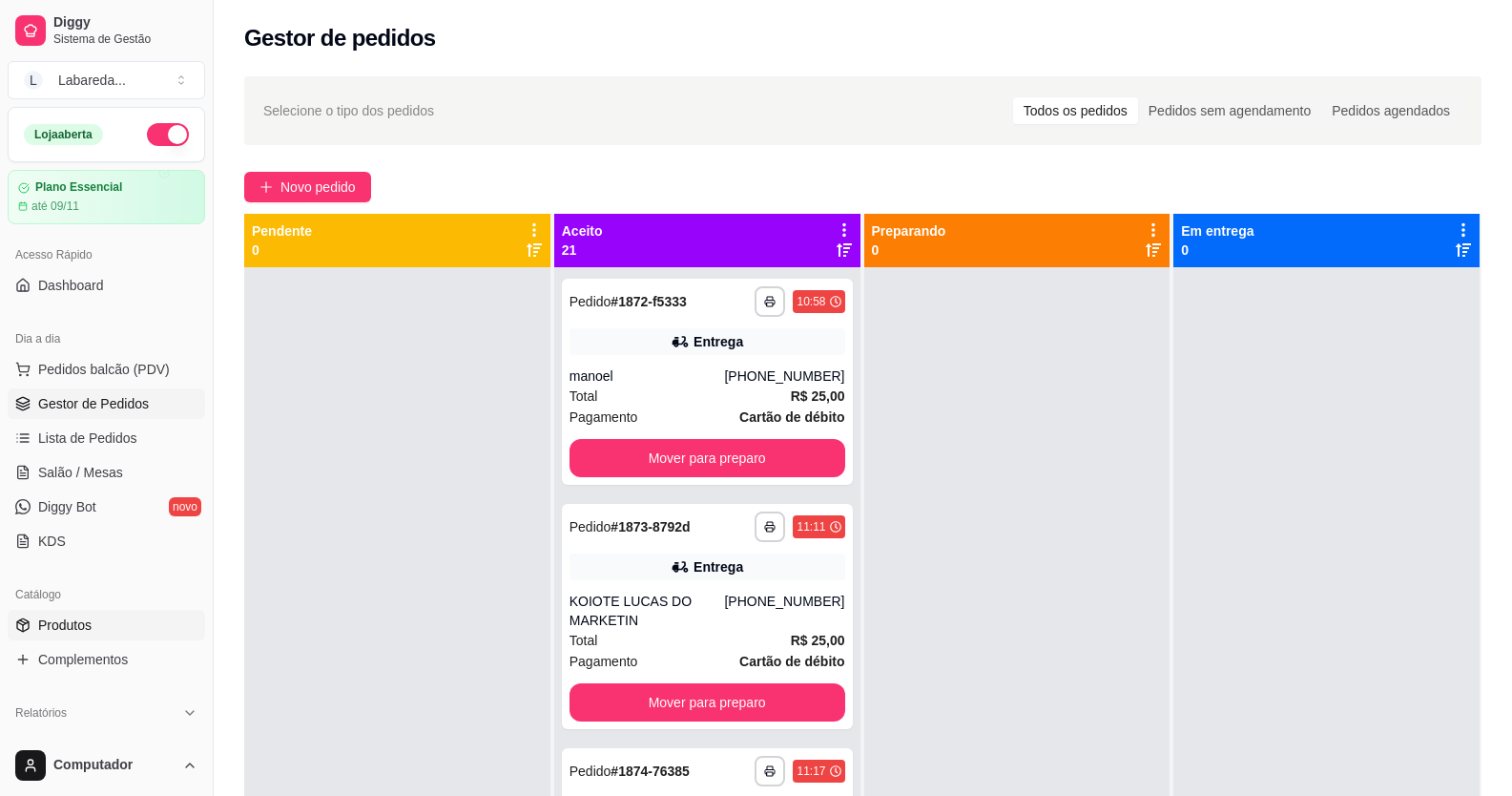
click at [56, 629] on span "Produtos" at bounding box center [65, 625] width 54 height 19
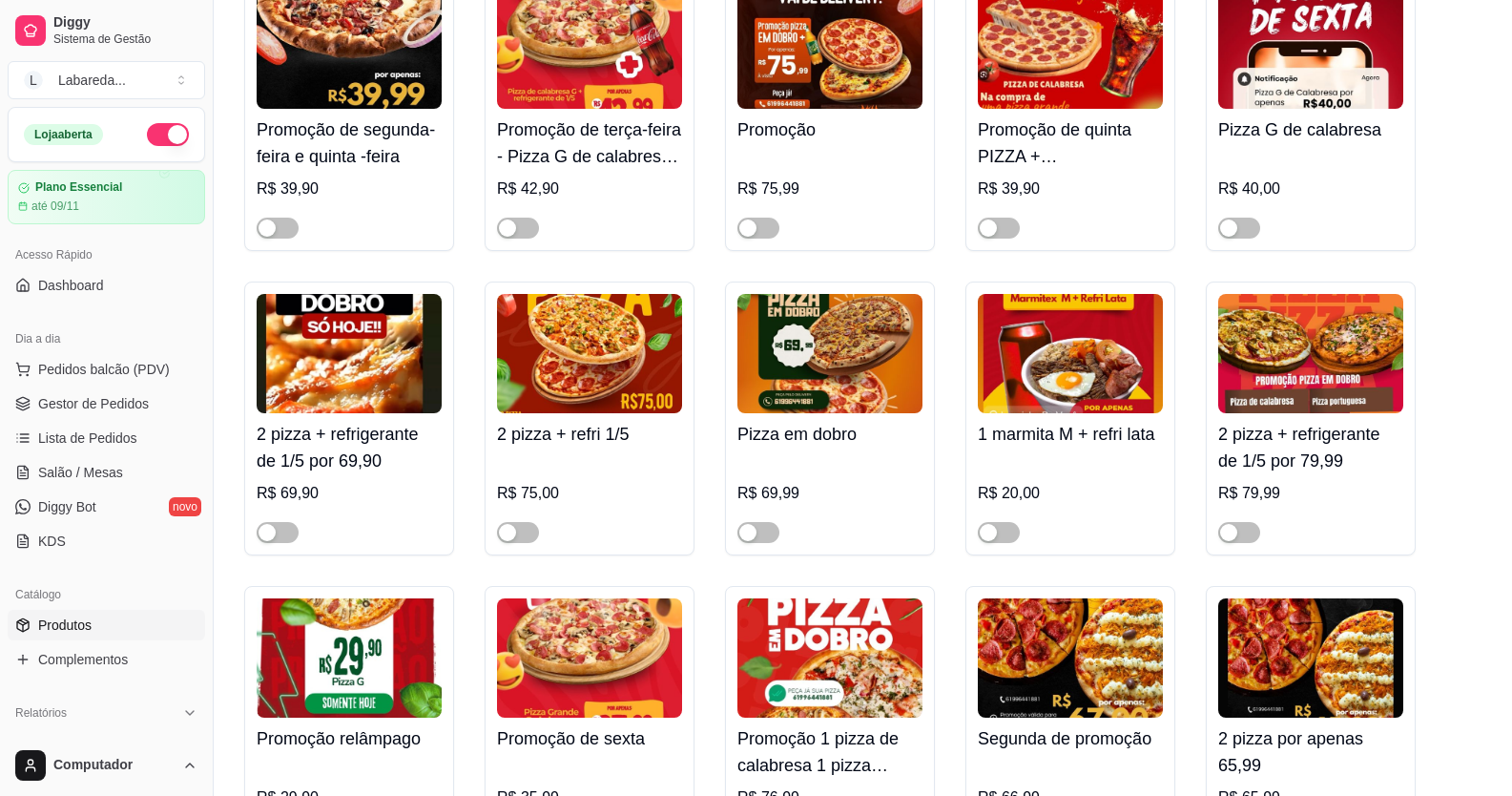
scroll to position [667, 0]
